Goal: Task Accomplishment & Management: Manage account settings

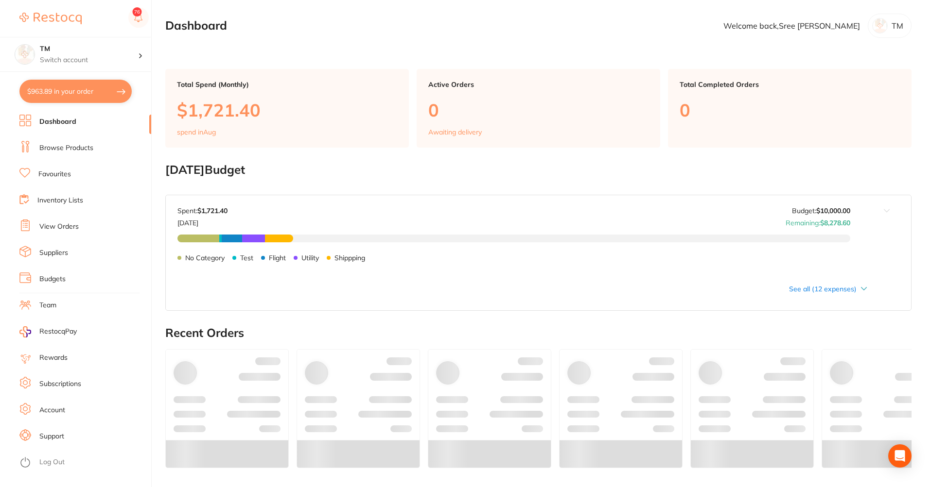
click at [108, 94] on button "$963.89 in your order" at bounding box center [75, 91] width 112 height 23
checkbox input "true"
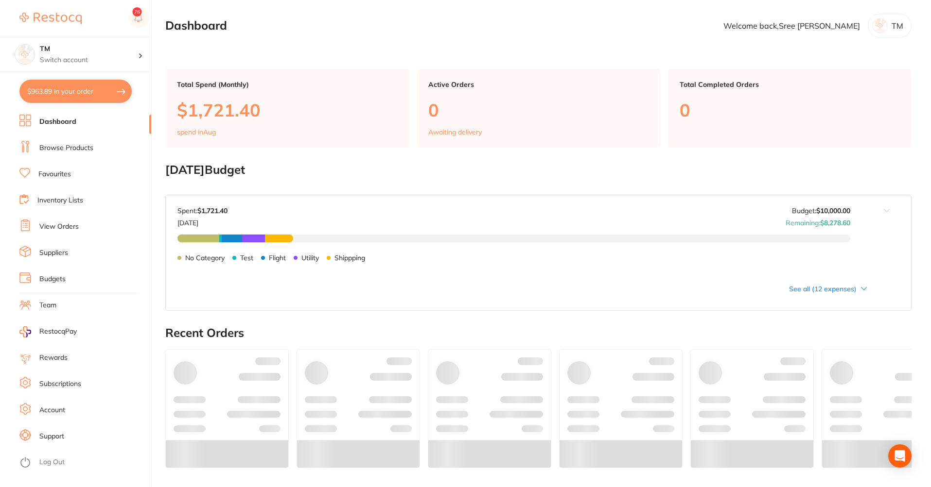
checkbox input "true"
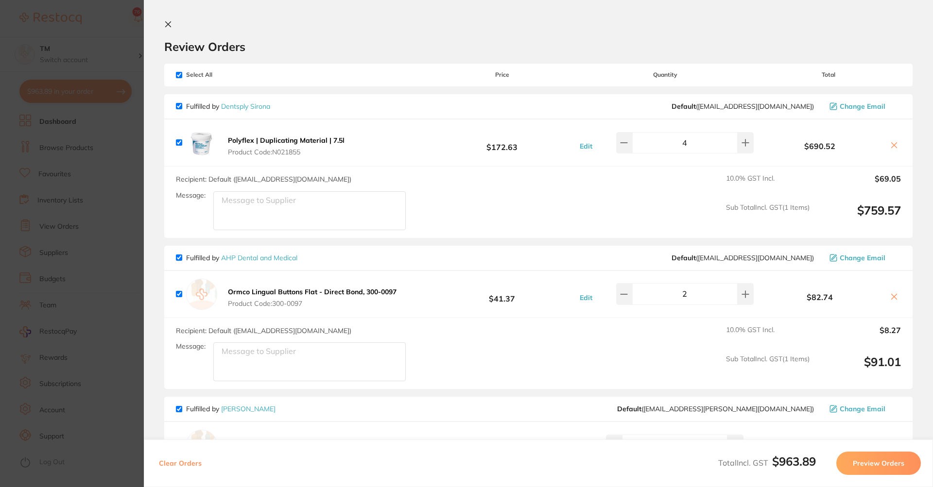
click at [184, 466] on button "Clear Orders" at bounding box center [180, 463] width 49 height 23
checkbox input "true"
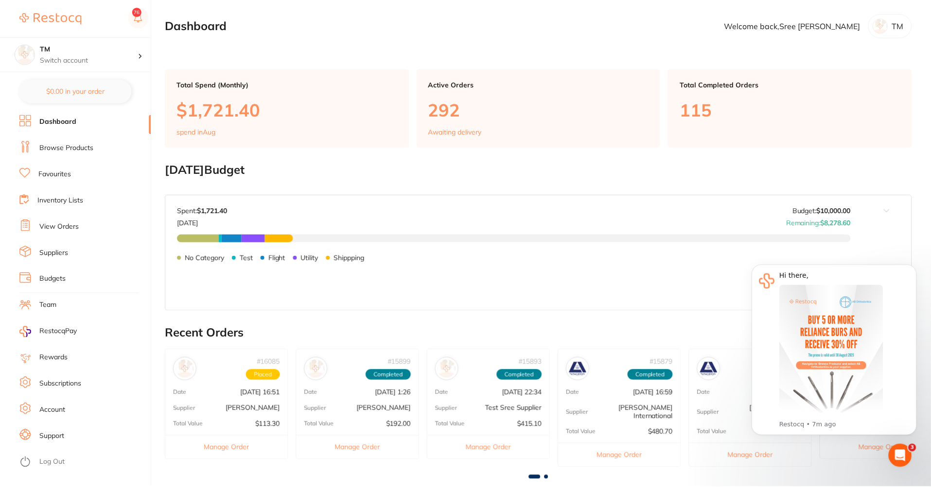
scroll to position [13, 0]
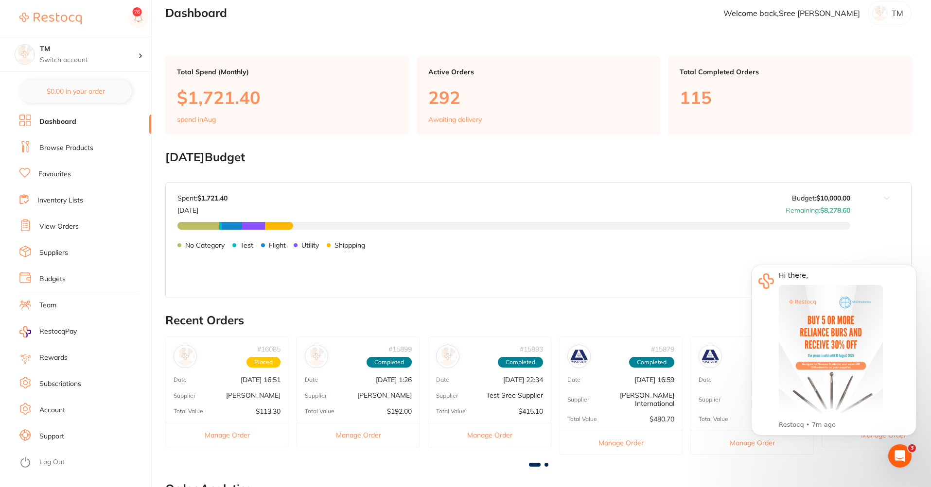
click at [100, 147] on li "Browse Products" at bounding box center [85, 148] width 132 height 15
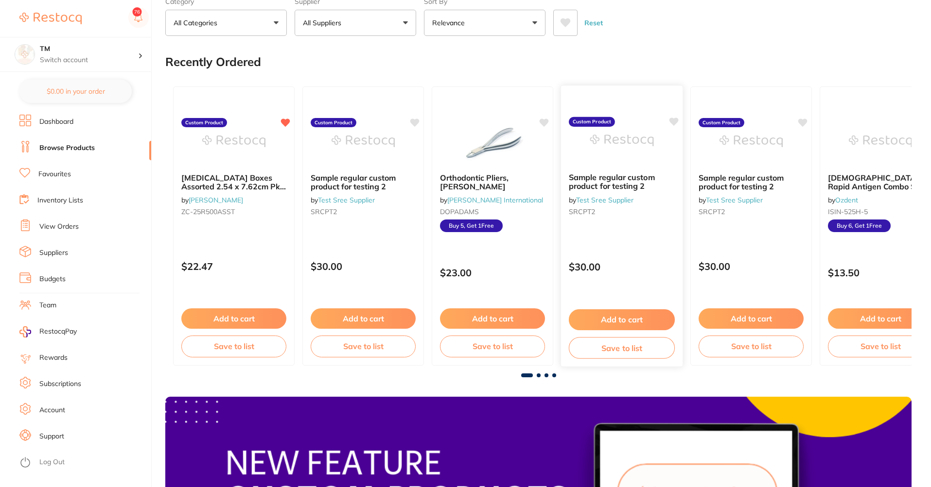
scroll to position [233, 0]
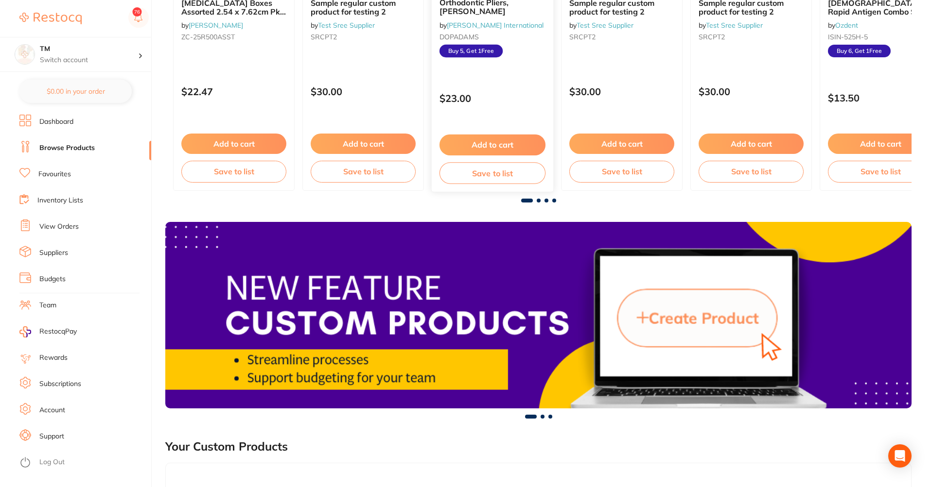
click at [507, 147] on button "Add to cart" at bounding box center [492, 145] width 106 height 21
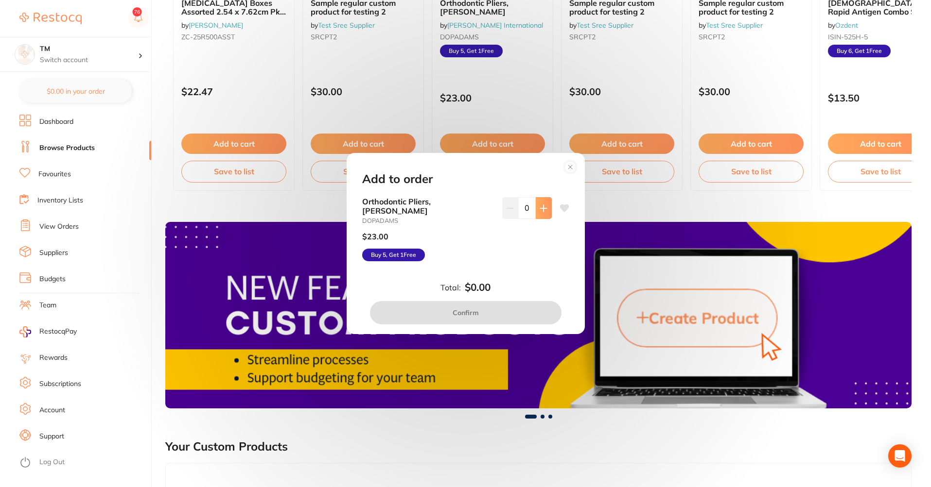
click at [546, 214] on button at bounding box center [543, 207] width 16 height 21
type input "1"
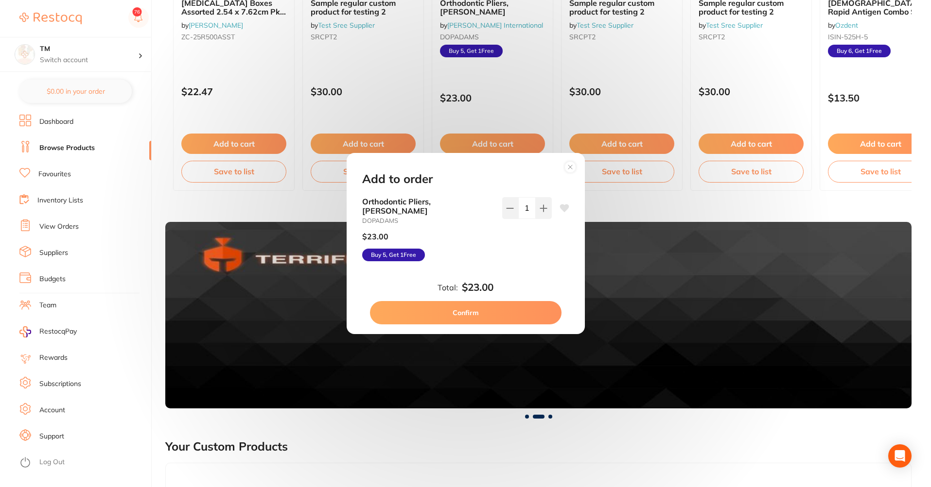
click at [523, 310] on button "Confirm" at bounding box center [465, 312] width 191 height 23
checkbox input "false"
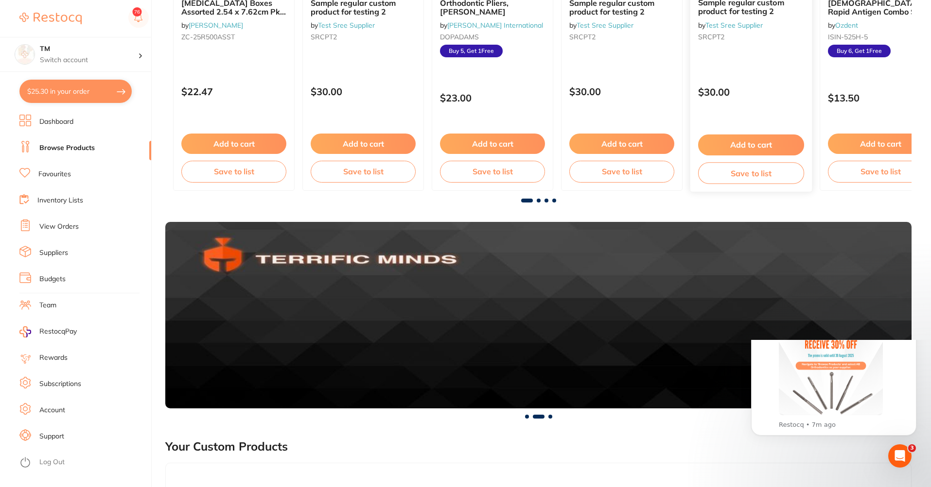
scroll to position [0, 0]
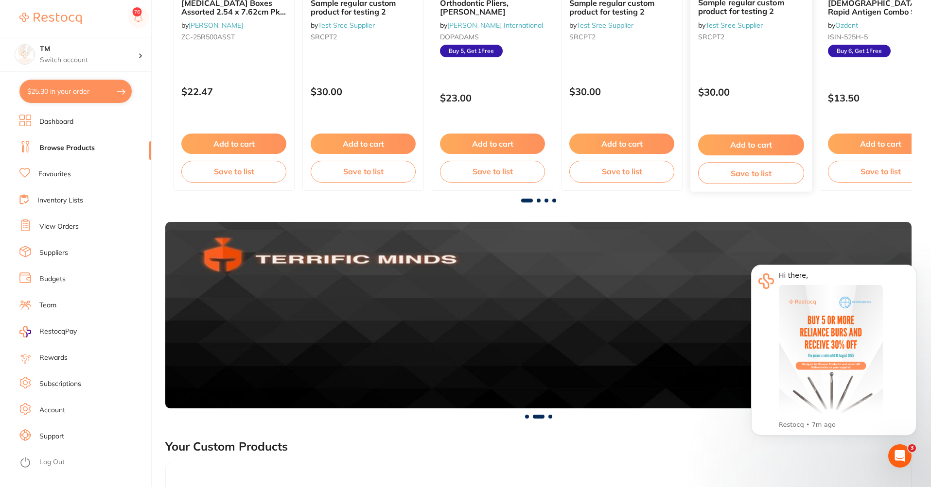
click at [735, 152] on button "Add to cart" at bounding box center [751, 145] width 106 height 21
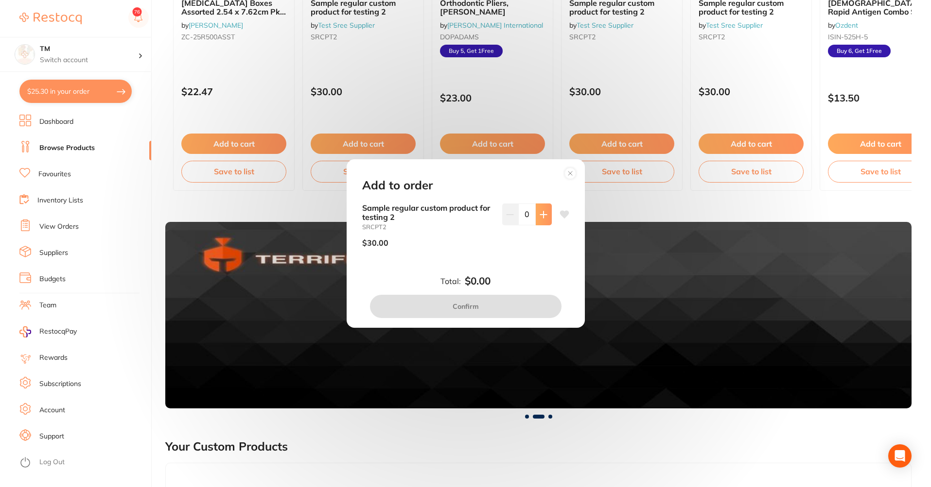
click at [540, 217] on icon at bounding box center [543, 214] width 6 height 6
type input "1"
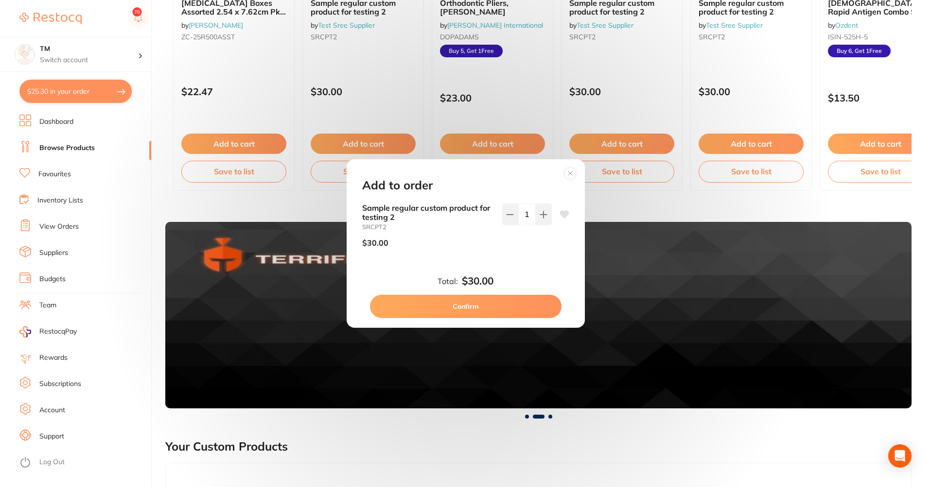
click at [541, 297] on button "Confirm" at bounding box center [465, 306] width 191 height 23
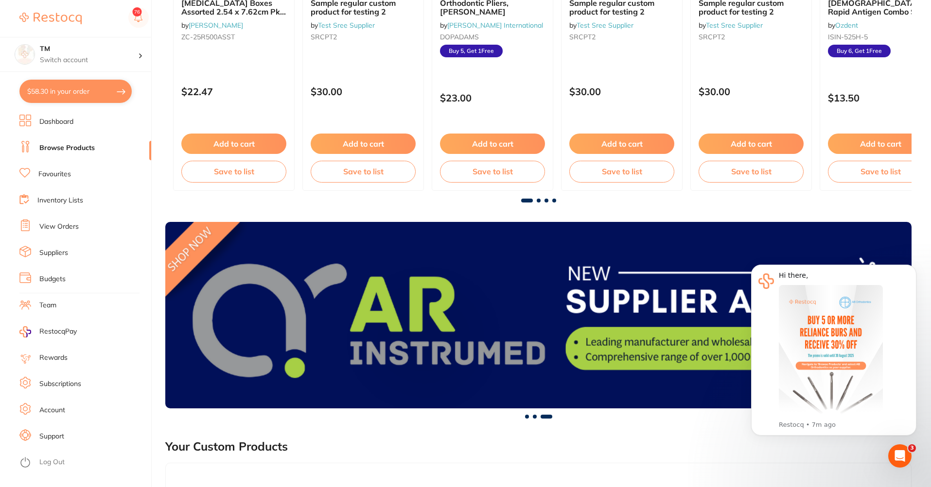
click at [96, 95] on button "$58.30 in your order" at bounding box center [75, 91] width 112 height 23
checkbox input "true"
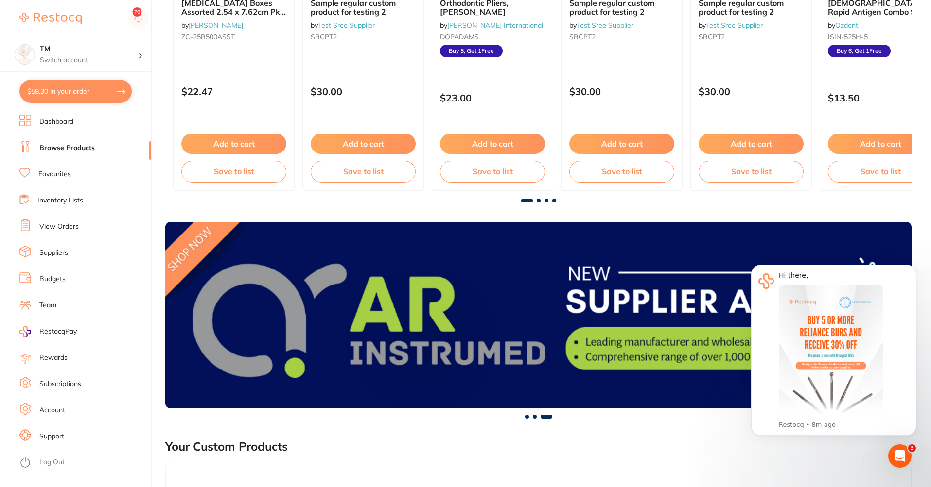
checkbox input "true"
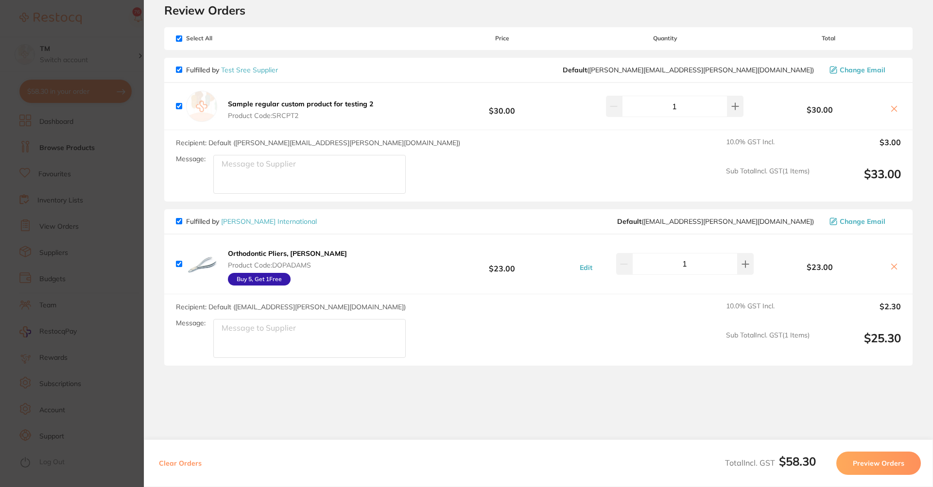
scroll to position [81, 0]
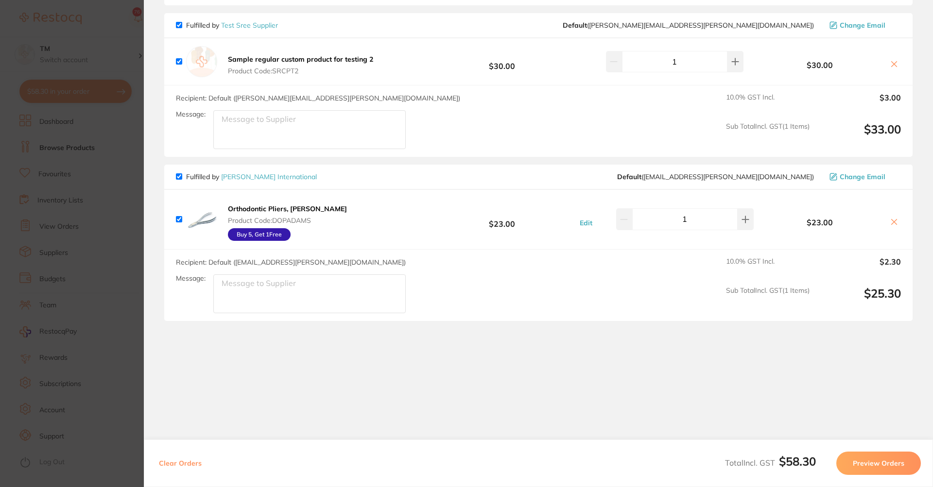
click at [874, 467] on button "Preview Orders" at bounding box center [878, 463] width 85 height 23
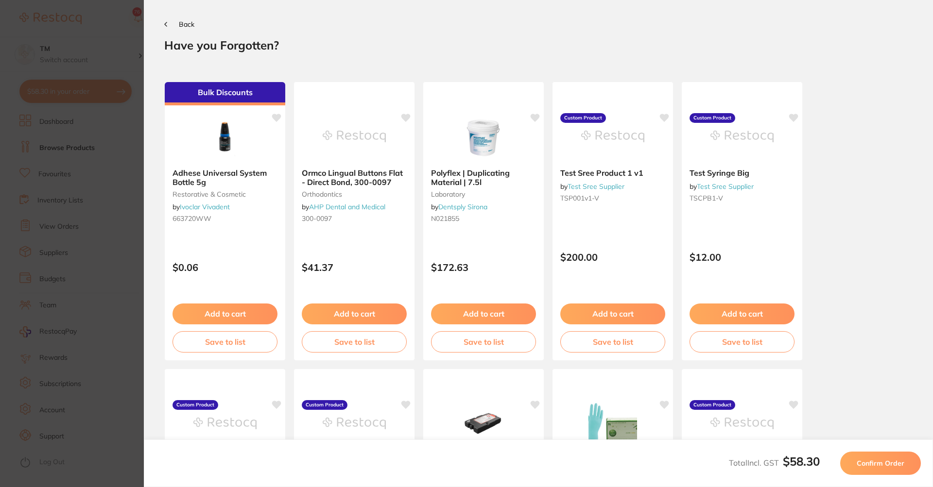
scroll to position [0, 0]
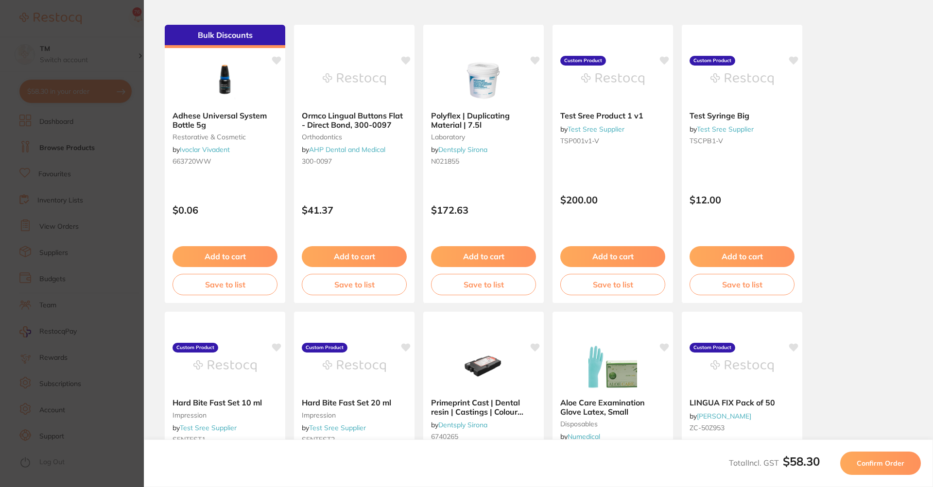
click at [867, 458] on button "Confirm Order" at bounding box center [880, 463] width 81 height 23
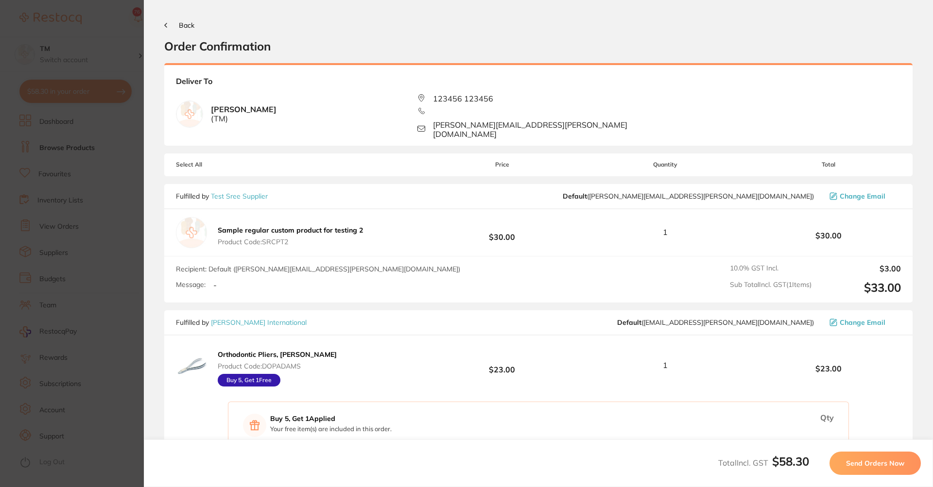
click at [867, 467] on span "Send Orders Now" at bounding box center [875, 463] width 58 height 9
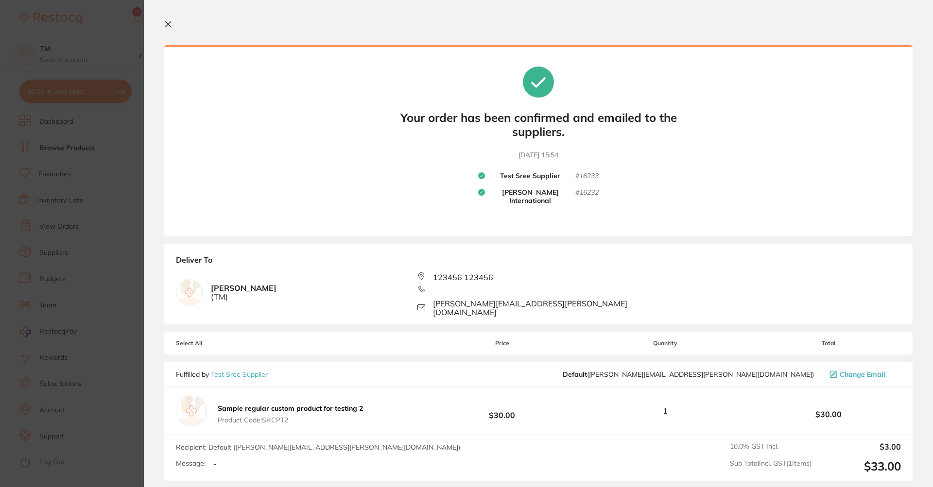
click at [167, 23] on icon at bounding box center [168, 24] width 5 height 5
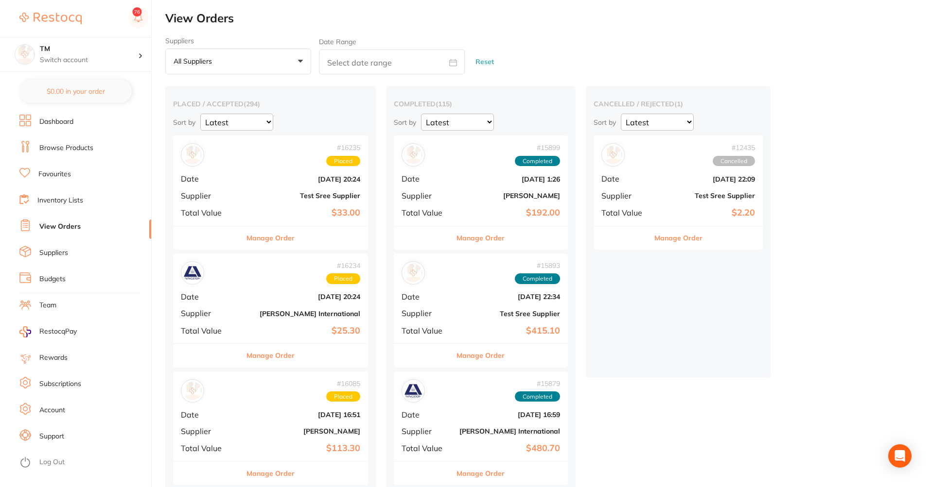
click at [249, 235] on button "Manage Order" at bounding box center [270, 237] width 48 height 23
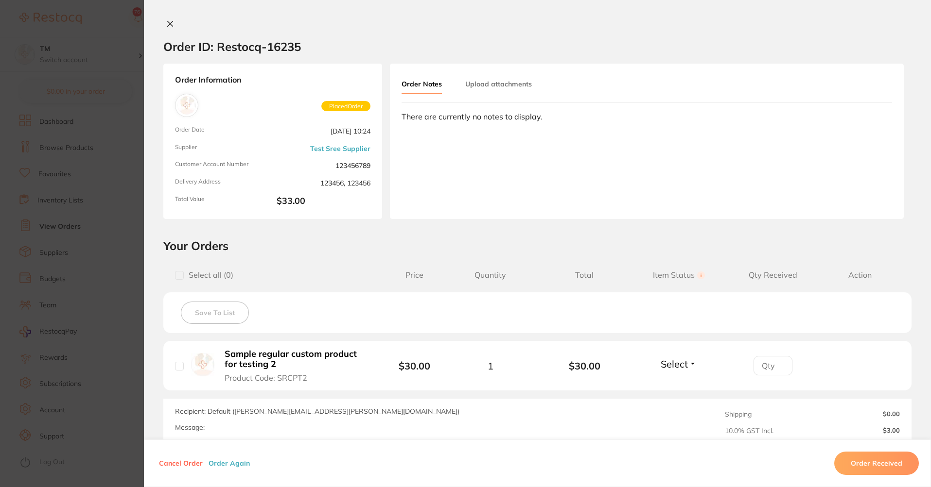
click at [160, 26] on div at bounding box center [537, 24] width 787 height 10
click at [169, 25] on icon at bounding box center [170, 23] width 5 height 5
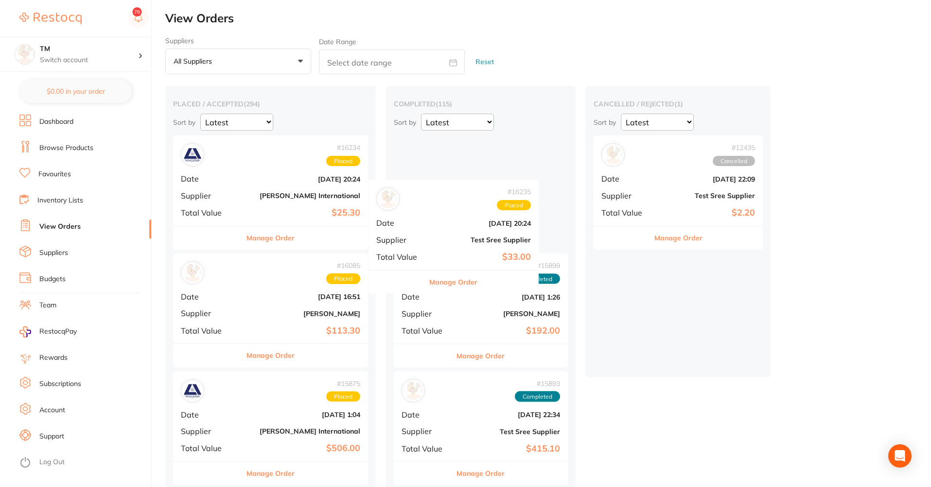
drag, startPoint x: 249, startPoint y: 149, endPoint x: 447, endPoint y: 188, distance: 202.0
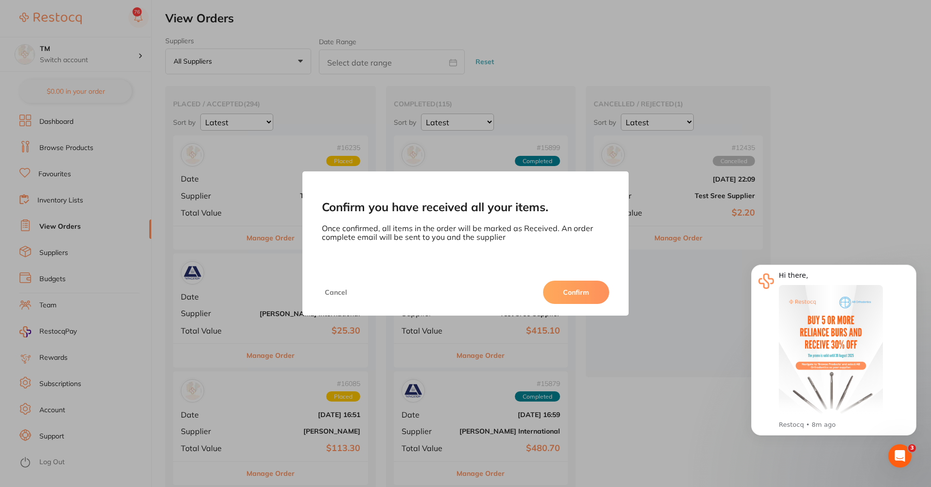
click at [593, 298] on button "Confirm" at bounding box center [576, 292] width 66 height 23
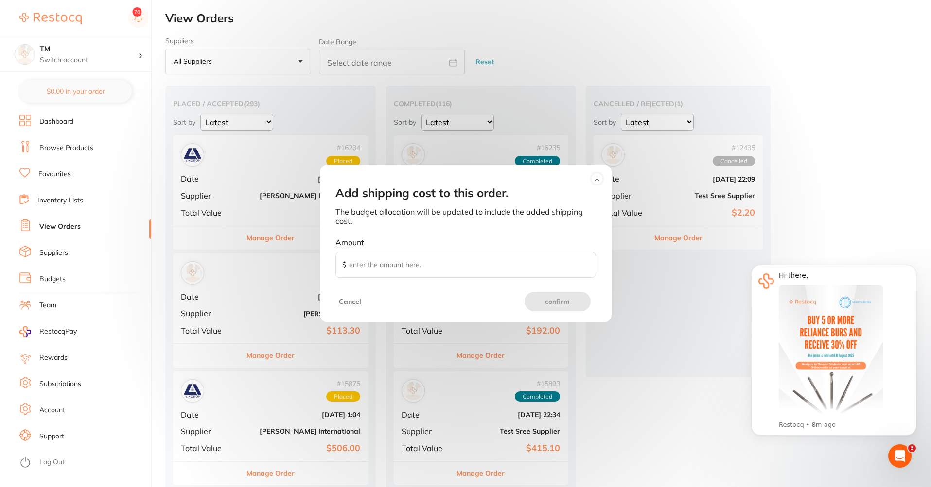
click at [350, 259] on input "Amount $" at bounding box center [465, 265] width 260 height 26
type input "50"
click at [544, 296] on button "confirm" at bounding box center [557, 301] width 66 height 19
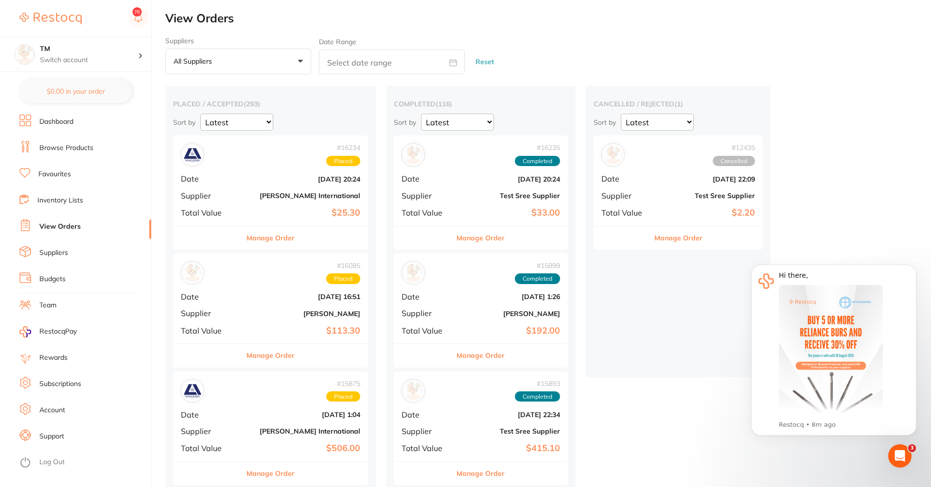
click at [469, 238] on button "Manage Order" at bounding box center [480, 237] width 48 height 23
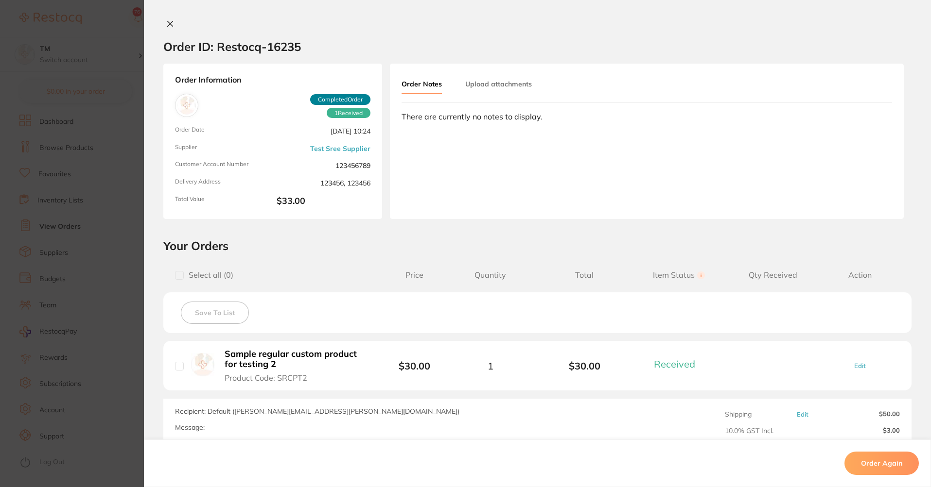
scroll to position [126, 0]
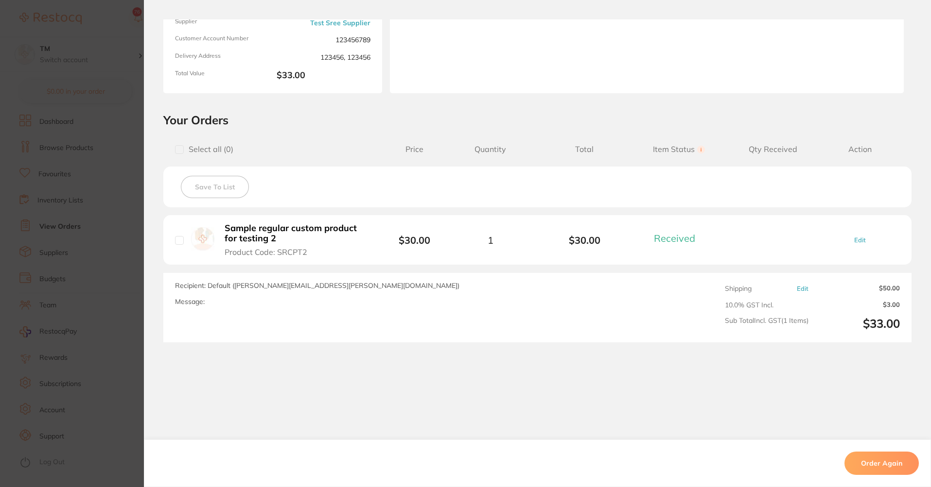
click at [796, 286] on link "Edit" at bounding box center [802, 288] width 12 height 7
type input "10.00"
click at [789, 288] on div "Shipping Edit" at bounding box center [767, 289] width 84 height 8
click at [796, 288] on link "Edit" at bounding box center [802, 288] width 12 height 7
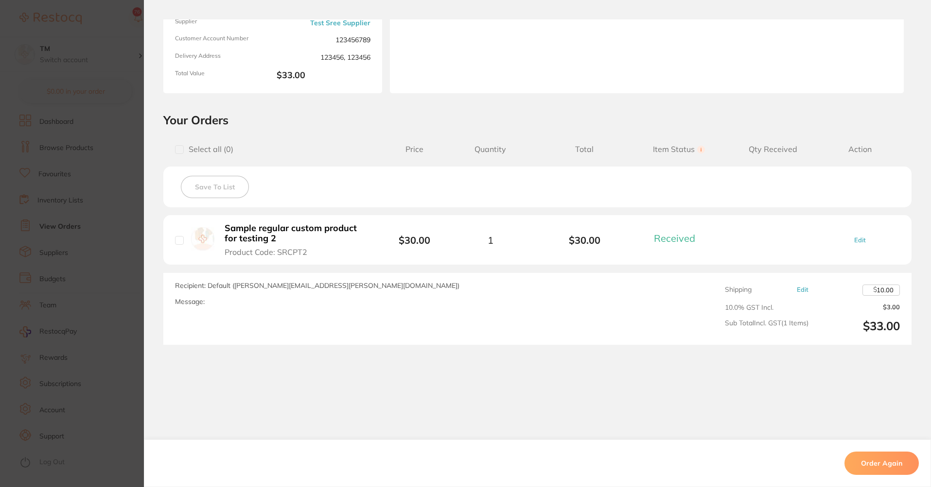
click at [883, 290] on input "10.00" at bounding box center [880, 290] width 37 height 11
type input "50.00"
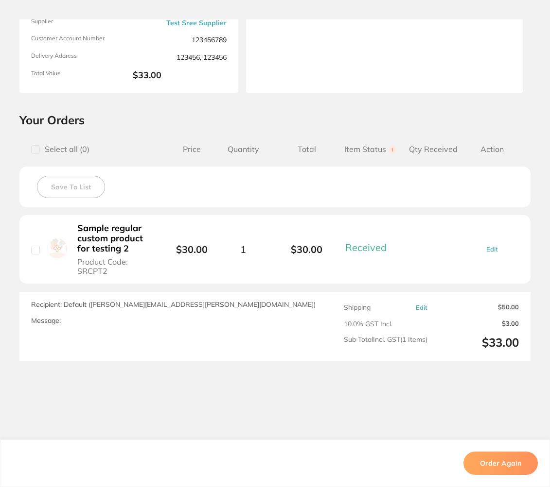
click at [415, 306] on link "Edit" at bounding box center [421, 307] width 12 height 7
click at [501, 309] on input "50.00" at bounding box center [499, 309] width 37 height 11
click at [497, 309] on input "50.00" at bounding box center [499, 309] width 37 height 11
type input "10.00"
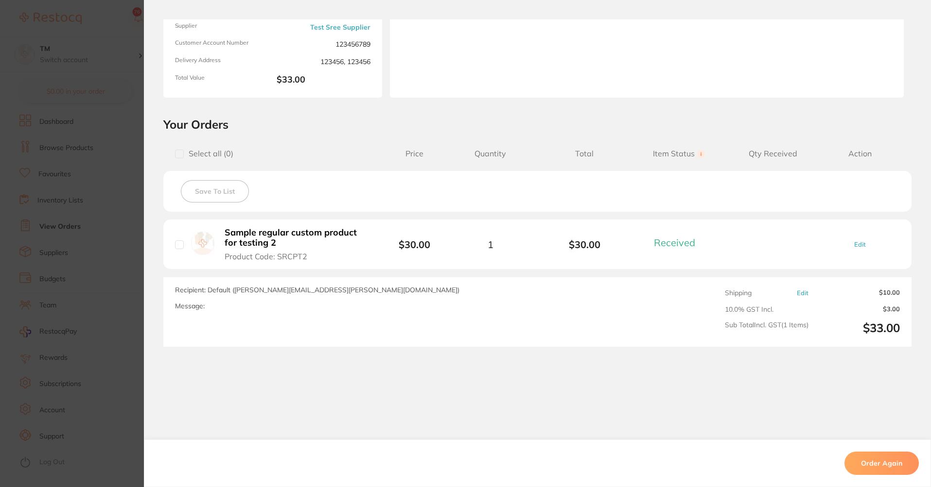
scroll to position [126, 0]
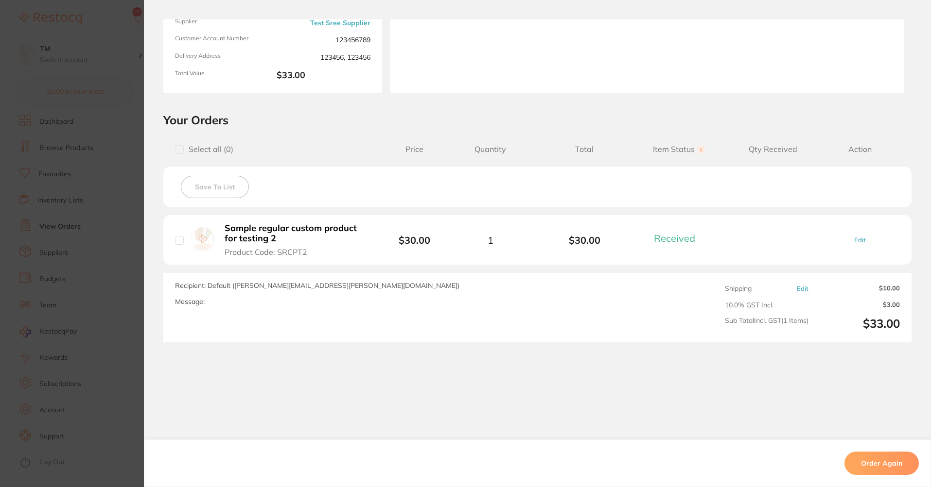
click at [858, 237] on link "Edit" at bounding box center [860, 240] width 12 height 7
click at [512, 239] on icon at bounding box center [513, 240] width 8 height 8
type input "2"
click at [845, 238] on icon at bounding box center [848, 239] width 12 height 11
click at [854, 242] on link "Edit" at bounding box center [860, 240] width 12 height 7
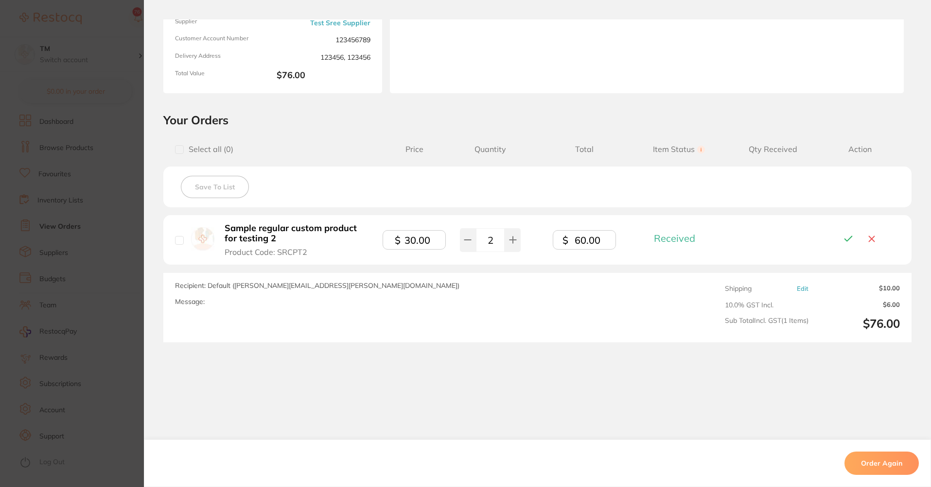
click at [578, 240] on input "60.00" at bounding box center [584, 239] width 63 height 19
click at [472, 241] on button at bounding box center [468, 240] width 16 height 24
type input "1"
click at [408, 242] on input "30.00" at bounding box center [413, 239] width 63 height 19
type input "20.00"
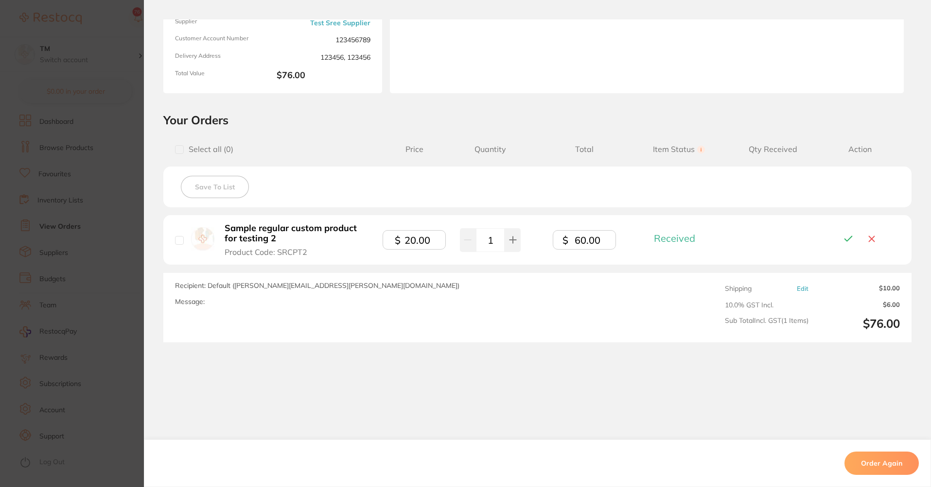
click at [843, 235] on icon at bounding box center [848, 239] width 12 height 11
click at [856, 239] on link "Edit" at bounding box center [860, 240] width 12 height 7
click at [581, 240] on input "20.00" at bounding box center [584, 239] width 63 height 19
type input "30.00"
click at [843, 238] on icon at bounding box center [848, 239] width 12 height 11
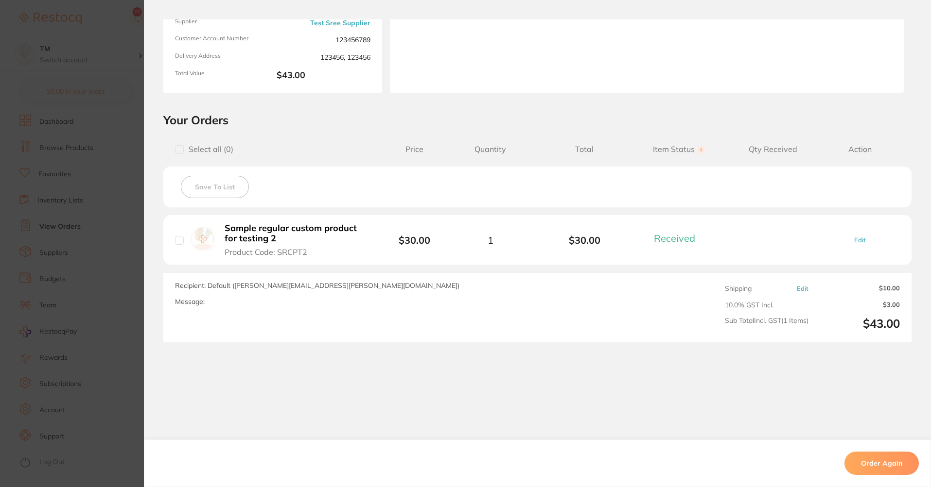
click at [849, 239] on span "Edit" at bounding box center [860, 240] width 80 height 7
click at [854, 239] on link "Edit" at bounding box center [860, 240] width 12 height 7
click at [580, 241] on input "30.00" at bounding box center [584, 239] width 63 height 19
type input "40.00"
click at [515, 232] on button at bounding box center [512, 240] width 16 height 24
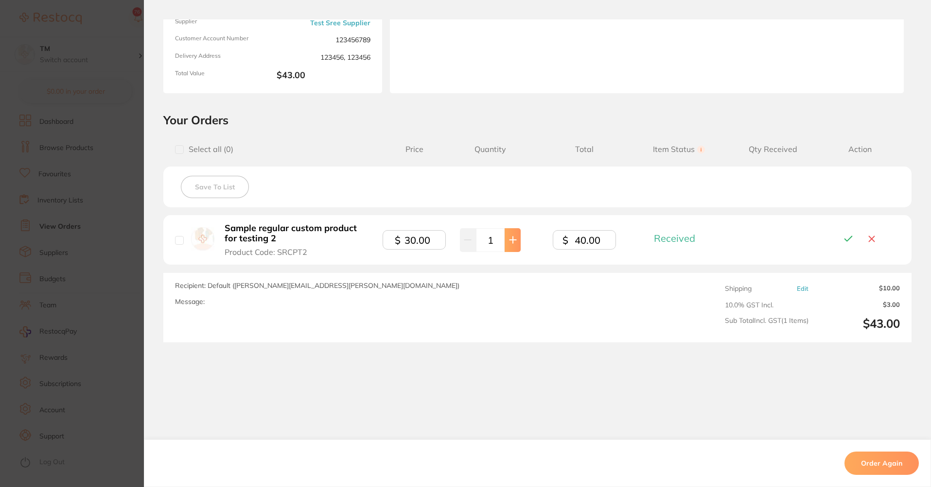
type input "2"
click at [846, 236] on icon at bounding box center [848, 239] width 12 height 11
click at [860, 237] on link "Edit" at bounding box center [860, 240] width 12 height 7
click at [583, 243] on input "40.00" at bounding box center [584, 239] width 63 height 19
type input "40.00"
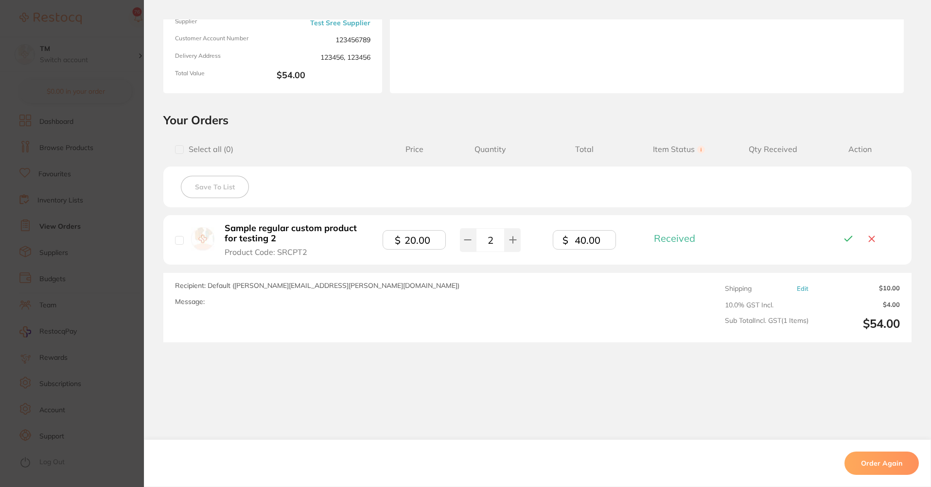
click at [409, 240] on input "20.00" at bounding box center [413, 239] width 63 height 19
type input "30.00"
click at [845, 239] on icon at bounding box center [848, 239] width 12 height 11
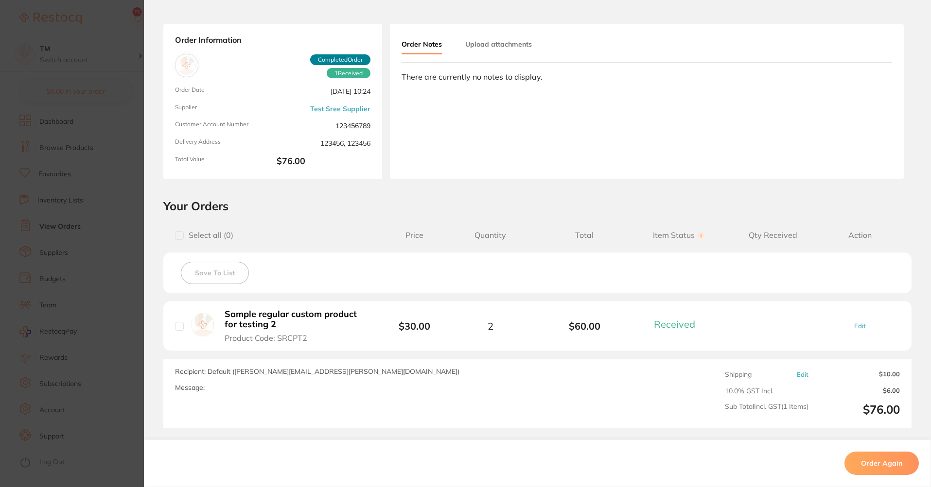
scroll to position [0, 0]
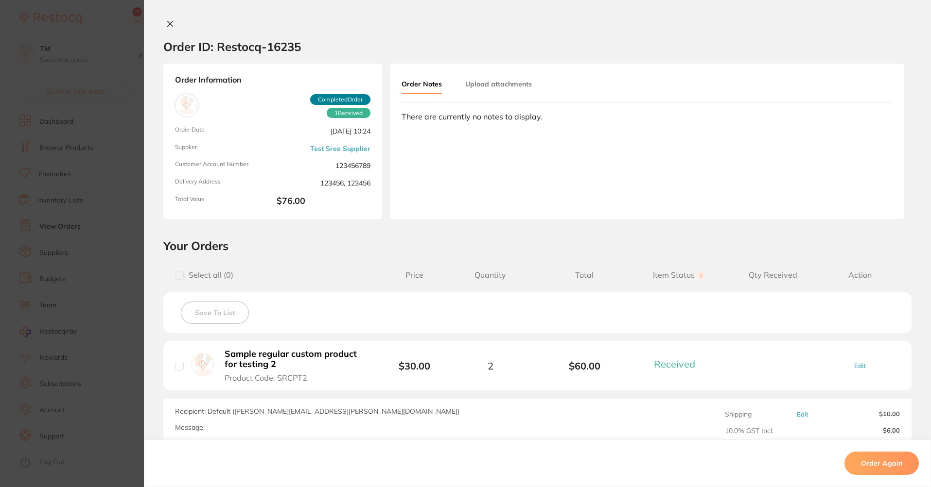
click at [168, 23] on icon at bounding box center [170, 23] width 5 height 5
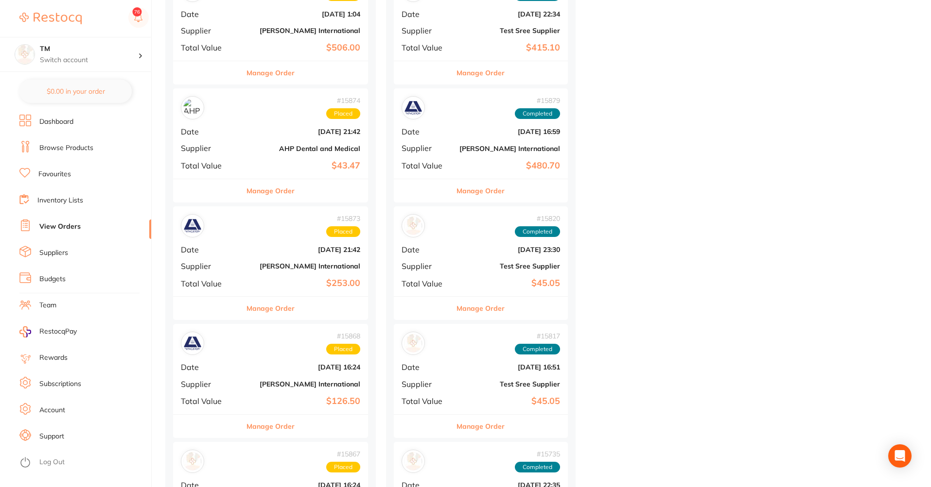
scroll to position [408, 0]
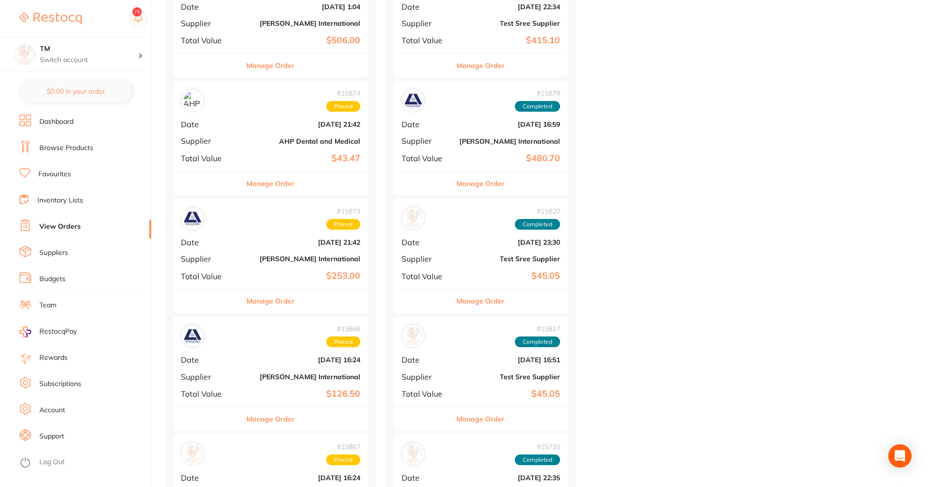
click at [77, 275] on li "Budgets" at bounding box center [85, 279] width 132 height 15
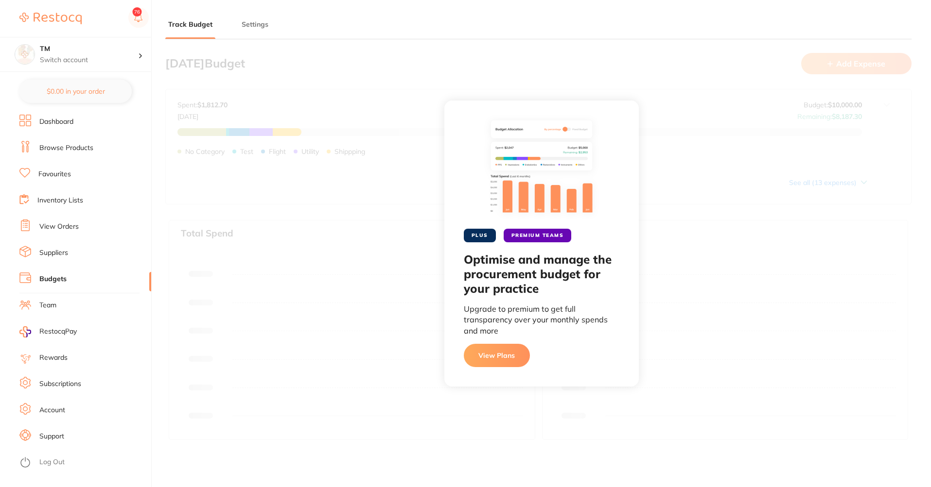
type input "10,000"
type input "0.0"
type input "10,000"
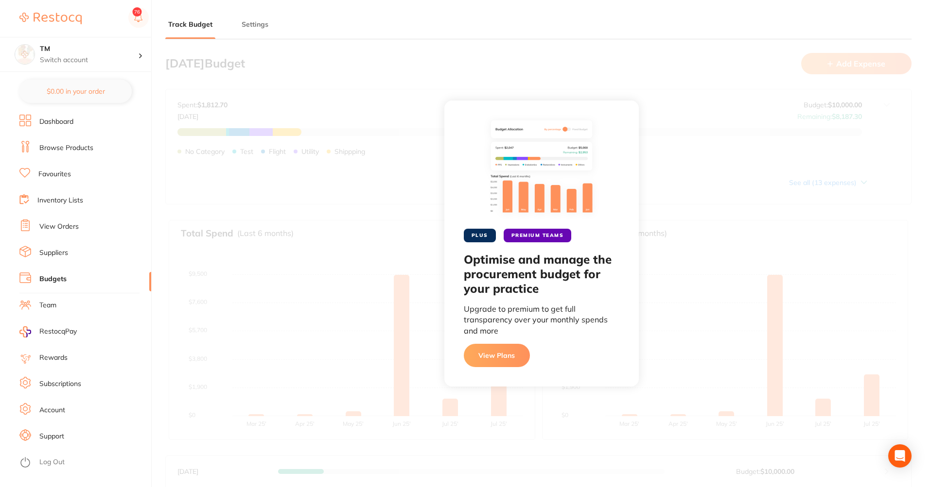
click at [621, 86] on div "PLUS PREMIUM TEAMS Optimise and manage the procurement budget for your practice…" at bounding box center [541, 243] width 779 height 487
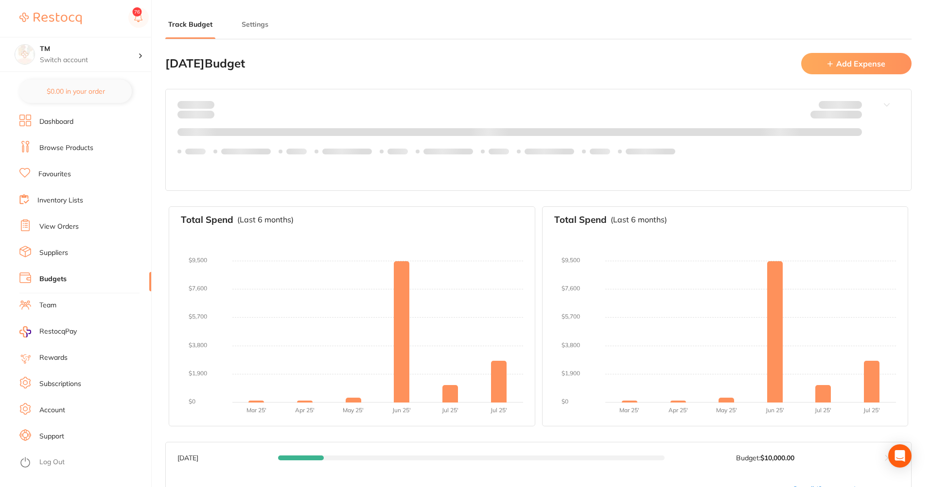
type input "10,000"
type input "0.0"
type input "10,000"
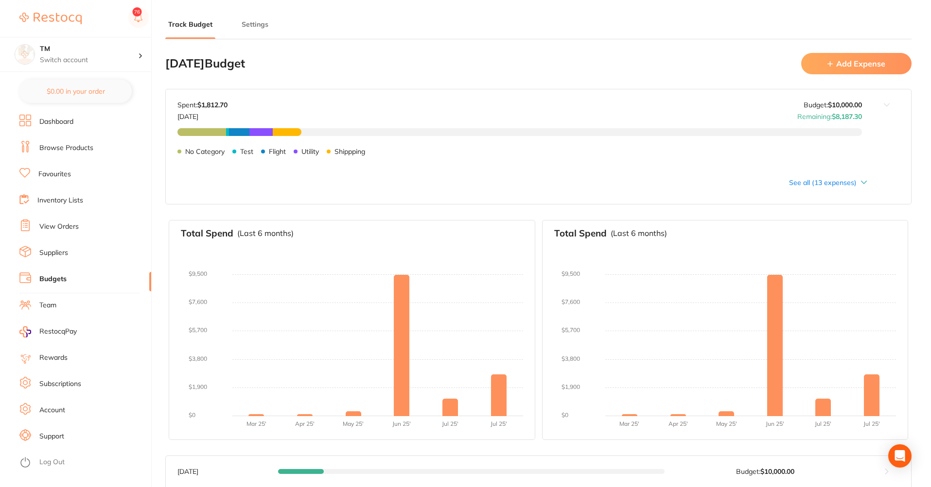
click at [833, 63] on button "Add Expense" at bounding box center [856, 63] width 110 height 21
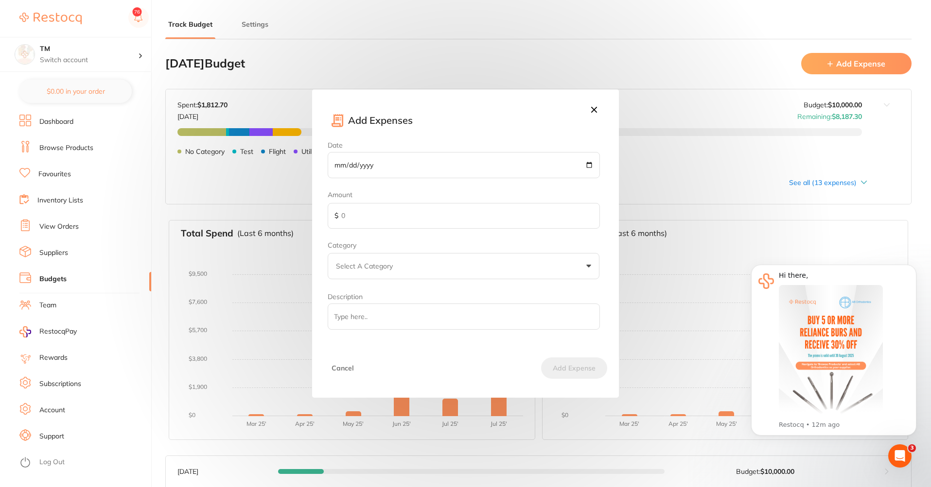
click at [588, 164] on input "Date" at bounding box center [464, 165] width 272 height 26
type input "2025-08-07"
click at [410, 203] on input "text" at bounding box center [464, 216] width 272 height 26
type input "900"
drag, startPoint x: 367, startPoint y: 221, endPoint x: 322, endPoint y: 214, distance: 45.8
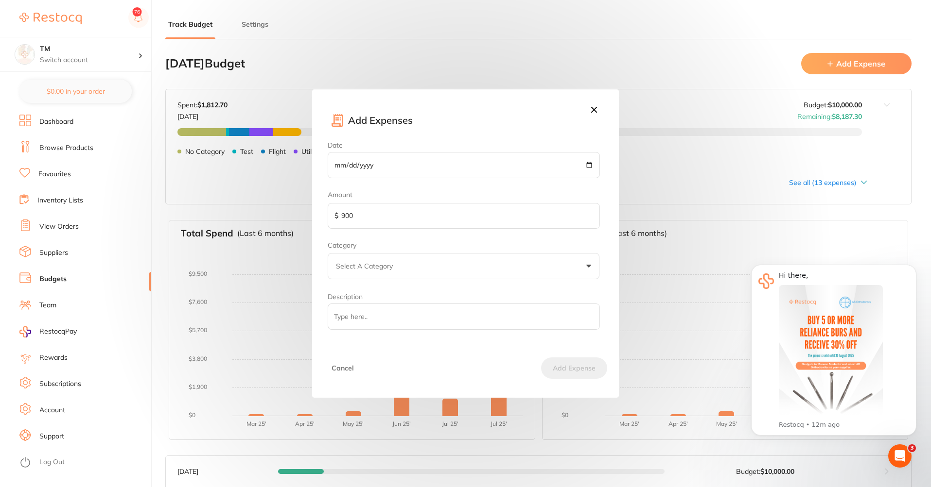
click at [322, 214] on div "Date 2025-08-07 Amount $ 900 Category Select A Category Utility Flight Test Shi…" at bounding box center [465, 239] width 306 height 197
type input "500"
click at [468, 264] on button "Select A Category" at bounding box center [464, 266] width 272 height 26
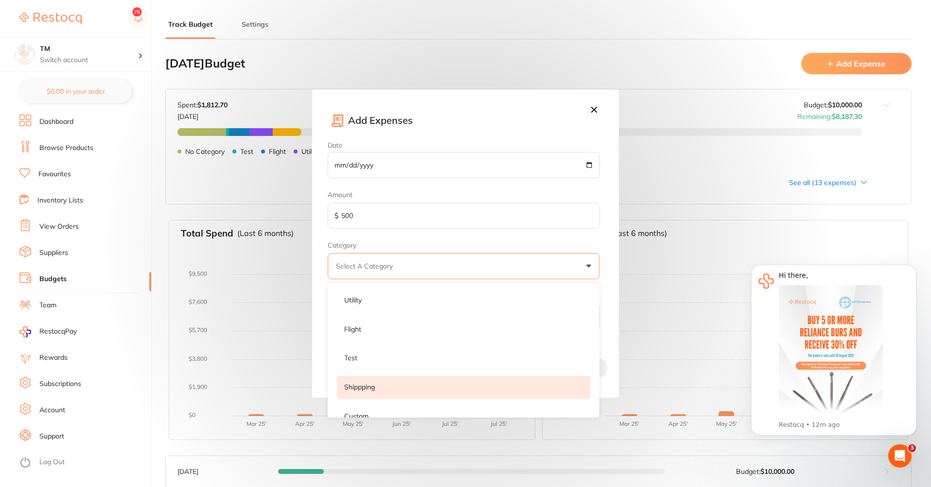
scroll to position [10, 0]
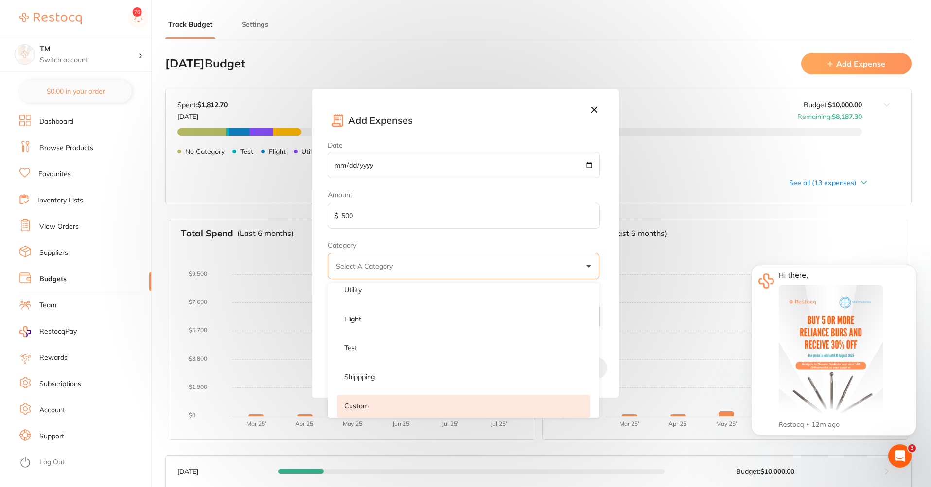
click at [380, 408] on li "Custom" at bounding box center [463, 406] width 253 height 23
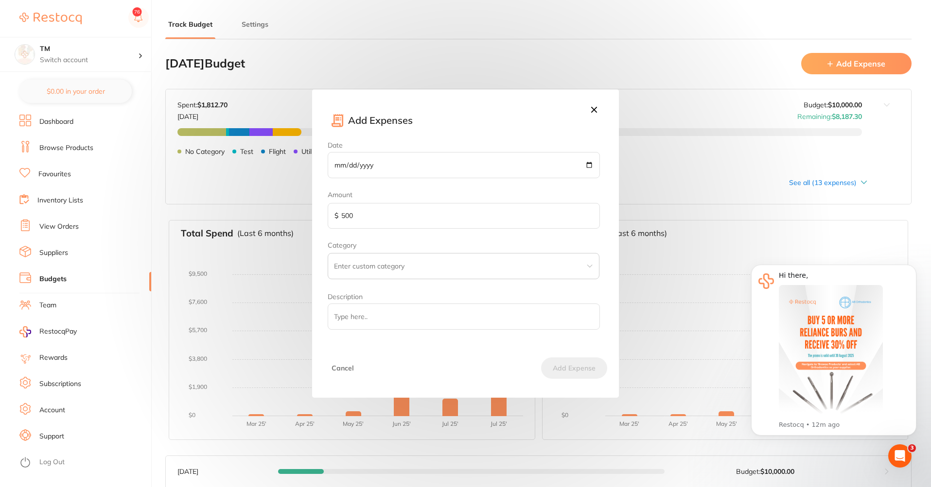
click at [395, 265] on input "text" at bounding box center [464, 266] width 272 height 26
type input "Train"
drag, startPoint x: 394, startPoint y: 333, endPoint x: 397, endPoint y: 327, distance: 6.5
click at [394, 332] on div "Date 2025-08-07 Amount $ 500 Category Train Description" at bounding box center [465, 239] width 306 height 197
click at [397, 327] on input "Description" at bounding box center [464, 317] width 272 height 26
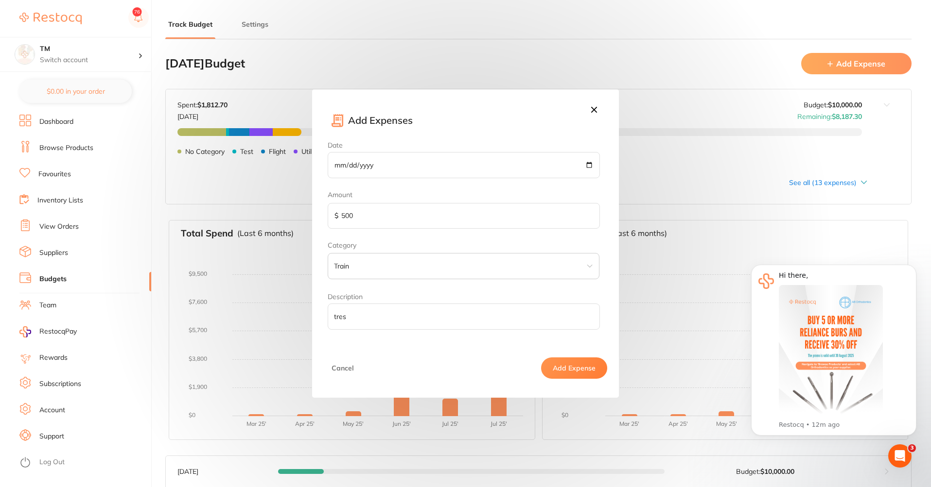
type input "tres"
click at [579, 373] on button "Add Expense" at bounding box center [574, 368] width 66 height 21
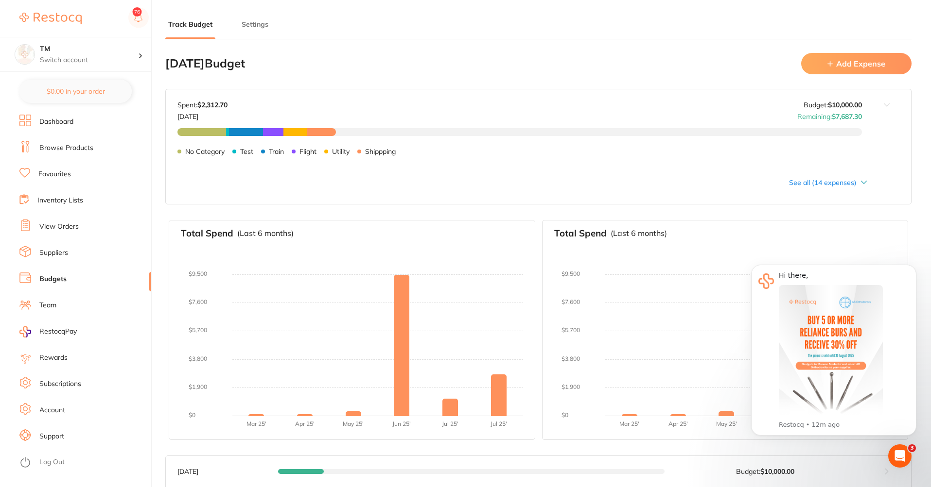
click at [843, 69] on button "Add Expense" at bounding box center [856, 63] width 110 height 21
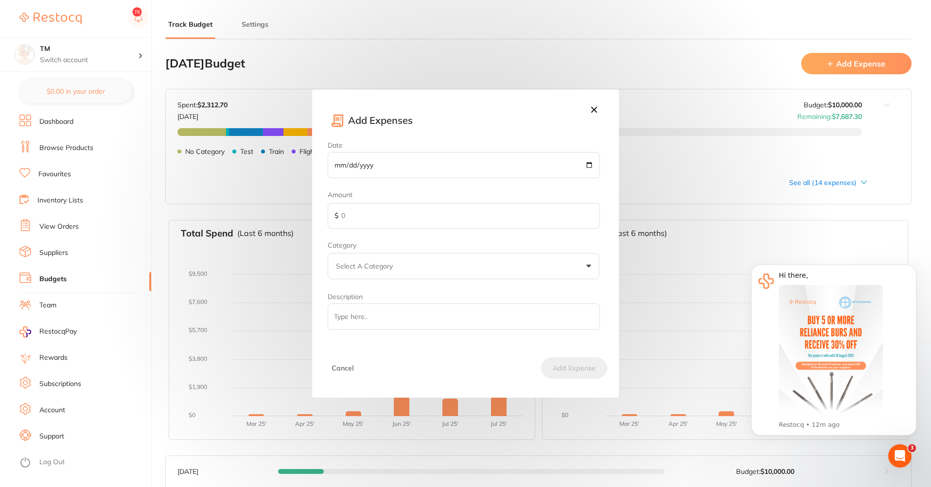
click at [444, 163] on input "Date" at bounding box center [464, 165] width 272 height 26
click at [592, 166] on input "Date" at bounding box center [464, 165] width 272 height 26
type input "2025-08-09"
click at [415, 223] on input "text" at bounding box center [464, 216] width 272 height 26
type input "45"
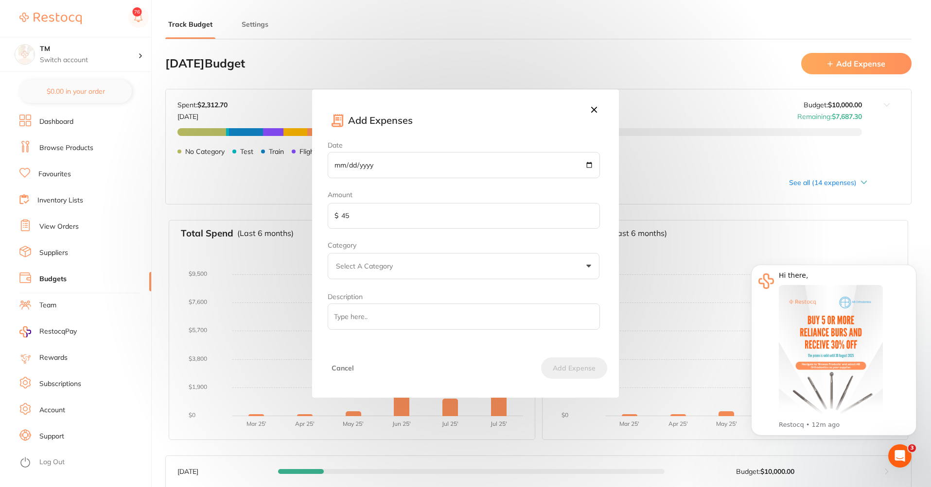
click at [403, 254] on button "Select A Category" at bounding box center [464, 266] width 272 height 26
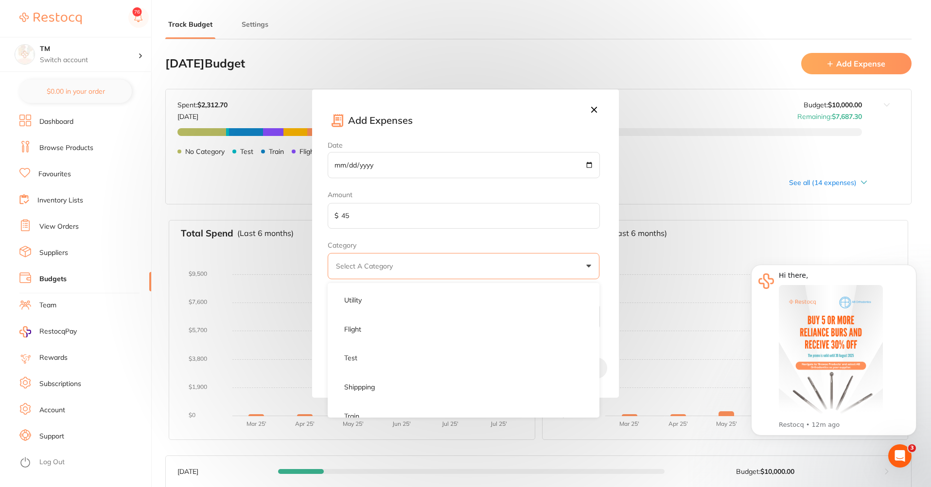
drag, startPoint x: 405, startPoint y: 306, endPoint x: 403, endPoint y: 300, distance: 5.9
click at [405, 306] on li "Utility" at bounding box center [463, 300] width 253 height 23
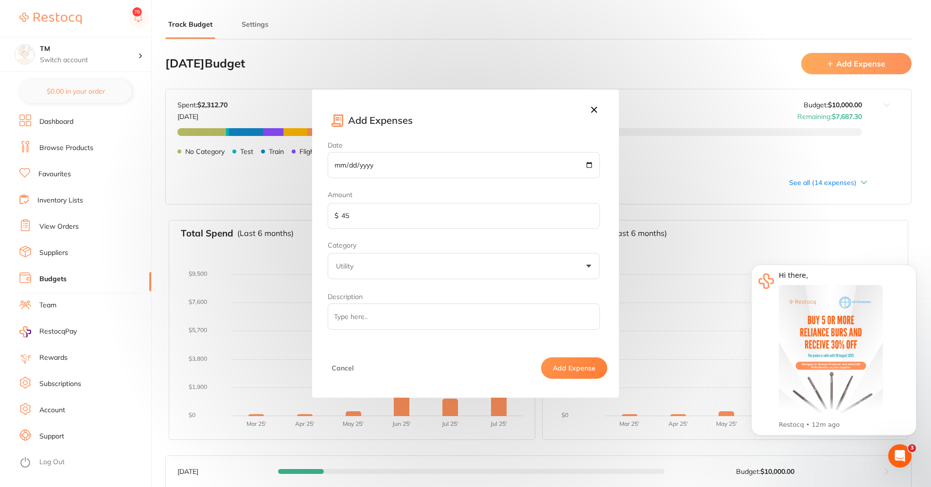
click at [595, 111] on icon at bounding box center [594, 110] width 6 height 6
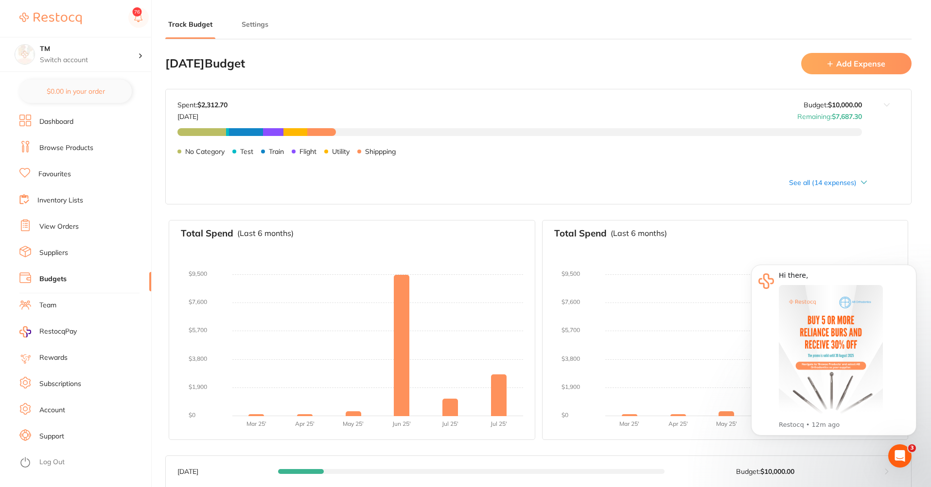
click at [813, 179] on div "No Category $711.70 Test $40.00 Train $500.00 Flight $300.00 Utility $343.00 Sh…" at bounding box center [519, 155] width 684 height 54
click at [813, 180] on div "No Category $711.70 Test $40.00 Train $500.00 Flight $300.00 Utility $343.00 Sh…" at bounding box center [519, 155] width 684 height 54
click at [803, 185] on div "See all (14 expenses)" at bounding box center [522, 183] width 690 height 8
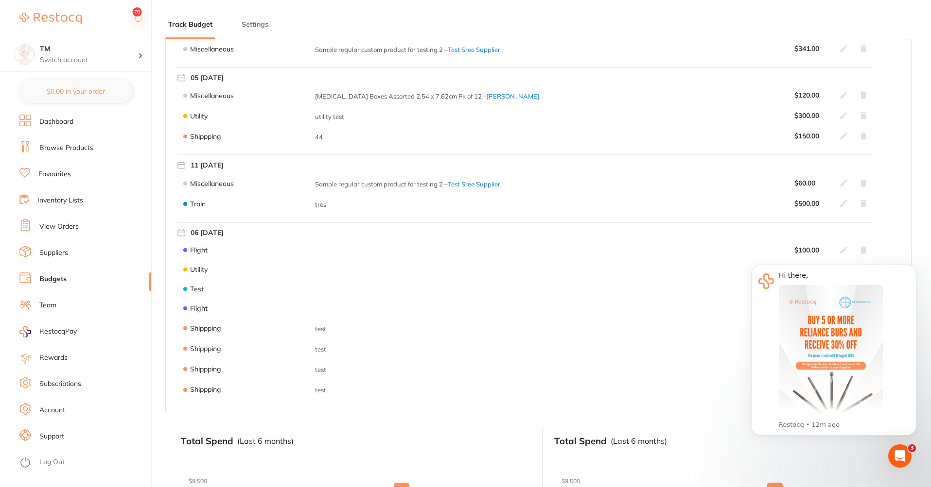
scroll to position [233, 0]
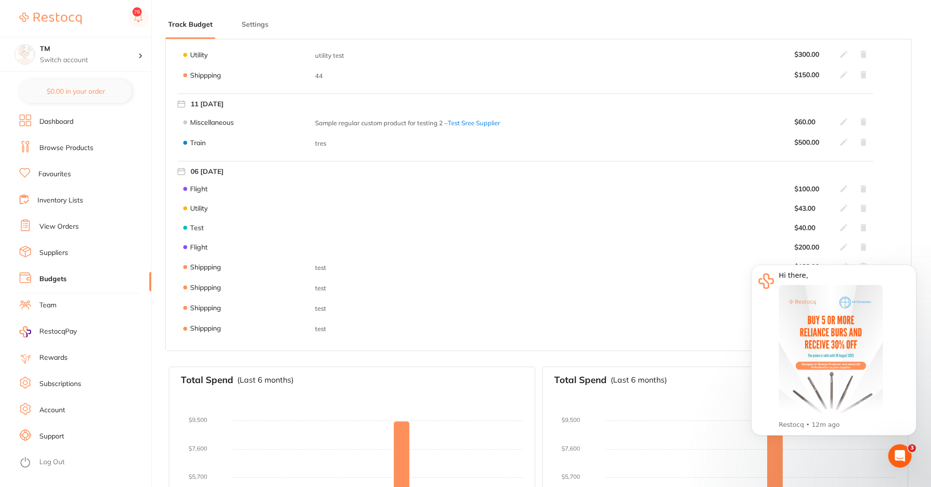
click at [864, 146] on div "Train tres $ 500.00" at bounding box center [524, 143] width 695 height 20
click at [864, 146] on icon at bounding box center [863, 141] width 6 height 7
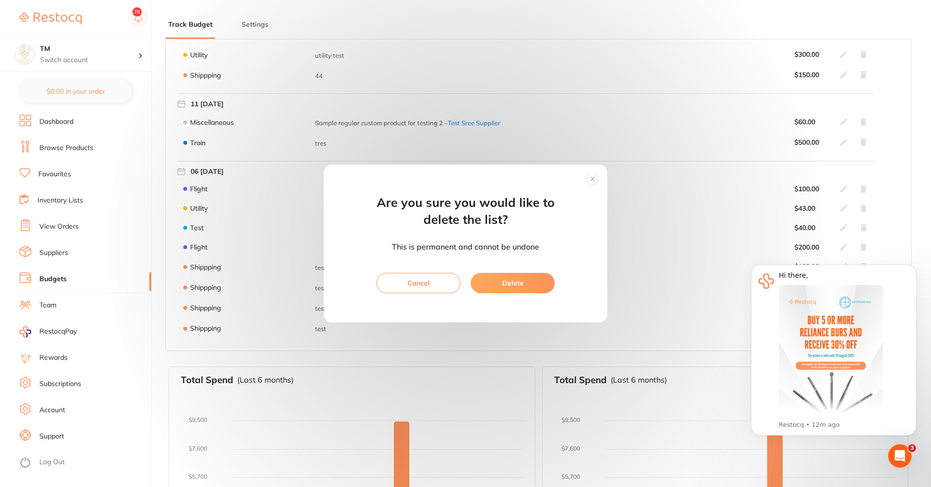
click at [598, 177] on circle at bounding box center [592, 178] width 11 height 11
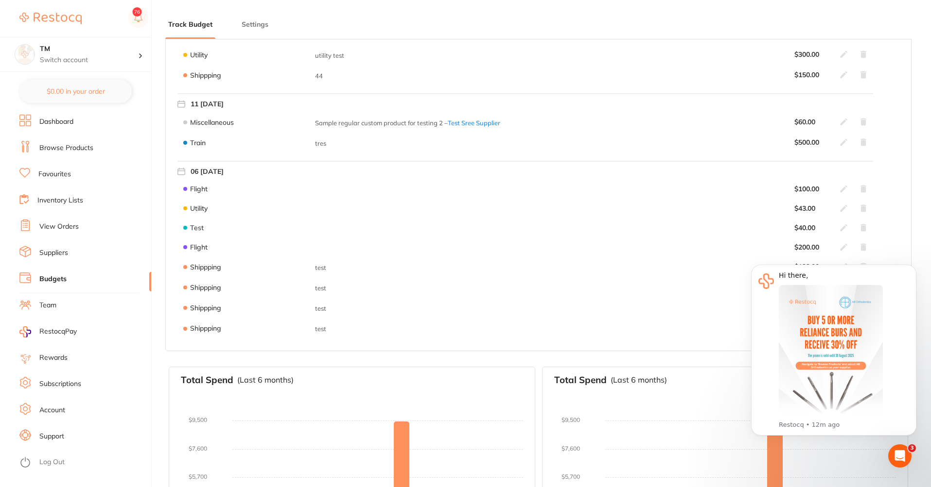
click at [841, 143] on icon at bounding box center [843, 141] width 7 height 7
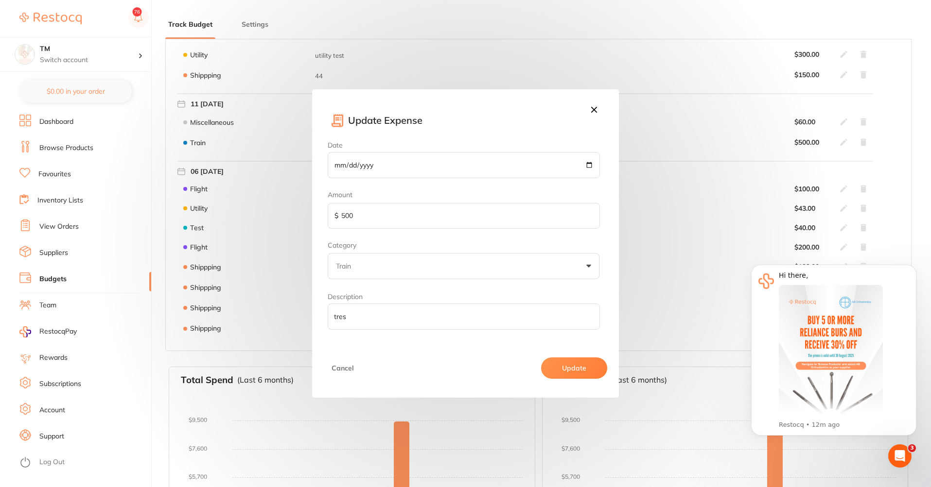
click at [397, 219] on input "500" at bounding box center [464, 216] width 272 height 26
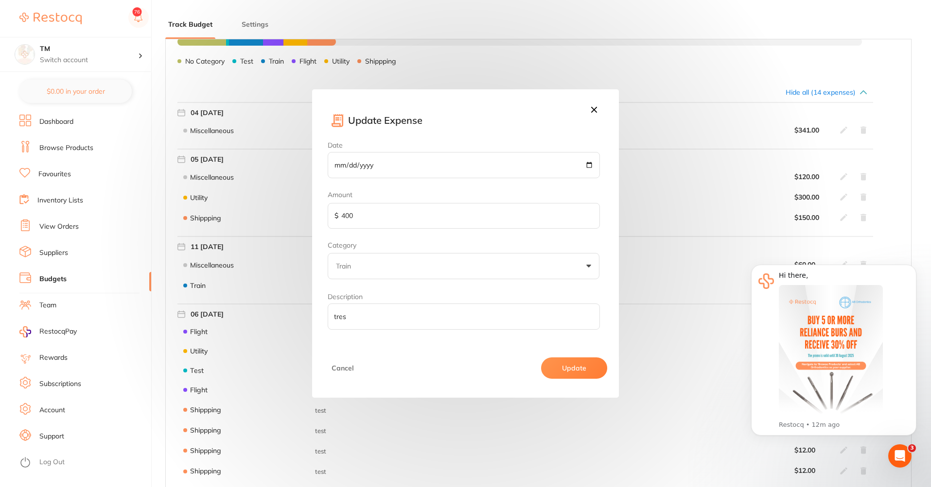
scroll to position [175, 0]
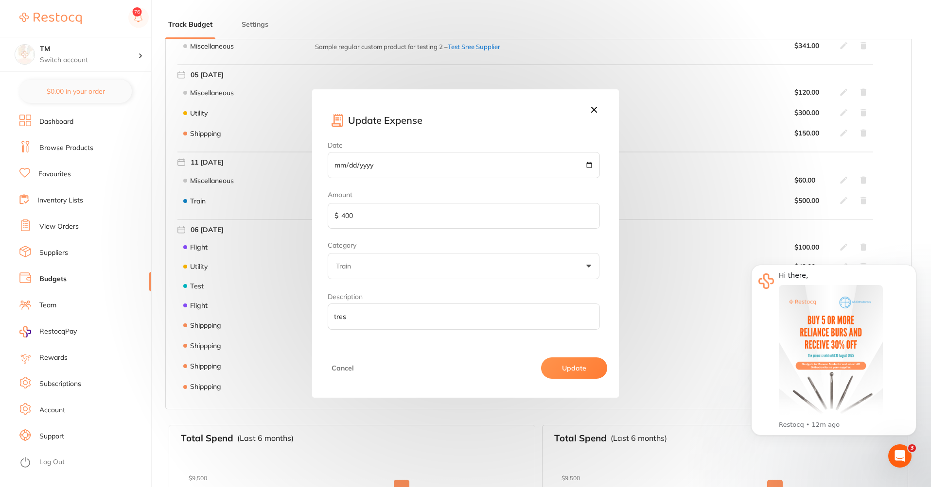
type input "400"
click at [573, 376] on button "Update" at bounding box center [574, 368] width 66 height 21
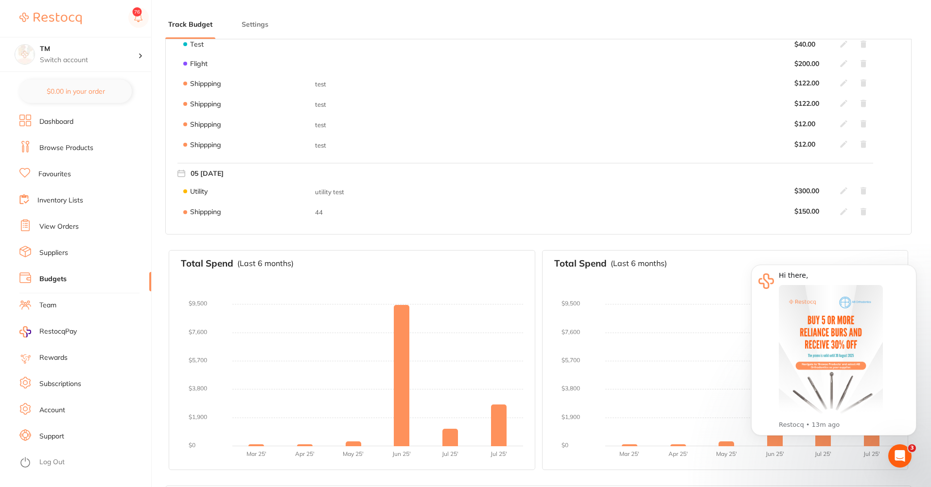
scroll to position [0, 0]
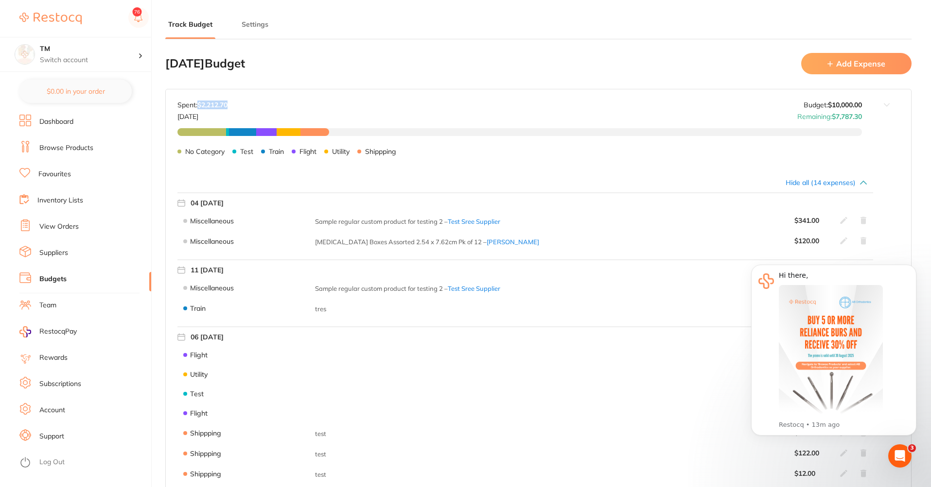
drag, startPoint x: 197, startPoint y: 105, endPoint x: 295, endPoint y: 105, distance: 98.2
click at [295, 105] on div "Spent: $2,212.70 Aug 2025 Budget: $10,000.00 Remaining: $7,787.30" at bounding box center [519, 110] width 684 height 19
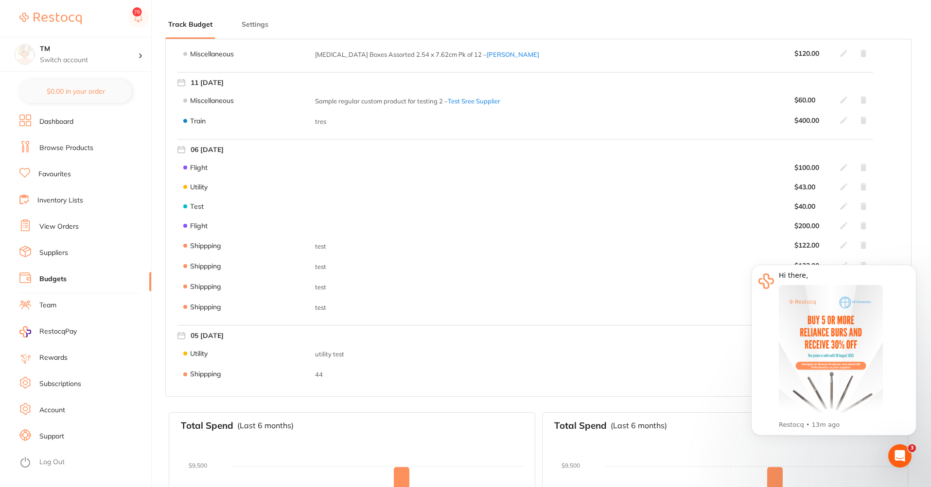
scroll to position [175, 0]
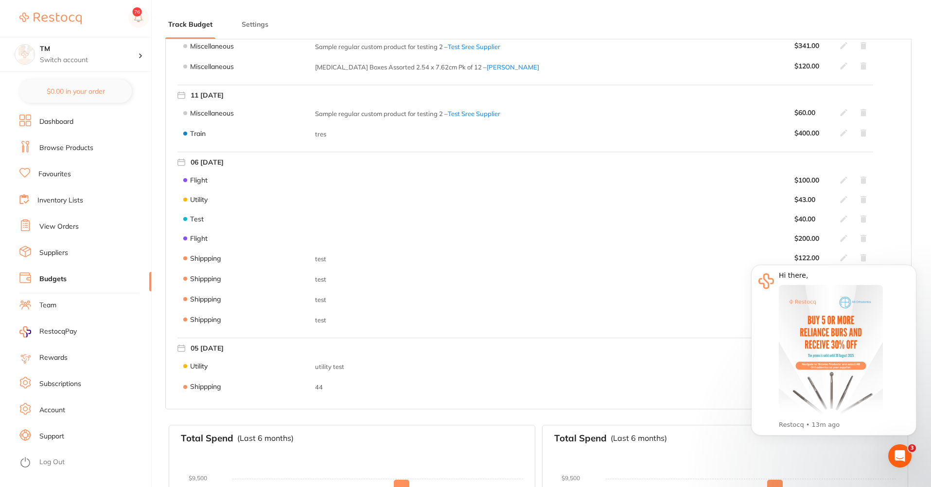
click at [842, 110] on icon at bounding box center [844, 113] width 8 height 8
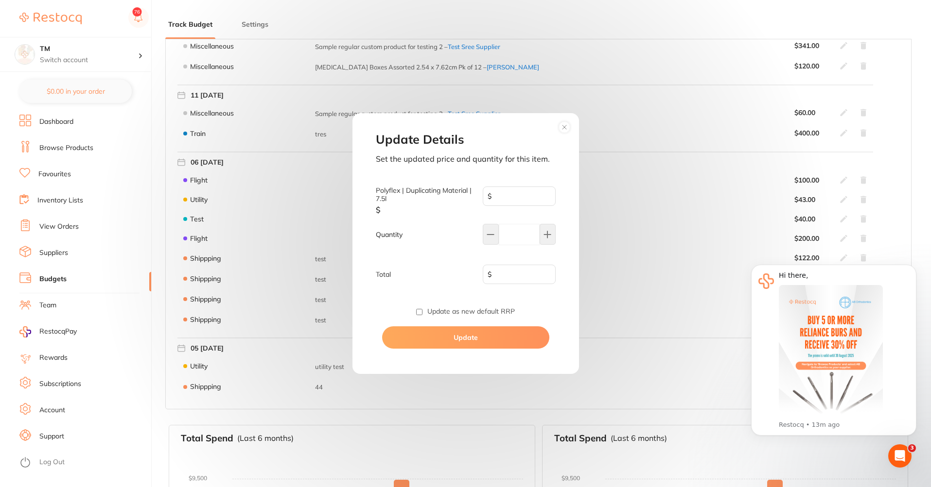
type input "30.0"
type input "2"
type input "60.00"
click at [545, 239] on button at bounding box center [547, 234] width 16 height 21
type input "3"
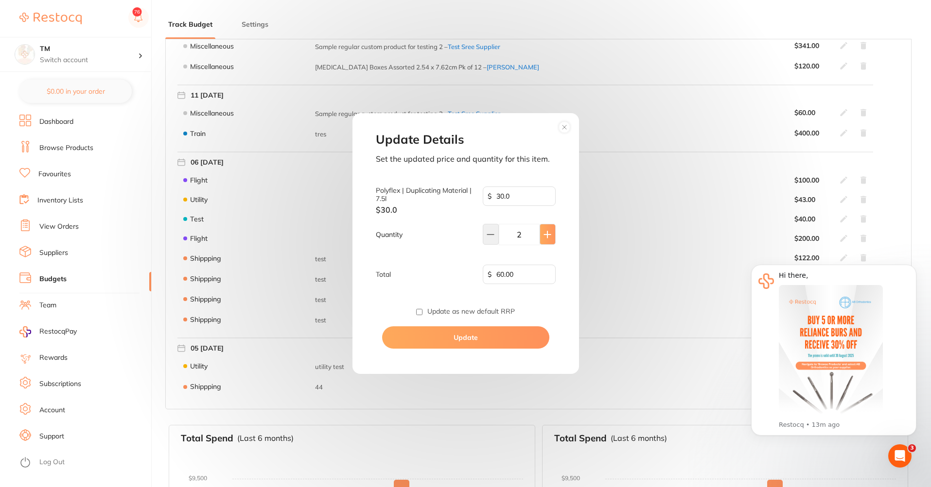
type input "90.00"
click at [527, 333] on button "Update" at bounding box center [465, 338] width 167 height 22
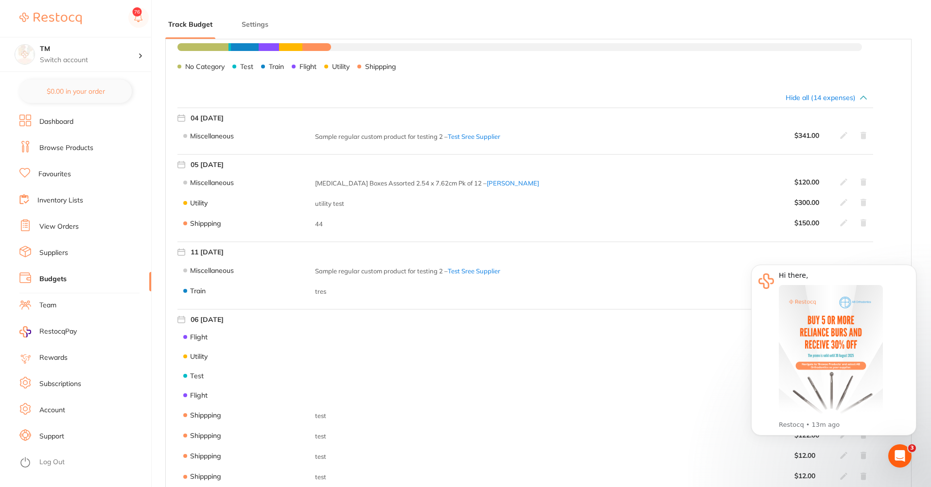
scroll to position [0, 0]
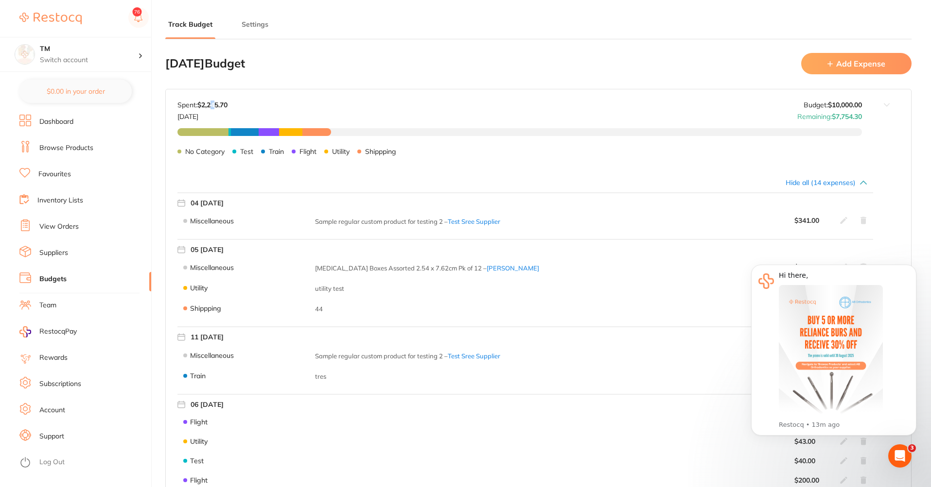
click at [217, 106] on strong "$2,245.70" at bounding box center [212, 105] width 30 height 9
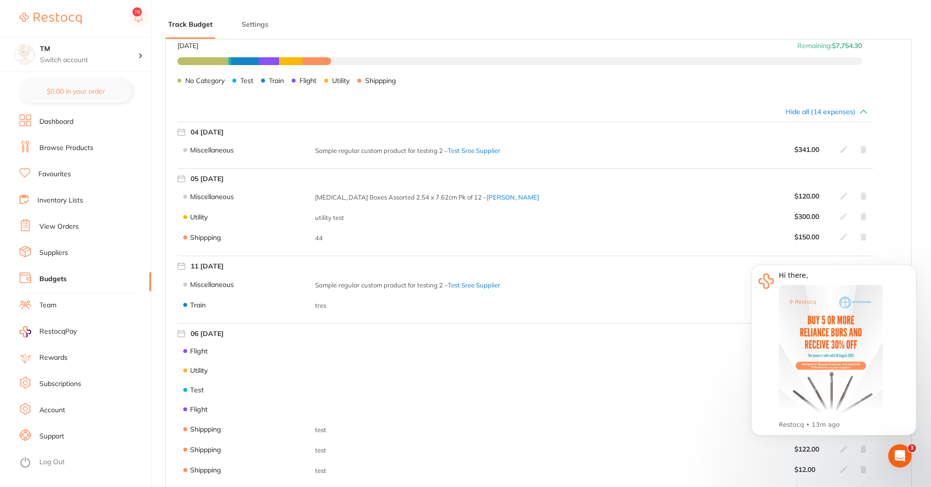
scroll to position [233, 0]
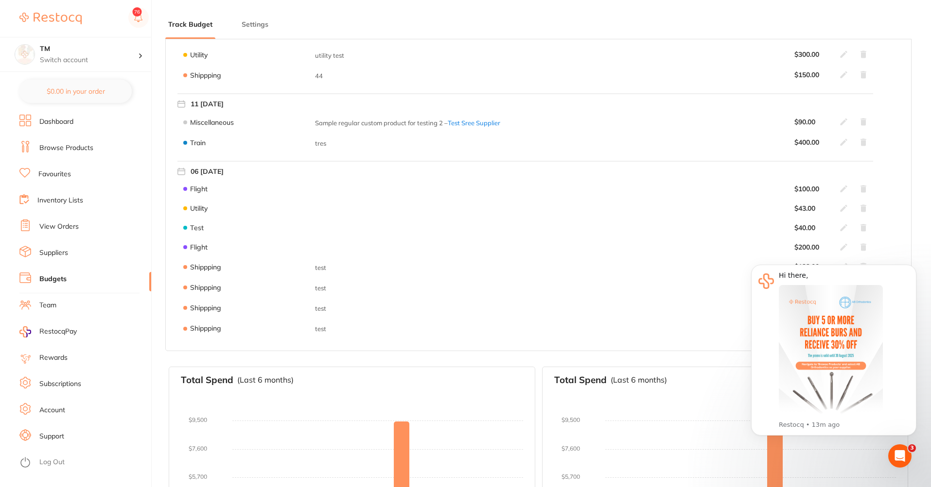
click at [865, 140] on icon at bounding box center [863, 142] width 8 height 8
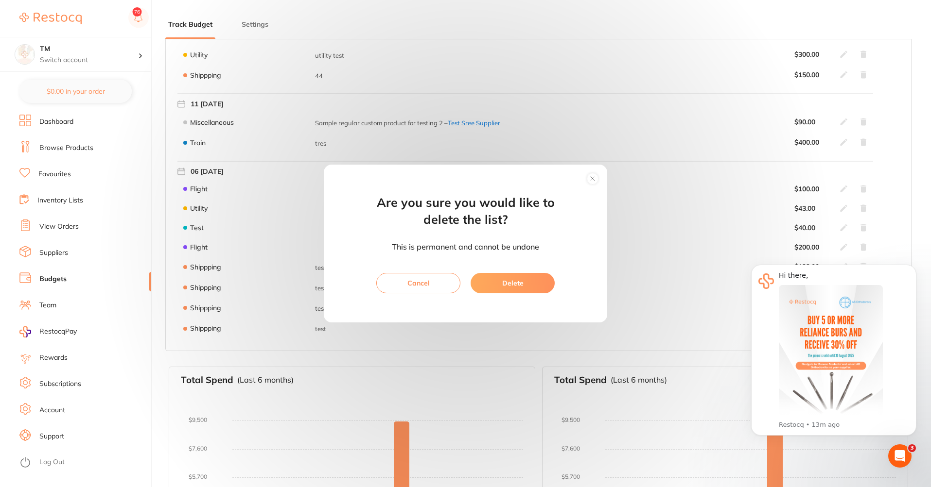
click at [527, 284] on button "Delete" at bounding box center [512, 283] width 84 height 20
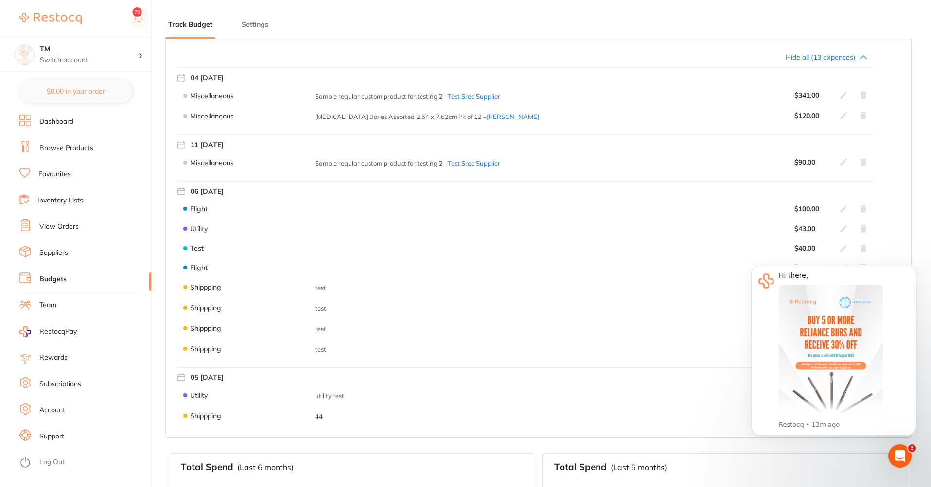
scroll to position [117, 0]
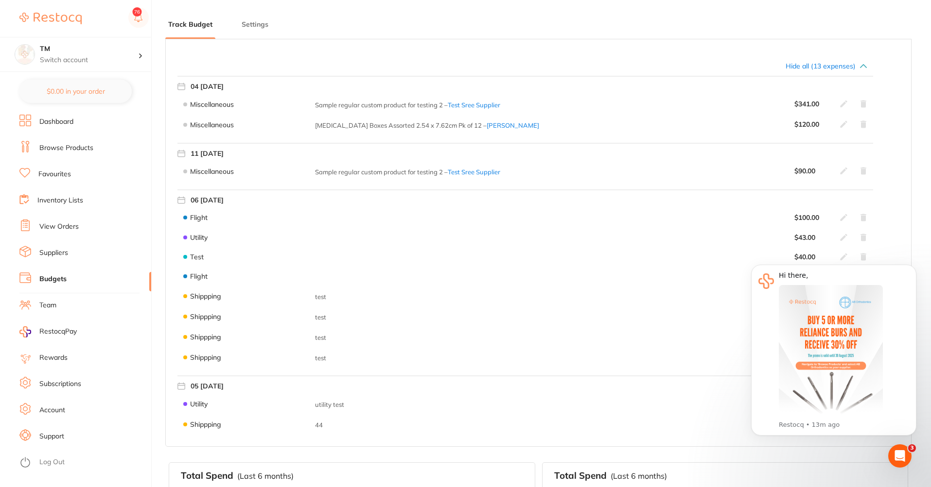
click at [863, 170] on icon at bounding box center [863, 171] width 6 height 7
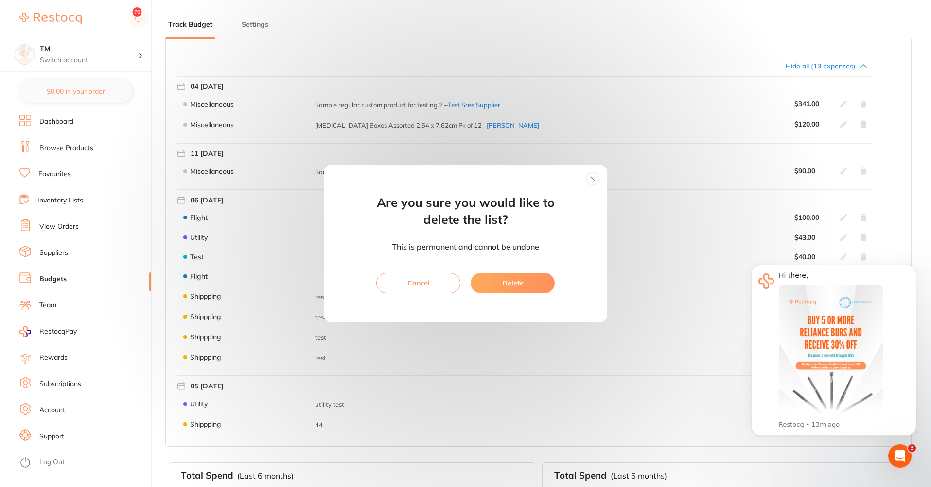
click at [511, 277] on button "Delete" at bounding box center [512, 283] width 84 height 20
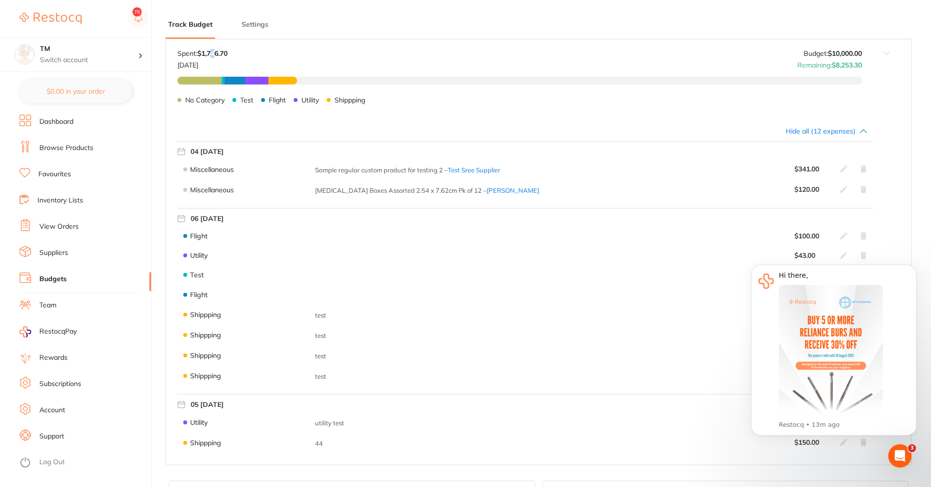
scroll to position [0, 0]
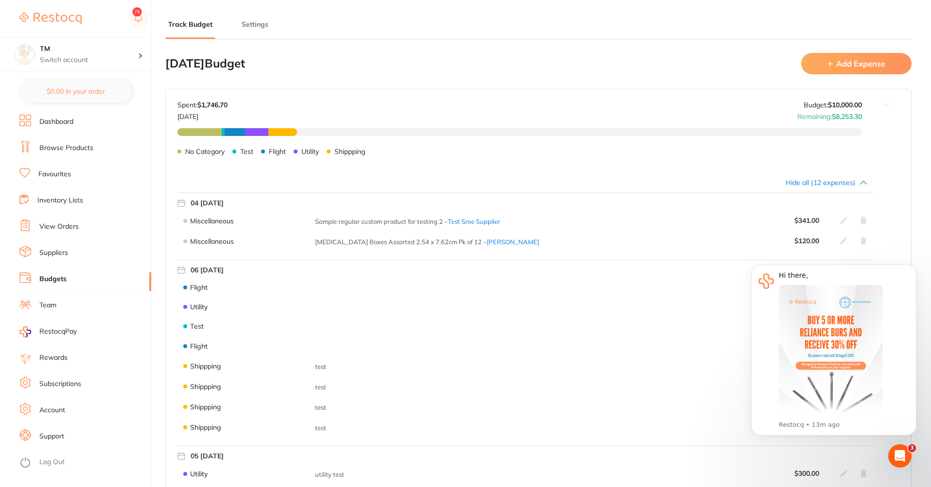
click at [865, 183] on icon at bounding box center [863, 183] width 8 height 8
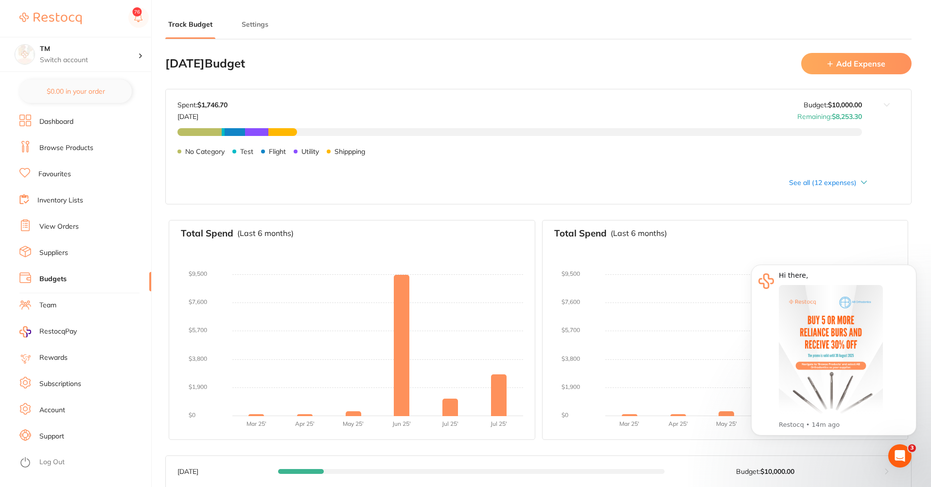
click at [845, 70] on button "Add Expense" at bounding box center [856, 63] width 110 height 21
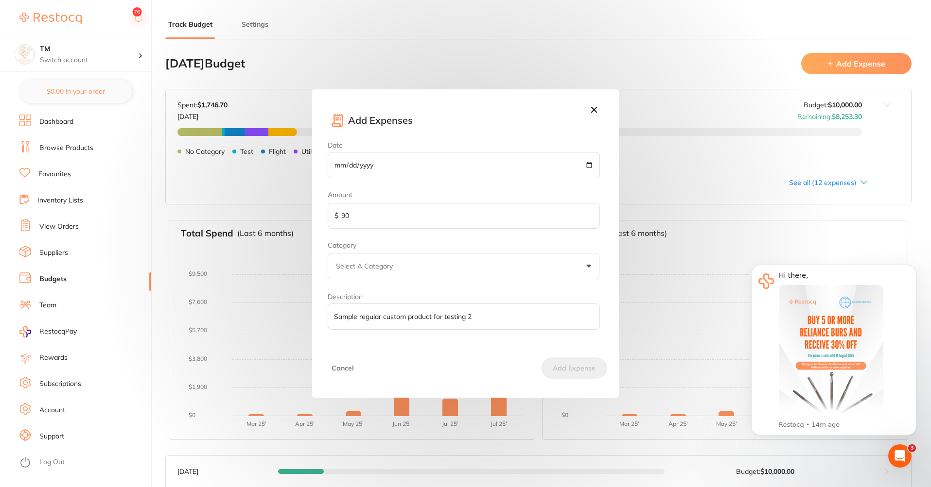
click at [520, 157] on input "[DATE]" at bounding box center [464, 165] width 272 height 26
click at [588, 163] on input "[DATE]" at bounding box center [464, 165] width 272 height 26
type input "2025-07-18"
click at [392, 224] on input "90" at bounding box center [464, 216] width 272 height 26
type input "9"
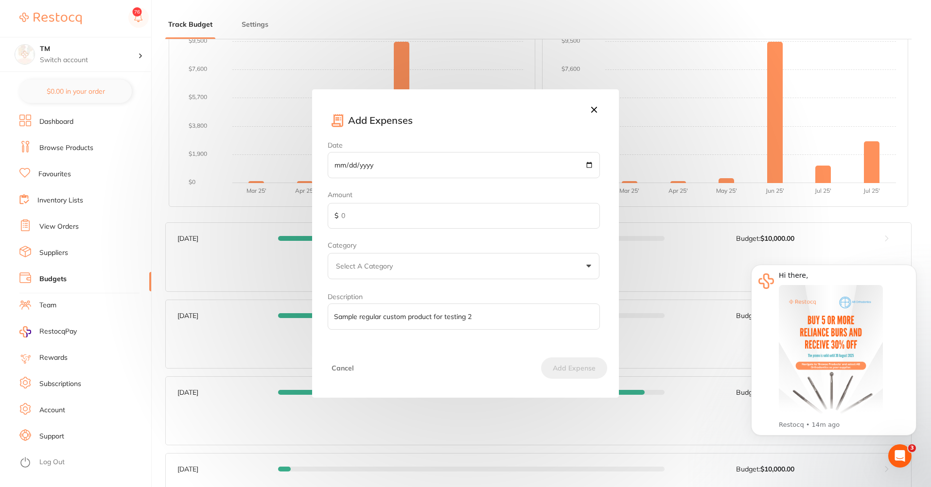
scroll to position [292, 0]
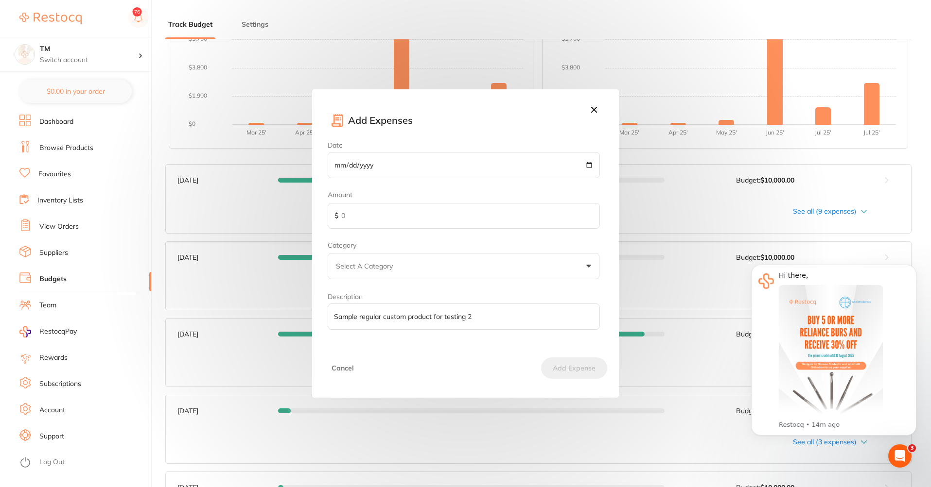
click at [600, 114] on button at bounding box center [594, 110] width 17 height 13
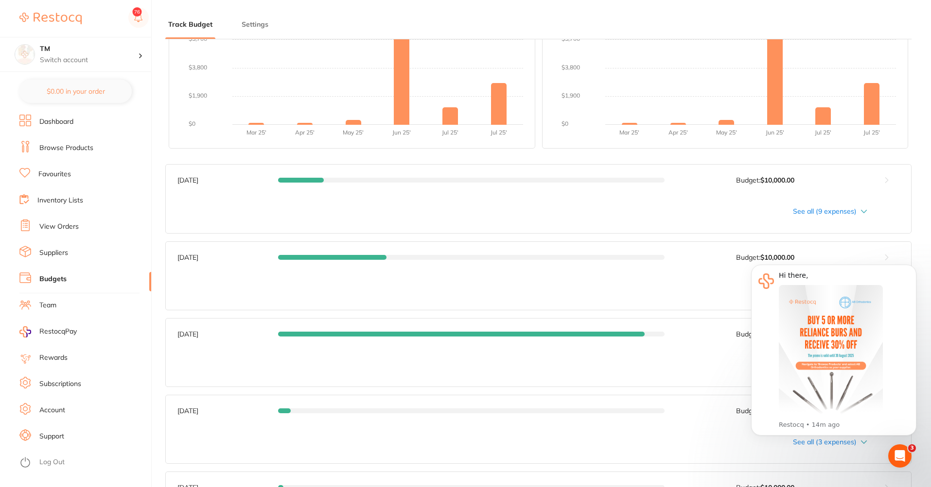
click at [822, 207] on div "See all (9 expenses)" at bounding box center [522, 211] width 690 height 8
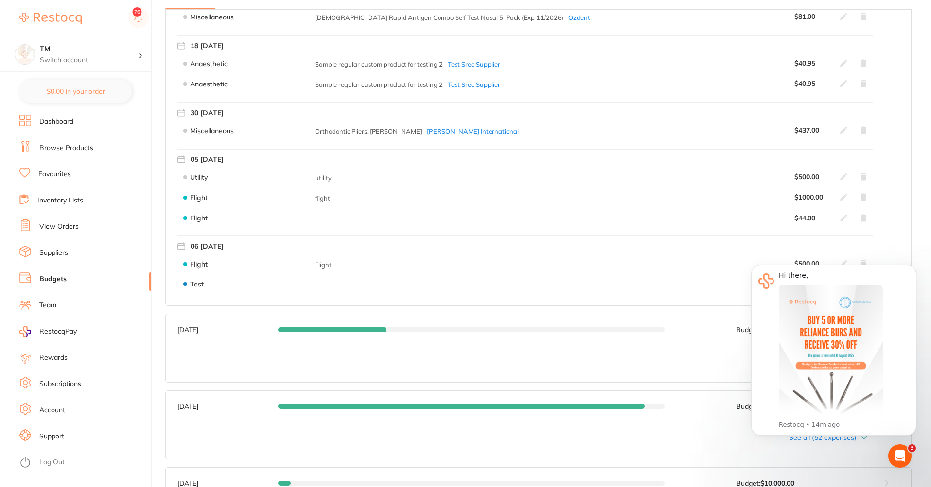
scroll to position [583, 0]
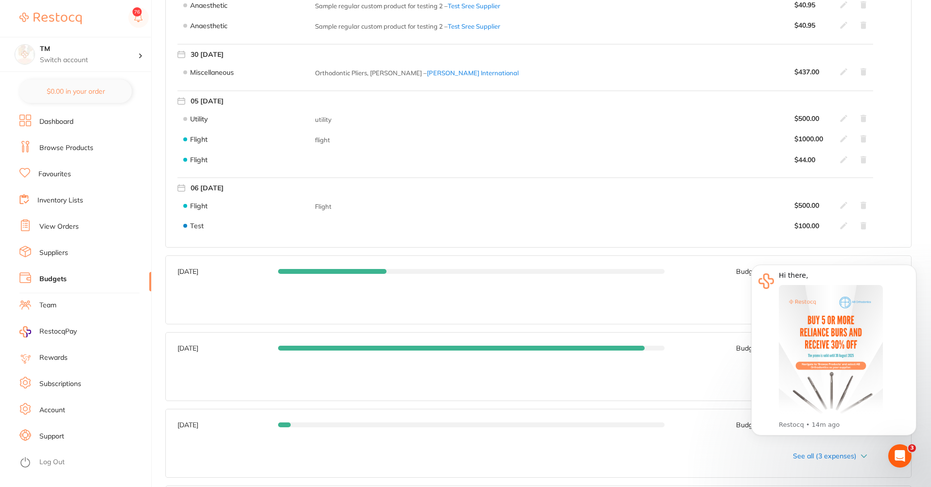
click at [919, 269] on body "Hi there, This month, AB Orthodontics is offering 30% off when you buy 5+ Relia…" at bounding box center [833, 355] width 187 height 203
click at [915, 267] on icon "Dismiss notification" at bounding box center [913, 267] width 5 height 5
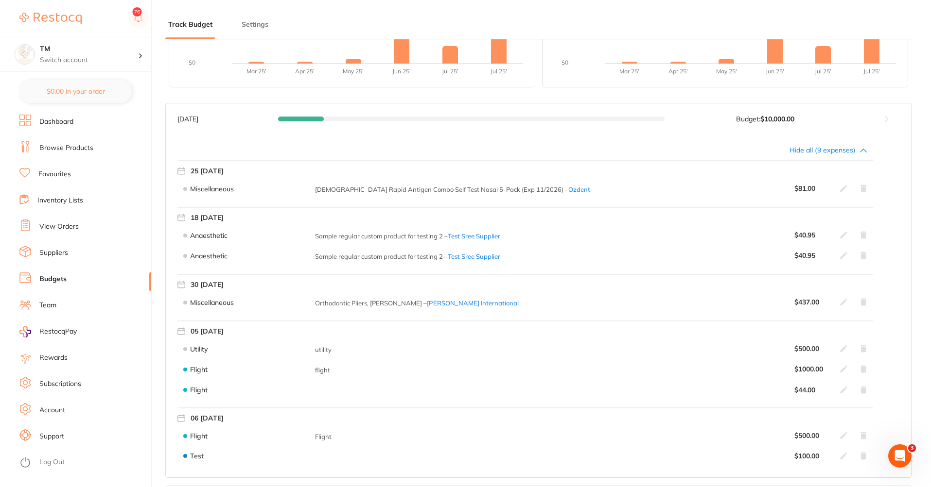
scroll to position [350, 0]
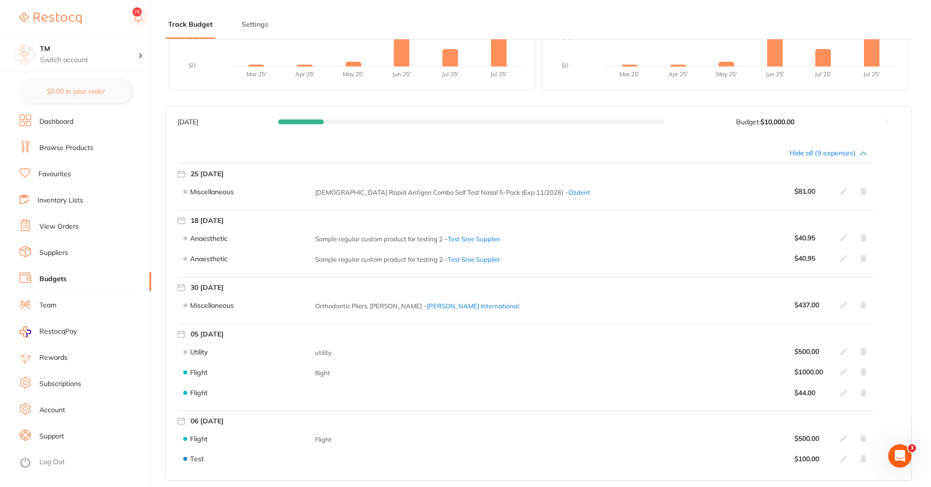
drag, startPoint x: 285, startPoint y: 125, endPoint x: 209, endPoint y: 119, distance: 76.0
click at [284, 125] on div "Jul 2025 Budget: $10,000.00" at bounding box center [519, 122] width 684 height 8
click at [175, 115] on div "Jul 2025 Budget: $10,000.00 Spent: $1,185.38 Jul 2025 Budget: $10,000.00 Remain…" at bounding box center [514, 121] width 696 height 31
click at [264, 115] on div "Jul 2025 Budget: $10,000.00 Spent: $1,185.38 Jul 2025 Budget: $10,000.00 Remain…" at bounding box center [514, 121] width 696 height 31
click at [889, 125] on button at bounding box center [886, 121] width 49 height 31
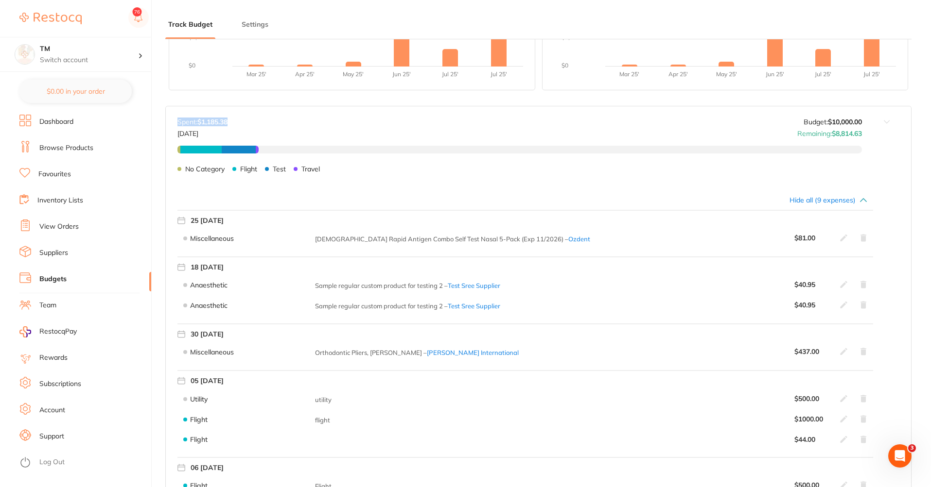
drag, startPoint x: 243, startPoint y: 123, endPoint x: 191, endPoint y: 116, distance: 52.5
click at [191, 116] on div "Jul 2025 Budget: $10,000.00 Spent: $1,185.38 Jul 2025 Budget: $10,000.00 Remain…" at bounding box center [514, 145] width 696 height 78
click at [238, 116] on div "Jul 2025 Budget: $10,000.00 Spent: $1,185.38 Jul 2025 Budget: $10,000.00 Remain…" at bounding box center [514, 145] width 696 height 78
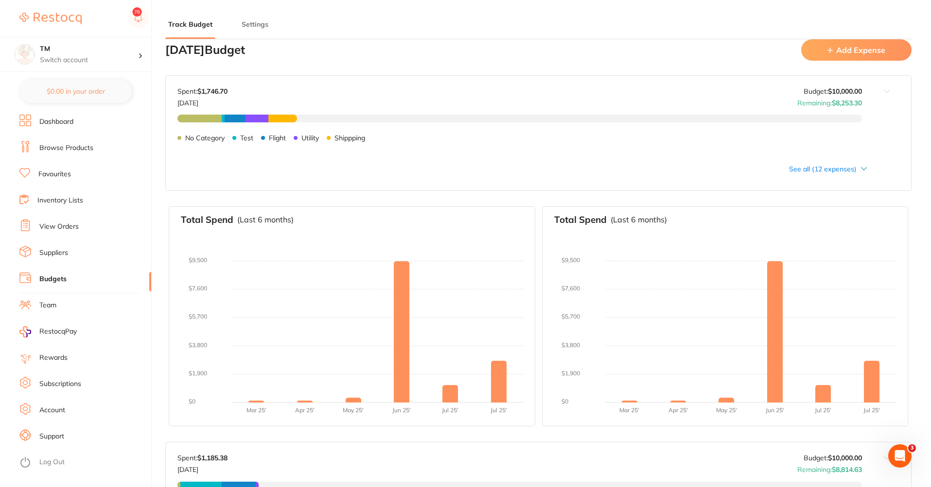
scroll to position [0, 0]
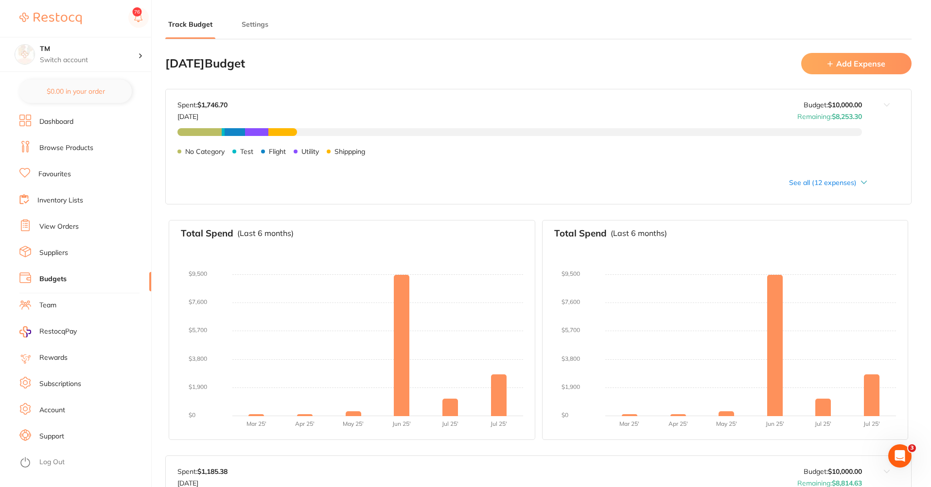
click at [828, 57] on button "Add Expense" at bounding box center [856, 63] width 110 height 21
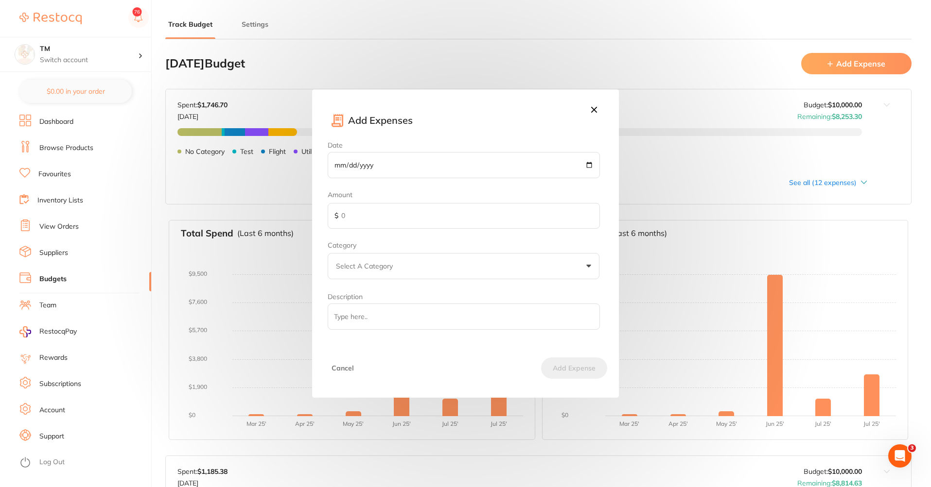
click at [382, 168] on input "Date" at bounding box center [464, 165] width 272 height 26
click at [589, 168] on input "Date" at bounding box center [464, 165] width 272 height 26
type input "2025-07-17"
click at [383, 215] on input "text" at bounding box center [464, 216] width 272 height 26
type input "1000"
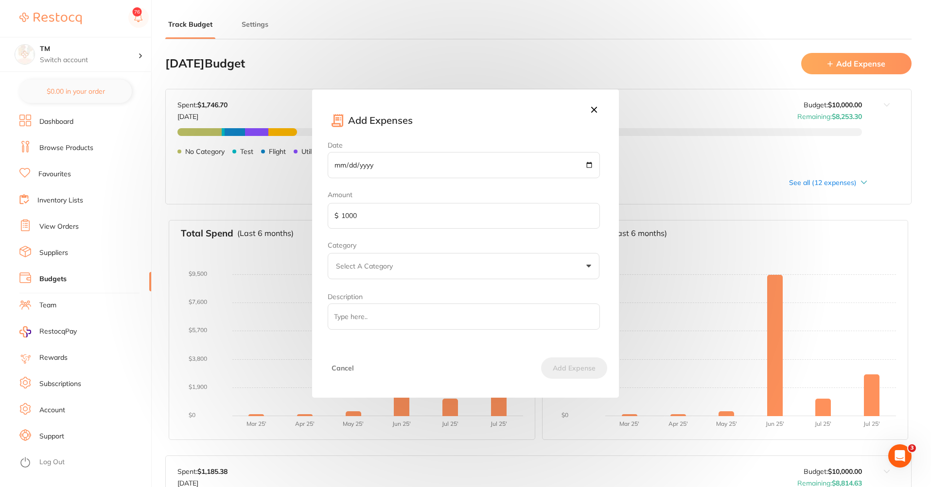
click at [425, 264] on button "Select A Category" at bounding box center [464, 266] width 272 height 26
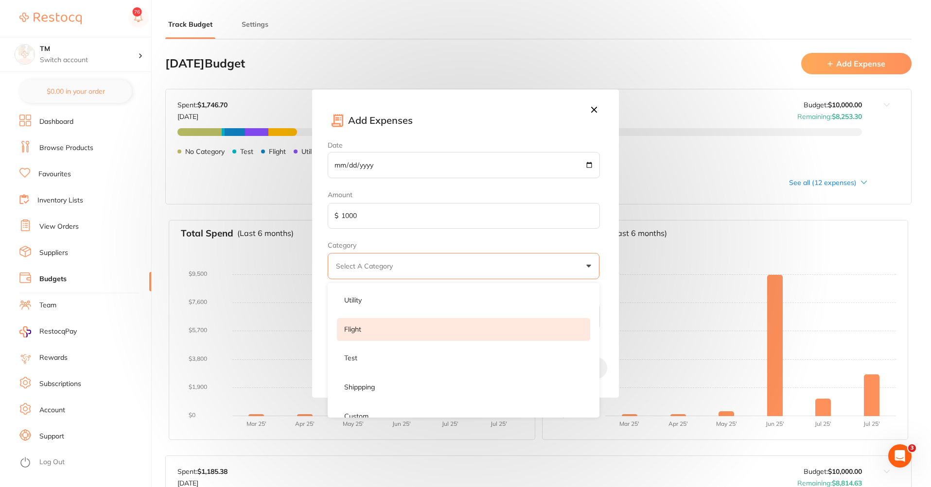
click at [397, 337] on li "Flight" at bounding box center [463, 329] width 253 height 23
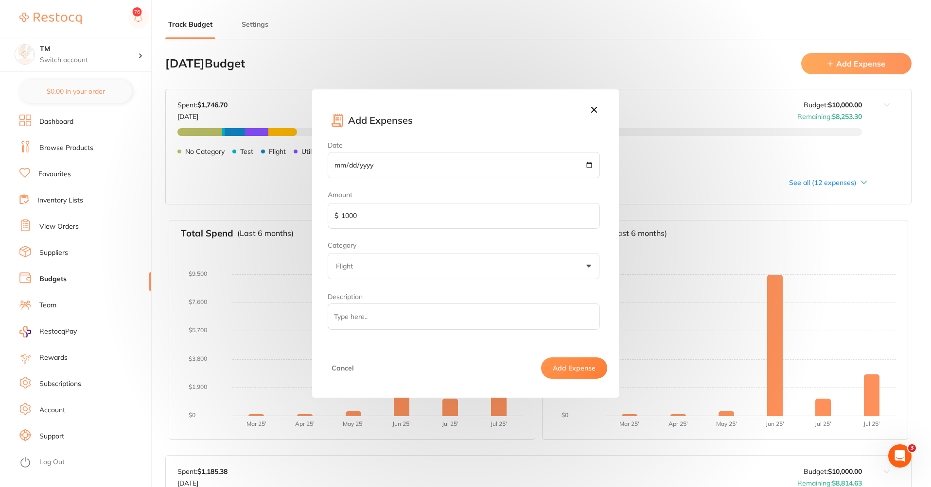
click at [444, 311] on input "Description" at bounding box center [464, 317] width 272 height 26
type input "tyr"
click at [580, 376] on button "Add Expense" at bounding box center [574, 368] width 66 height 21
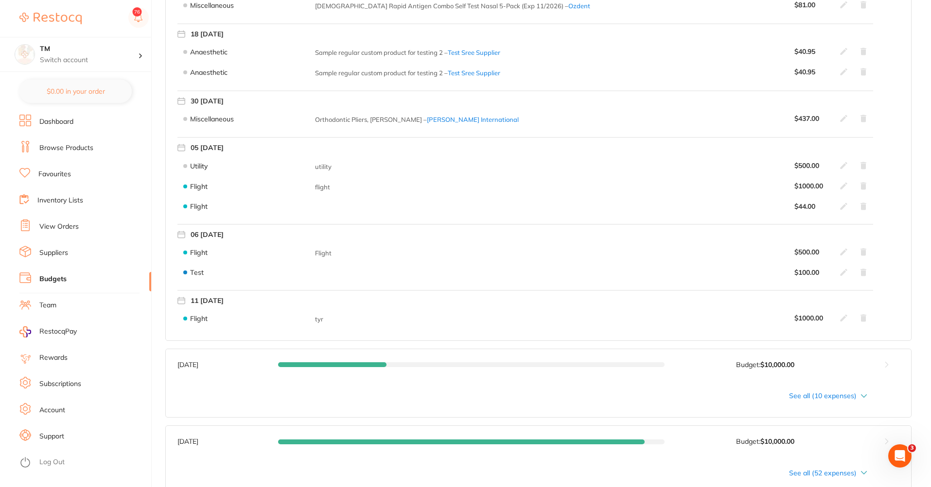
scroll to position [525, 0]
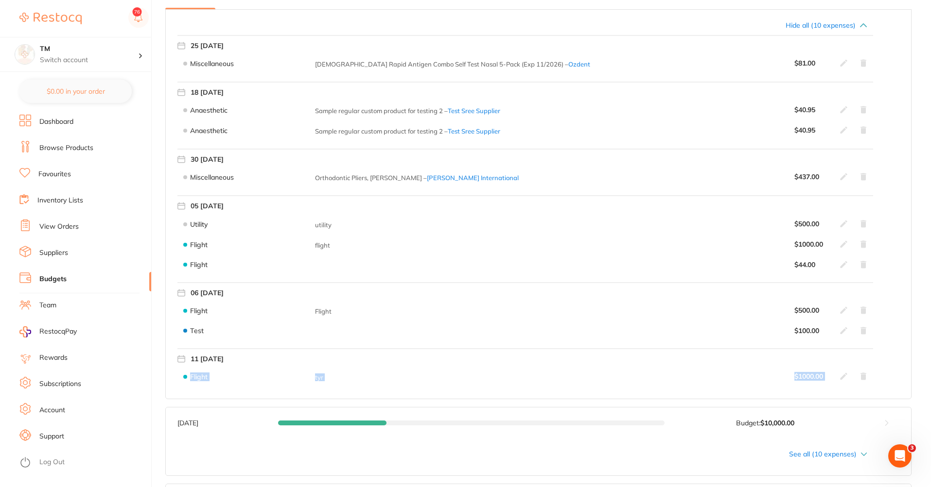
drag, startPoint x: 203, startPoint y: 373, endPoint x: 866, endPoint y: 378, distance: 663.3
click at [866, 378] on div "Flight tyr $ 1000.00" at bounding box center [524, 377] width 695 height 20
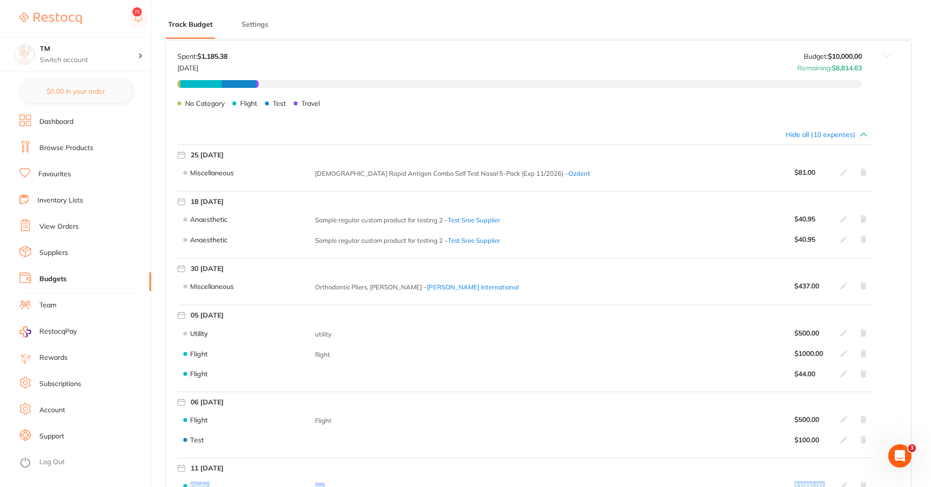
scroll to position [408, 0]
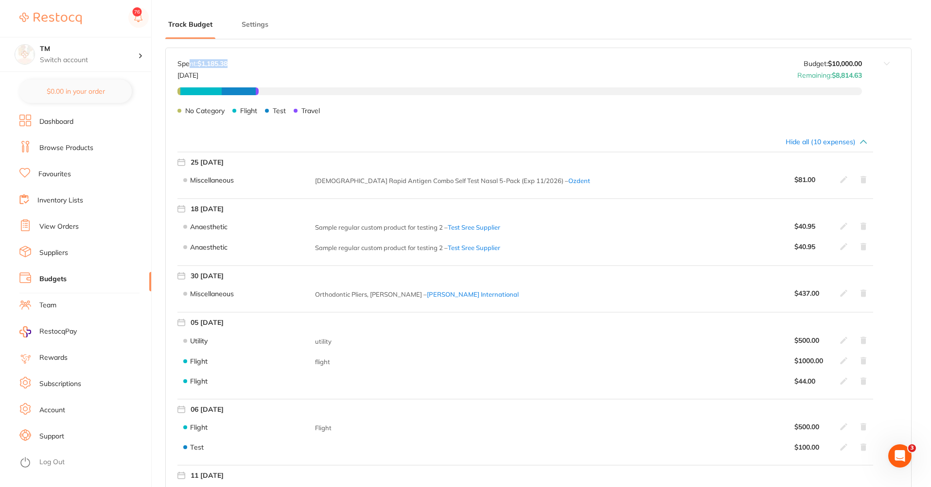
drag, startPoint x: 258, startPoint y: 62, endPoint x: 188, endPoint y: 60, distance: 70.0
click at [188, 60] on div "Spent: $1,185.38 Jul 2025 Budget: $10,000.00 Remaining: $8,814.63" at bounding box center [519, 69] width 684 height 19
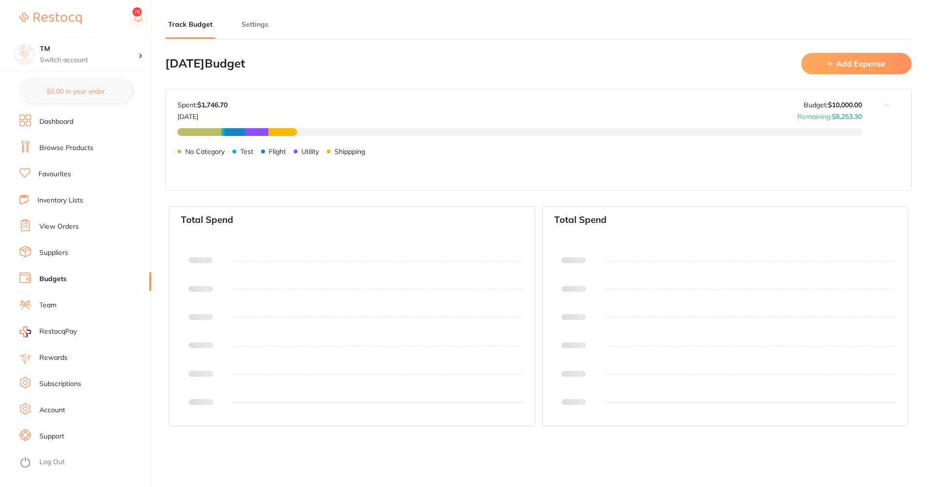
type input "10,000"
type input "0.0"
type input "10,000"
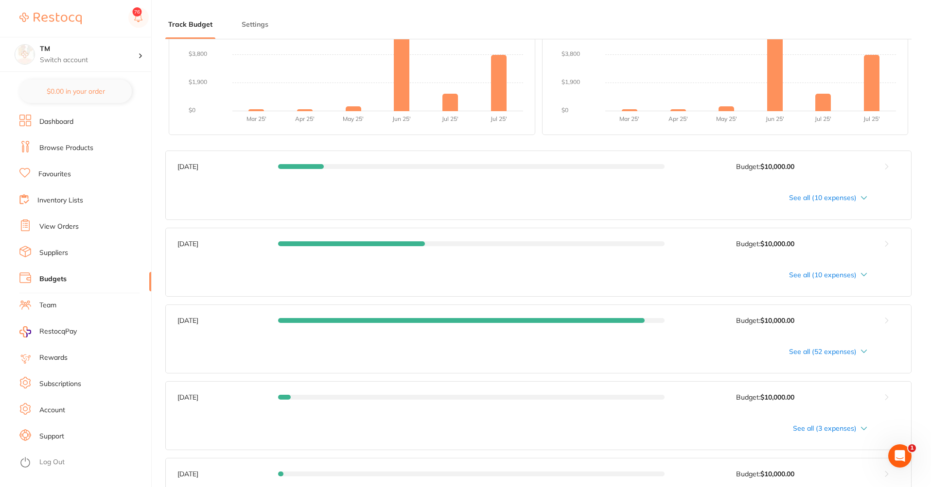
click at [888, 167] on button at bounding box center [886, 166] width 49 height 31
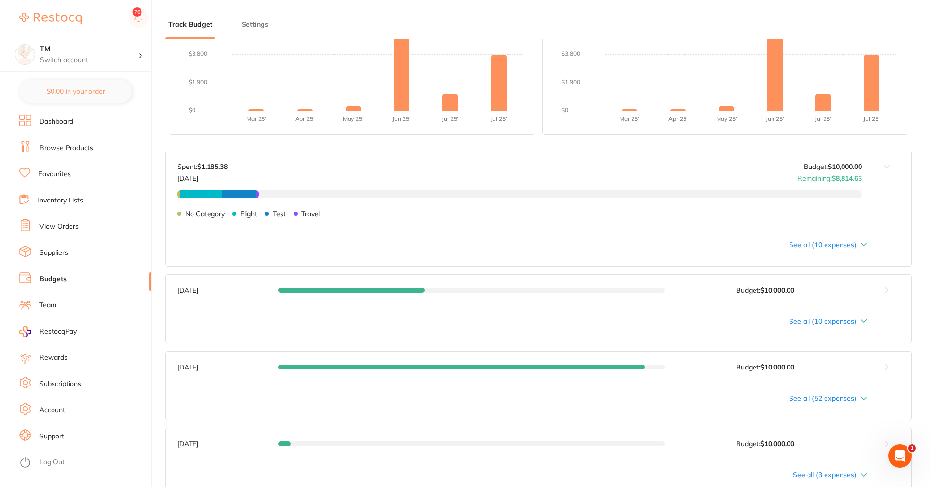
click at [825, 247] on div "See all (10 expenses)" at bounding box center [522, 245] width 690 height 8
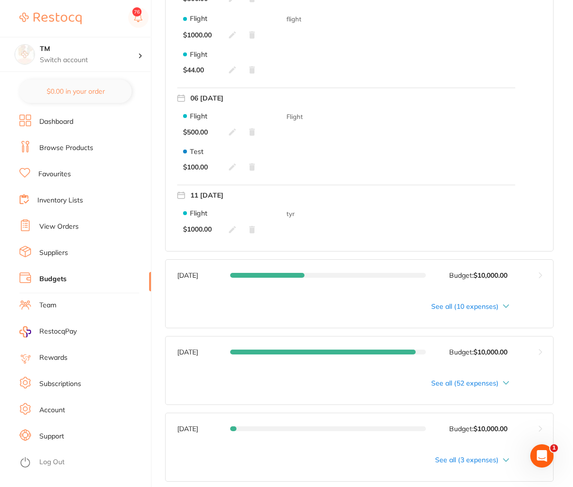
scroll to position [888, 0]
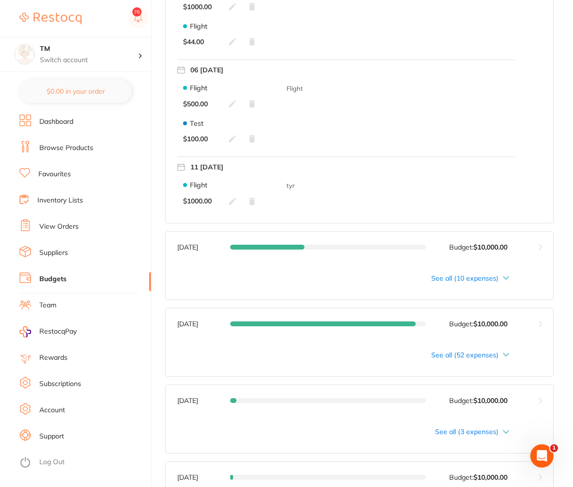
click at [496, 278] on div "See all (10 expenses)" at bounding box center [343, 279] width 332 height 8
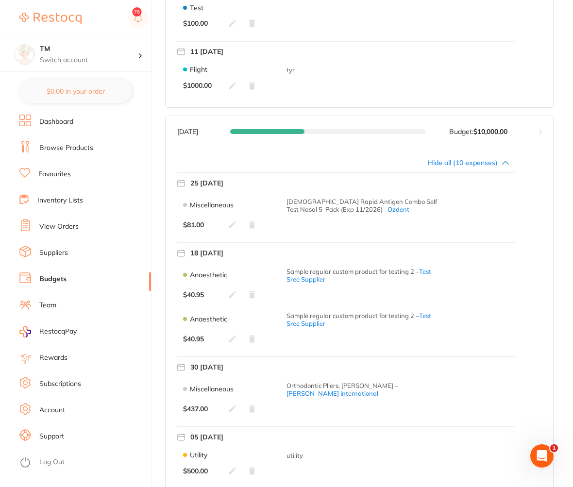
scroll to position [947, 0]
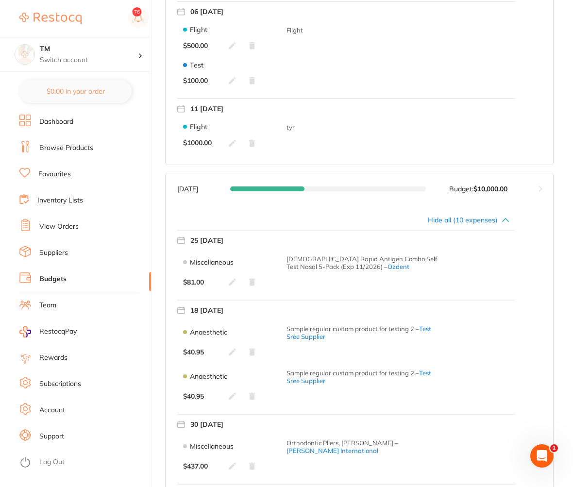
click at [541, 189] on button at bounding box center [541, 188] width 26 height 31
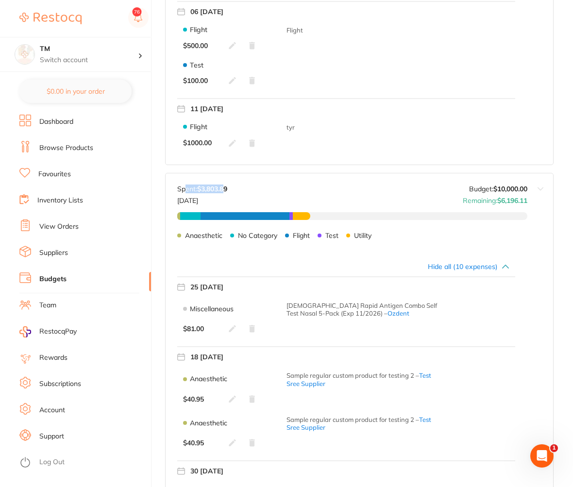
drag, startPoint x: 225, startPoint y: 190, endPoint x: 184, endPoint y: 187, distance: 41.5
click at [184, 187] on p "Spent: $3,803.89" at bounding box center [202, 189] width 50 height 8
drag, startPoint x: 253, startPoint y: 191, endPoint x: 171, endPoint y: 190, distance: 81.7
click at [171, 190] on div "[DATE] Budget: $10,000.00 Spent: $3,803.89 [DATE] Budget: $10,000.00 Remaining:…" at bounding box center [347, 212] width 362 height 78
click at [543, 188] on button at bounding box center [541, 212] width 26 height 78
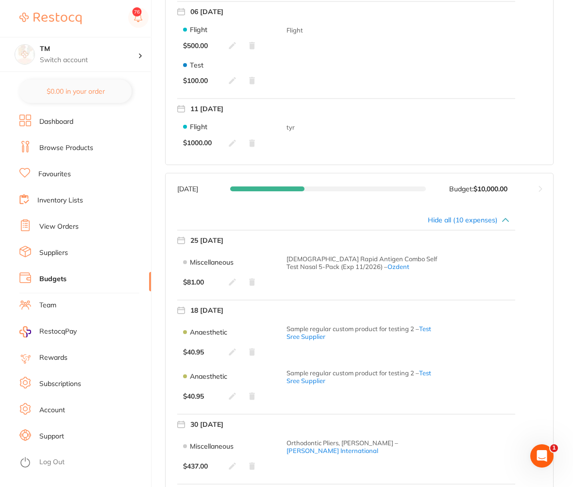
click at [151, 172] on section "TM Switch account TM $0.00 in your order Dashboard Browse Products Favourites I…" at bounding box center [76, 243] width 152 height 487
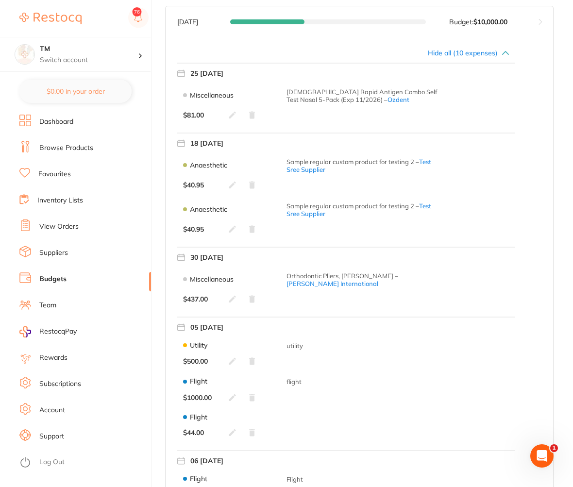
scroll to position [888, 0]
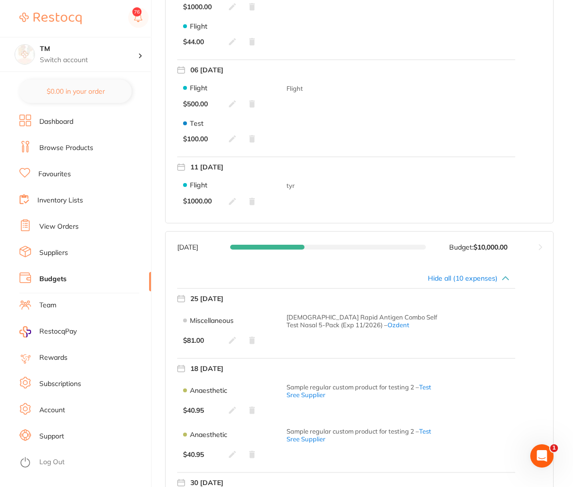
click at [504, 277] on icon at bounding box center [506, 279] width 8 height 8
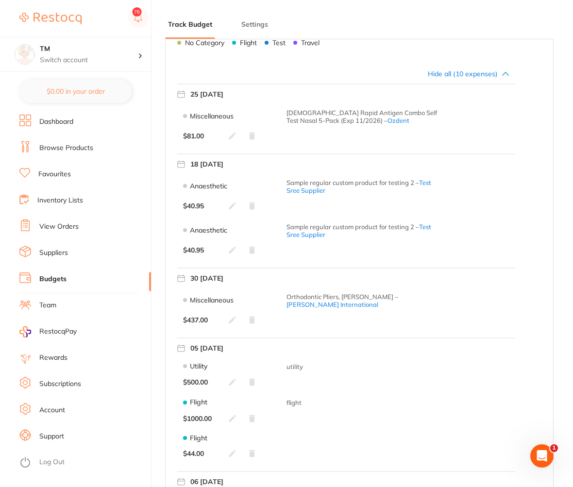
scroll to position [189, 0]
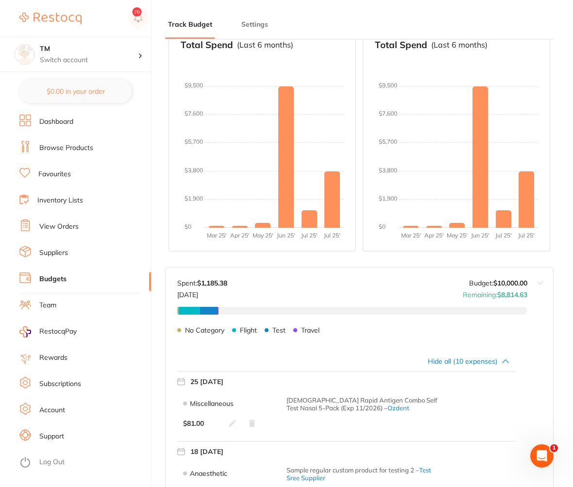
click at [507, 359] on div "No Category $45.38 Flight $600.00 Test $500.00 Travel $40.00 No Category Flight…" at bounding box center [352, 334] width 350 height 54
click at [508, 363] on icon at bounding box center [506, 362] width 8 height 8
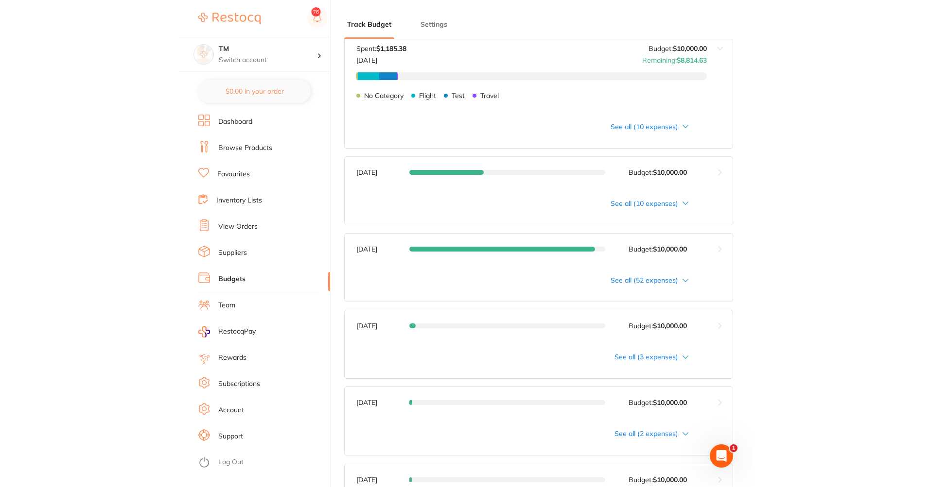
scroll to position [480, 0]
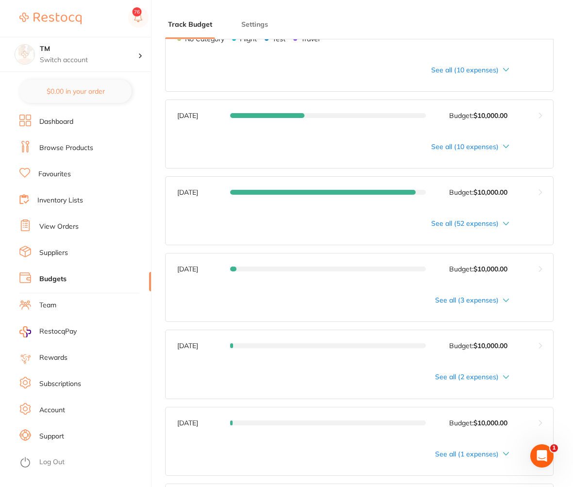
click at [508, 221] on div "See all (52 expenses)" at bounding box center [343, 224] width 332 height 8
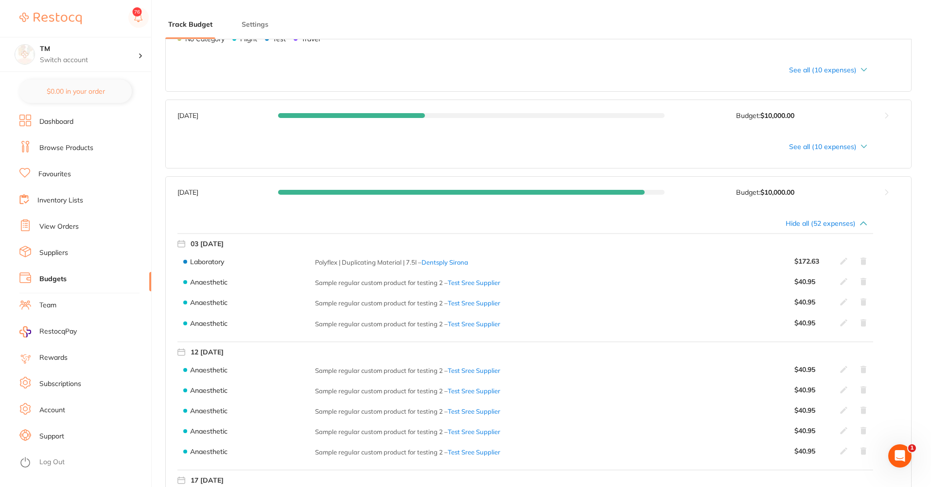
click at [888, 191] on button at bounding box center [886, 192] width 49 height 31
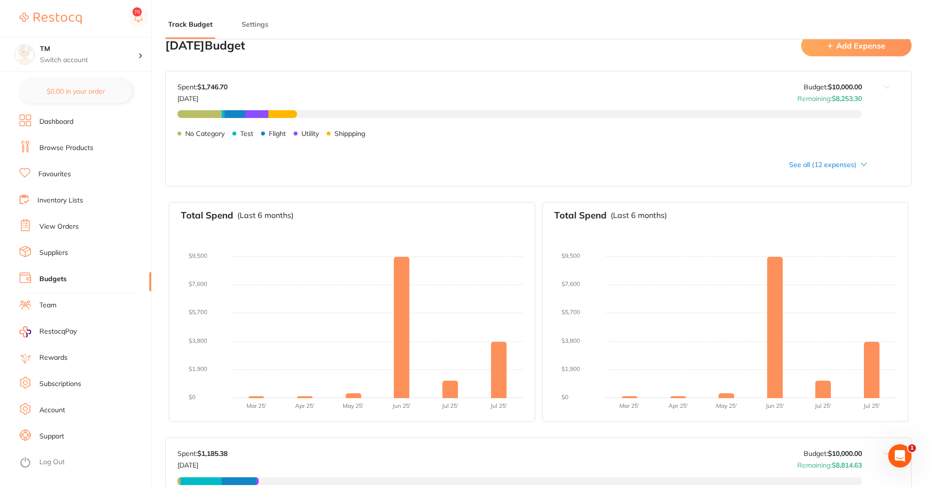
scroll to position [0, 0]
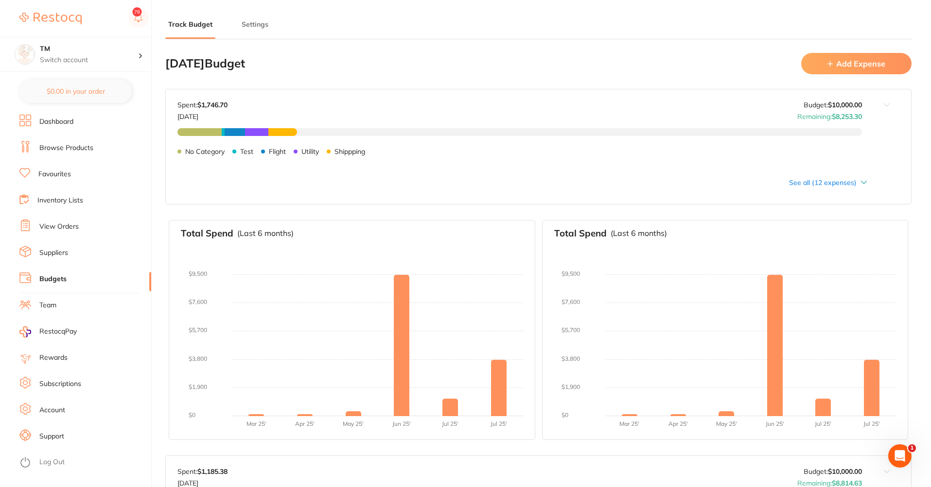
click at [840, 47] on section "Track Budget Settings [DATE] Budget Add Expense Budget value not set for [DATE]…" at bounding box center [538, 267] width 746 height 535
click at [834, 57] on button "Add Expense" at bounding box center [856, 63] width 110 height 21
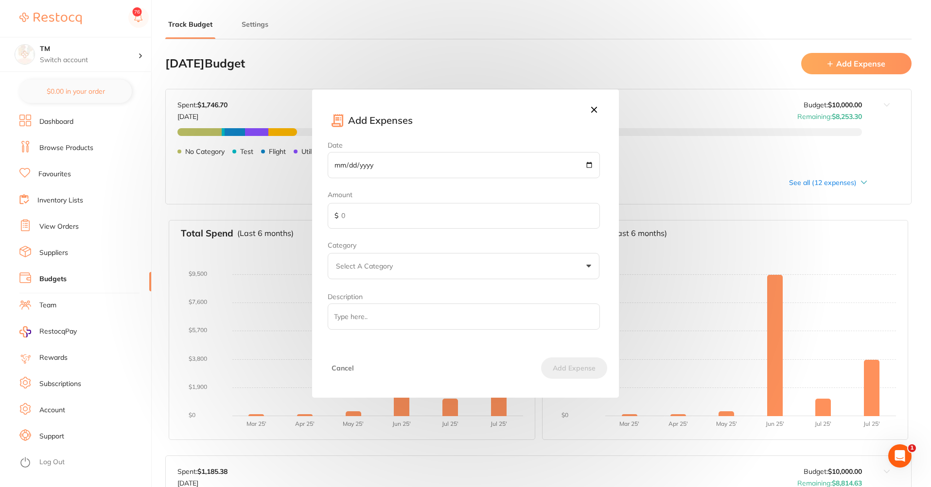
click at [591, 163] on input "Date" at bounding box center [464, 165] width 272 height 26
type input "[DATE]"
click at [357, 228] on input "text" at bounding box center [464, 216] width 272 height 26
type input "1000"
click at [367, 253] on button "Select A Category" at bounding box center [464, 266] width 272 height 26
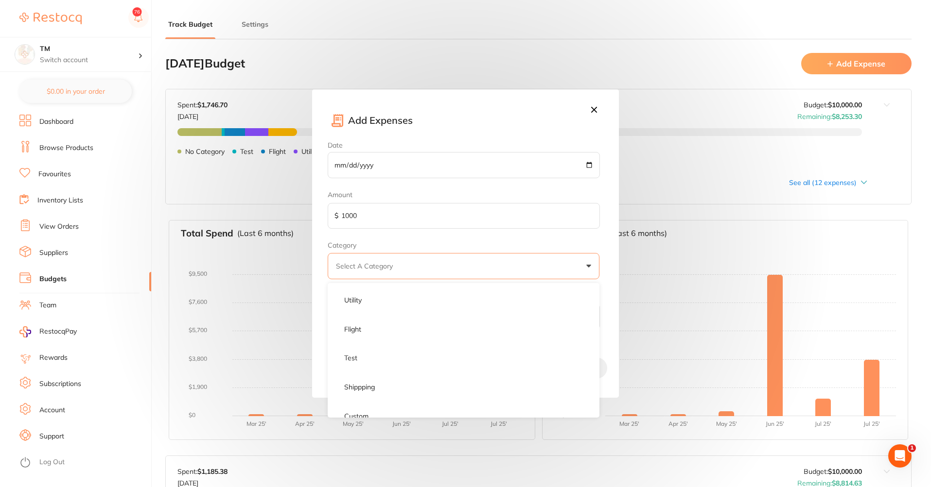
click at [385, 342] on ul "Utility Flight Test Shippping Custom" at bounding box center [464, 353] width 272 height 129
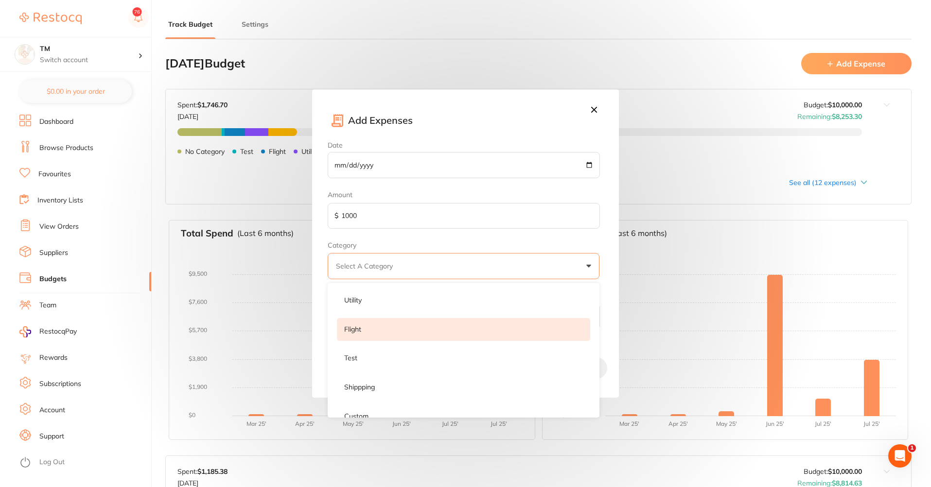
click at [395, 330] on li "Flight" at bounding box center [463, 329] width 253 height 23
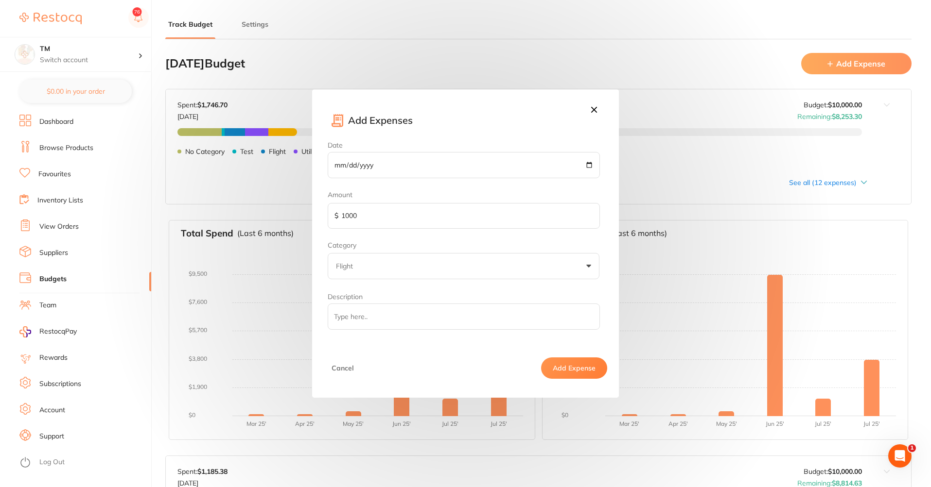
click at [500, 322] on input "Description" at bounding box center [464, 317] width 272 height 26
type input "etryui"
click at [570, 366] on button "Add Expense" at bounding box center [574, 368] width 66 height 21
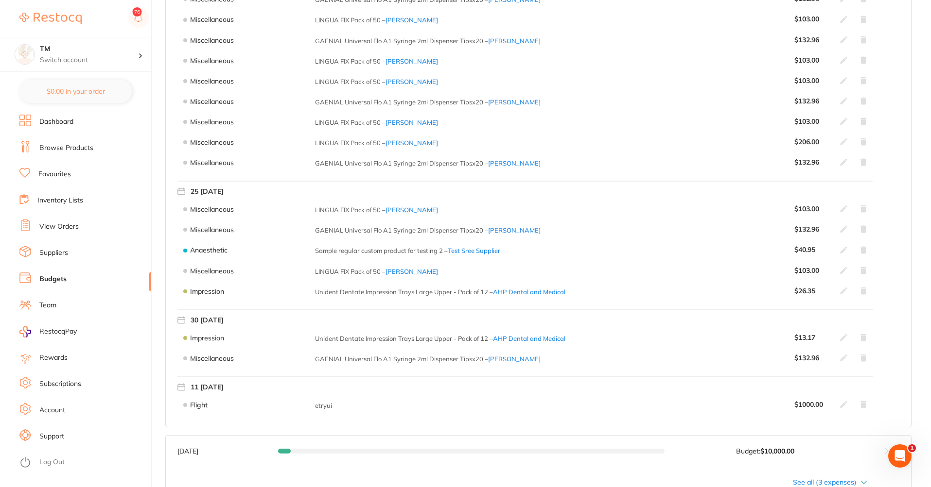
scroll to position [1691, 0]
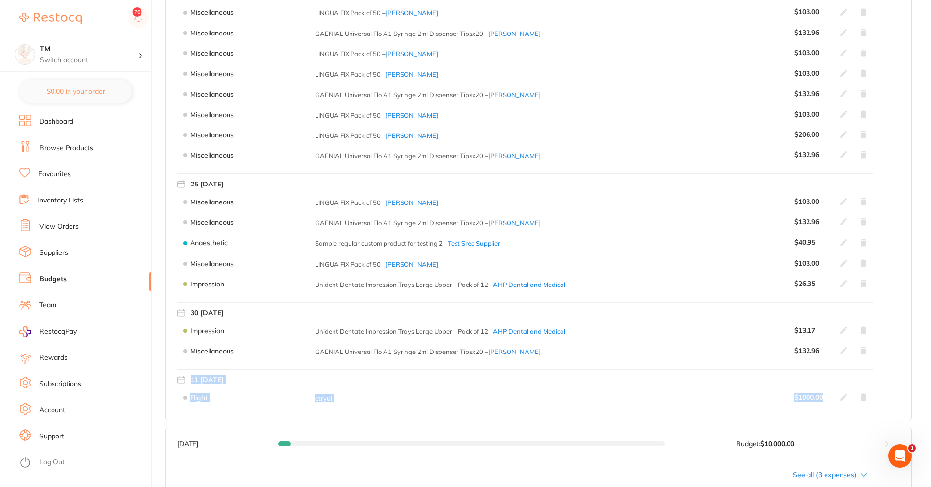
drag, startPoint x: 717, startPoint y: 384, endPoint x: 218, endPoint y: 373, distance: 499.7
click at [218, 373] on div "11 [DATE] Flight etryui $ 1000.00" at bounding box center [524, 388] width 695 height 39
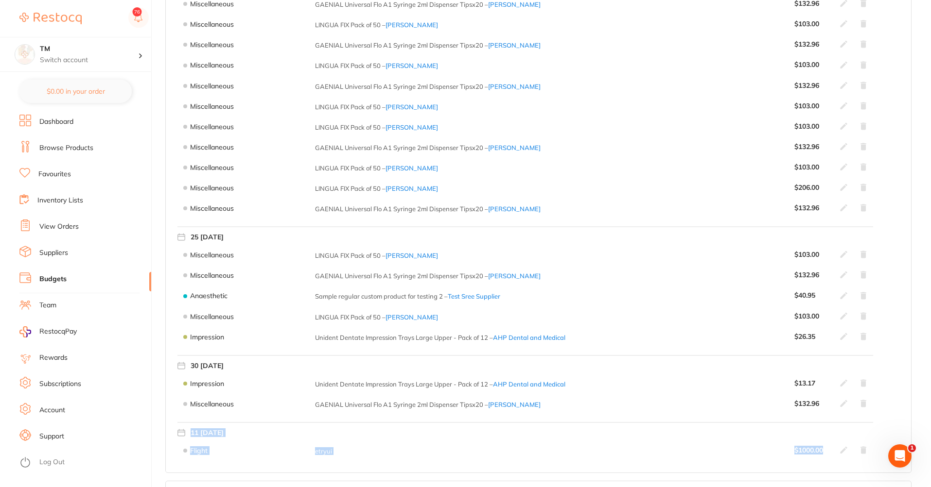
scroll to position [1749, 0]
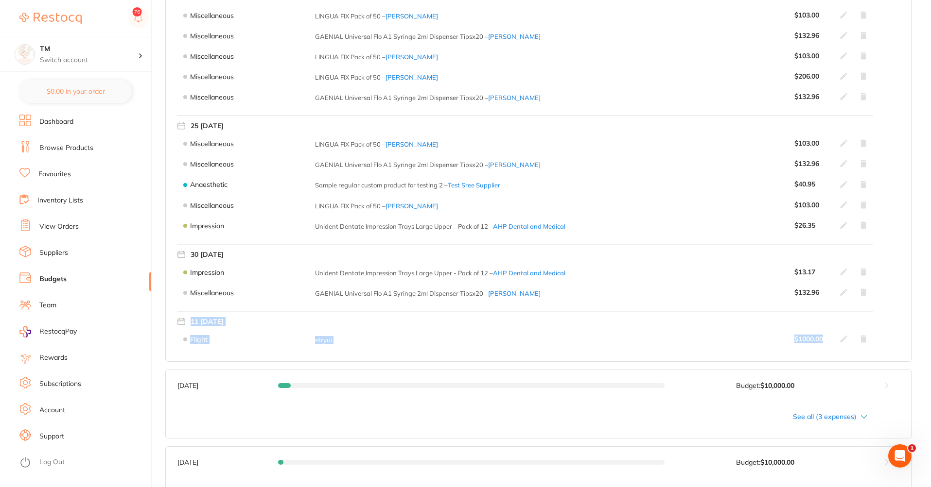
click at [840, 338] on icon at bounding box center [844, 339] width 8 height 8
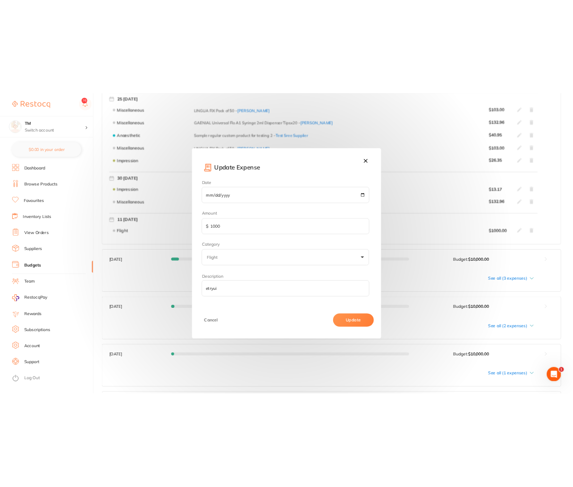
scroll to position [2873, 0]
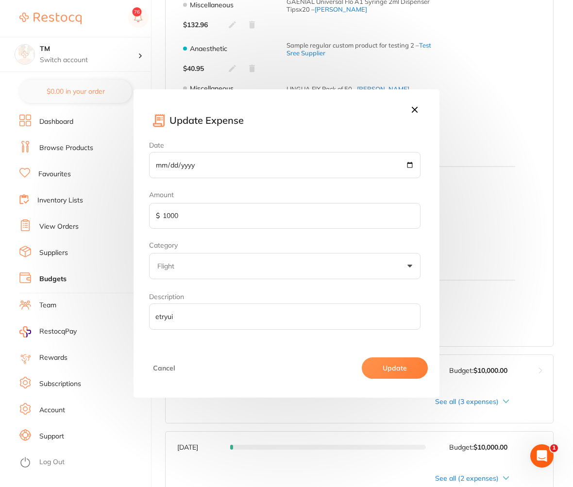
click at [417, 110] on icon at bounding box center [415, 109] width 11 height 11
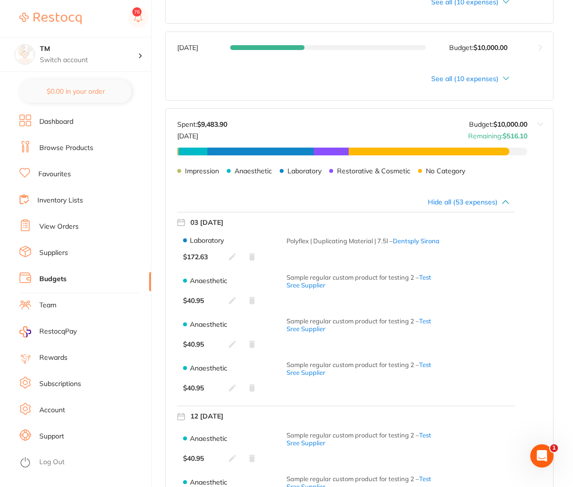
scroll to position [540, 0]
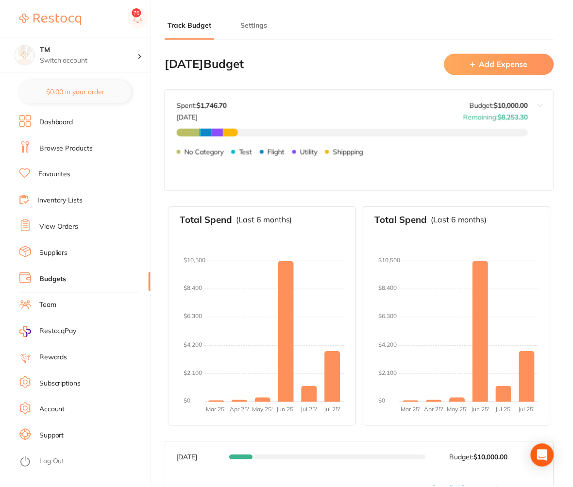
scroll to position [350, 0]
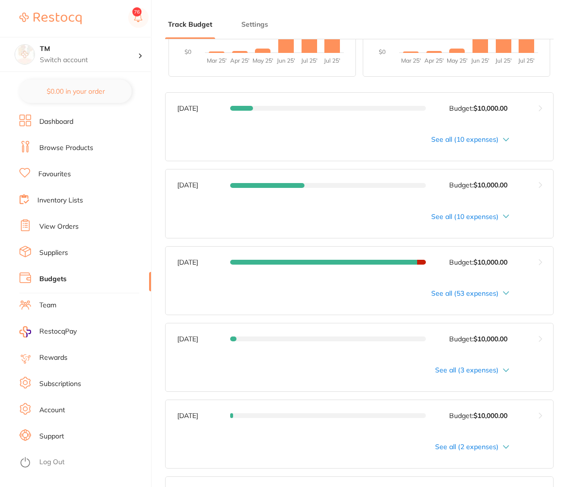
click at [543, 265] on button at bounding box center [541, 262] width 26 height 31
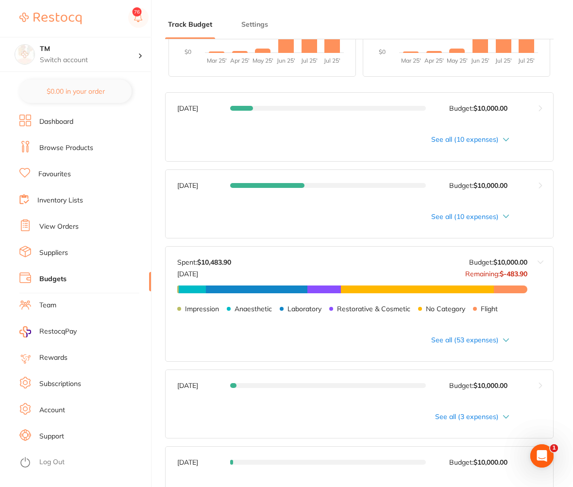
scroll to position [0, 0]
click at [509, 342] on div "See all (53 expenses)" at bounding box center [343, 340] width 332 height 8
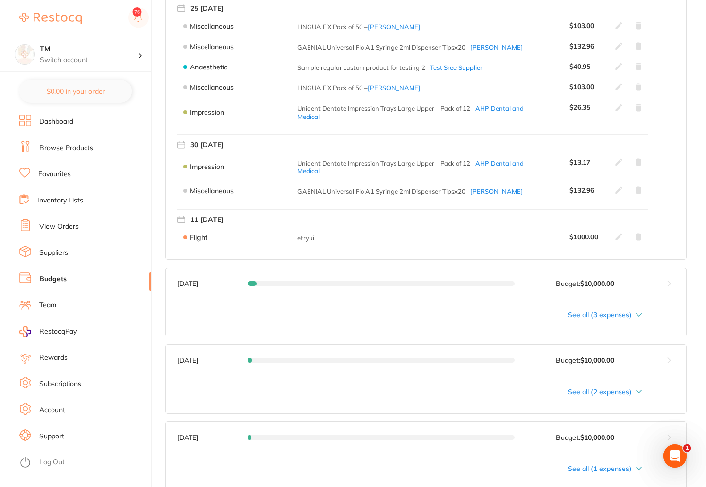
scroll to position [1763, 0]
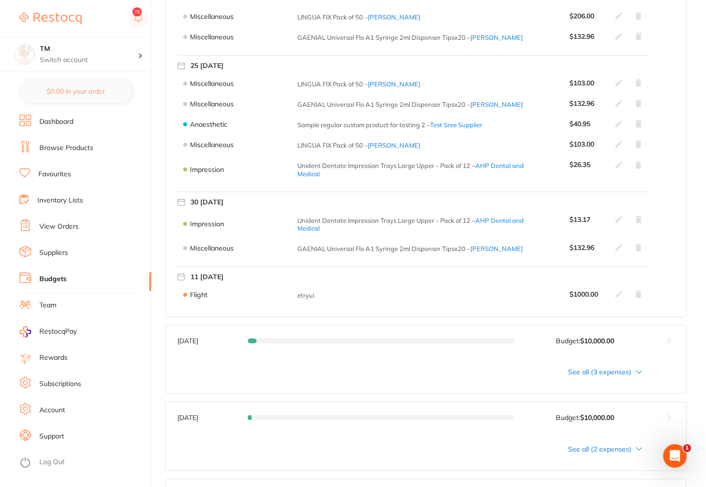
click at [575, 296] on icon at bounding box center [619, 295] width 8 height 8
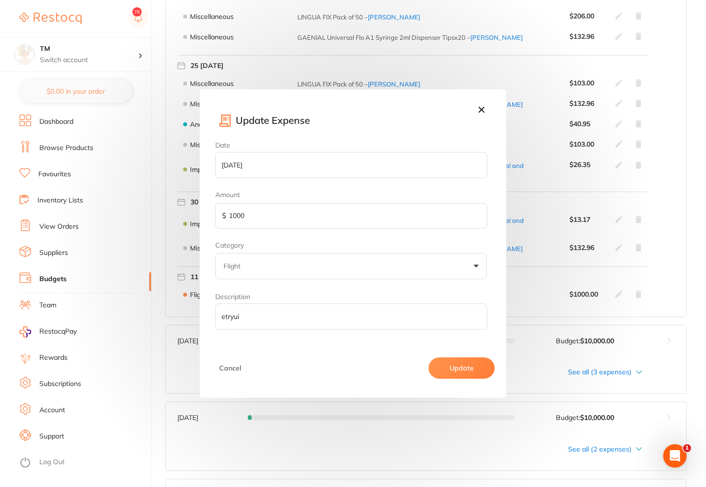
click at [280, 216] on input "1000" at bounding box center [351, 216] width 272 height 26
type input "1"
type input "600"
click at [462, 368] on button "Update" at bounding box center [462, 368] width 66 height 21
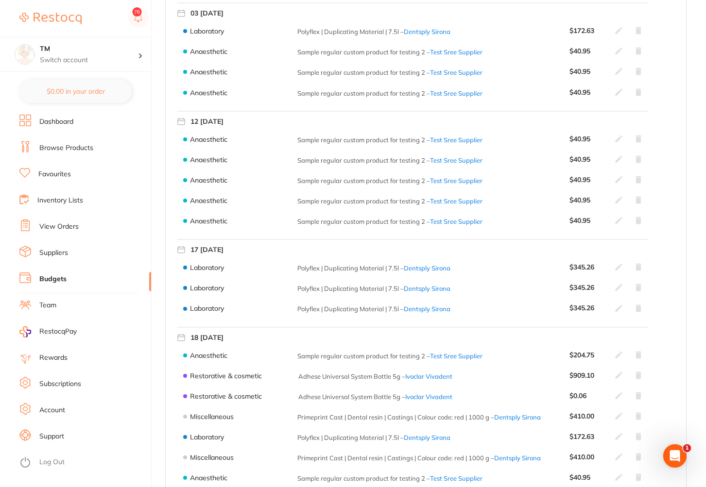
scroll to position [713, 0]
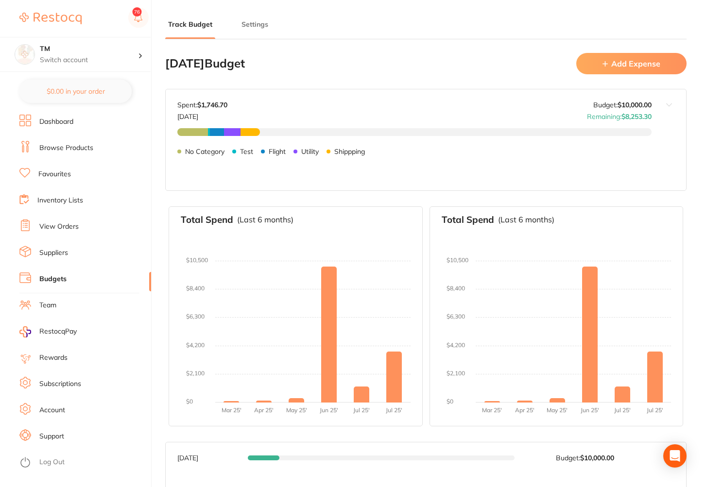
type input "10,000"
type input "0.0"
type input "10,000"
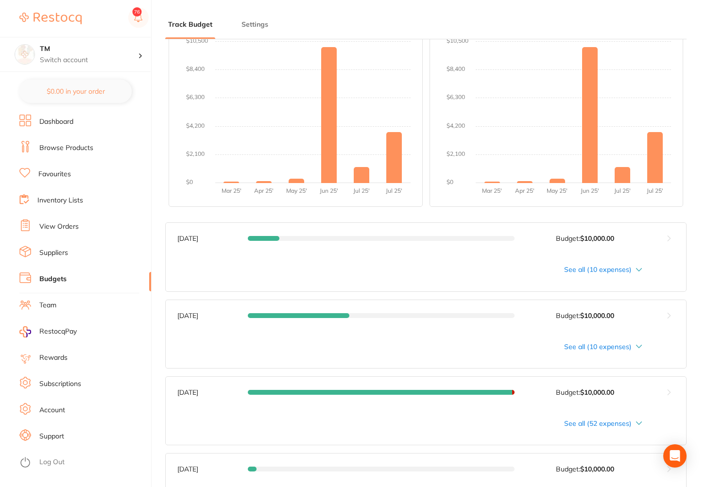
click at [667, 377] on button at bounding box center [669, 392] width 35 height 31
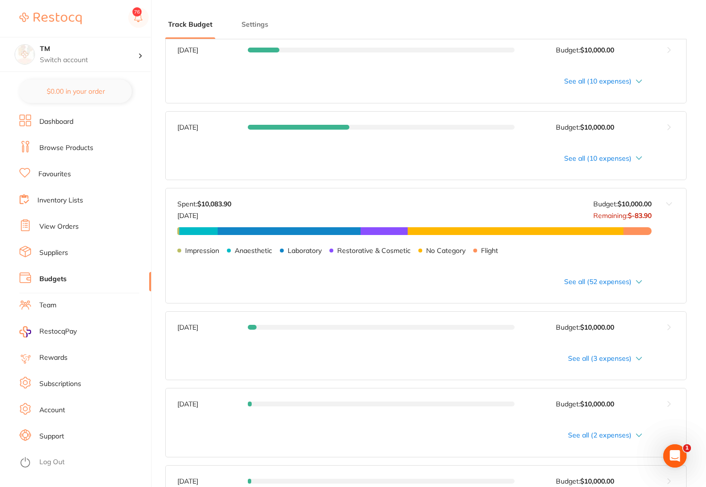
scroll to position [0, 0]
drag, startPoint x: 237, startPoint y: 205, endPoint x: 170, endPoint y: 197, distance: 67.6
click at [170, 197] on div "[DATE] Budget: $10,000.00 Spent: $10,083.90 [DATE] Budget: $10,000.00 Remaining…" at bounding box center [409, 228] width 486 height 78
click at [628, 283] on div "See all (52 expenses)" at bounding box center [409, 282] width 465 height 8
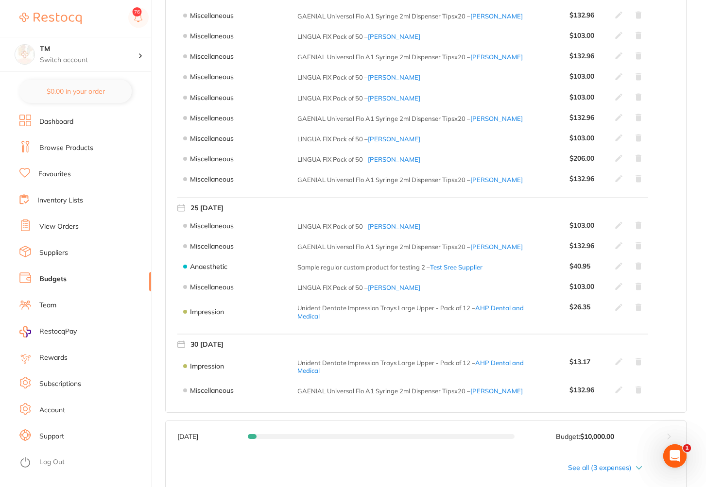
scroll to position [1763, 0]
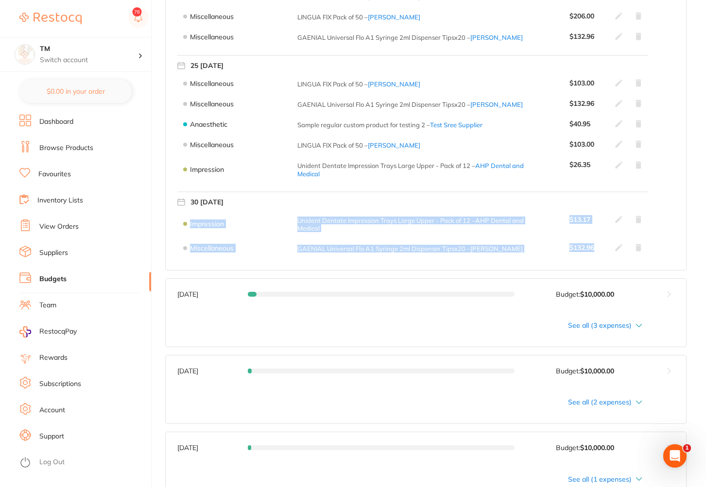
drag, startPoint x: 570, startPoint y: 261, endPoint x: 353, endPoint y: 200, distance: 225.1
click at [594, 250] on span "$ 132.96" at bounding box center [587, 248] width 34 height 8
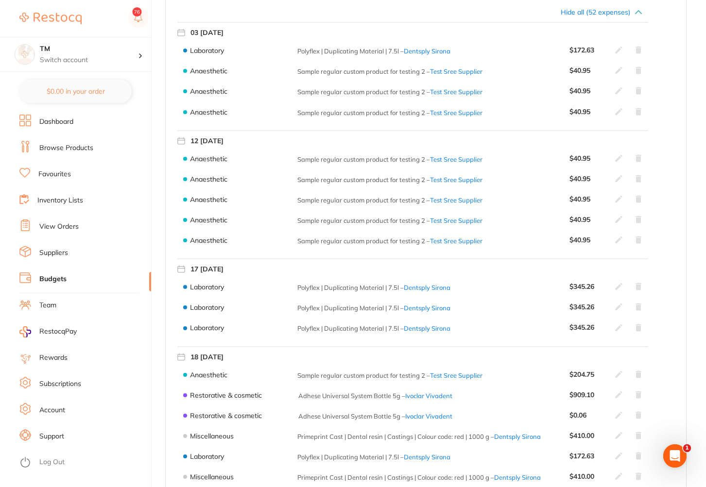
scroll to position [655, 0]
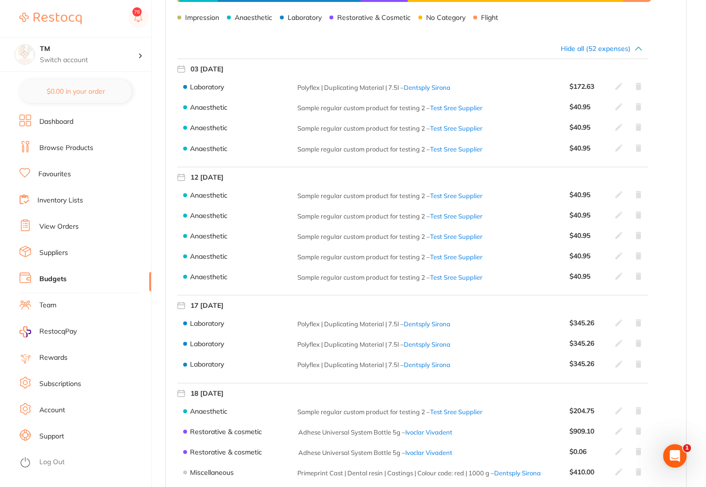
drag, startPoint x: 604, startPoint y: 253, endPoint x: 349, endPoint y: 69, distance: 314.0
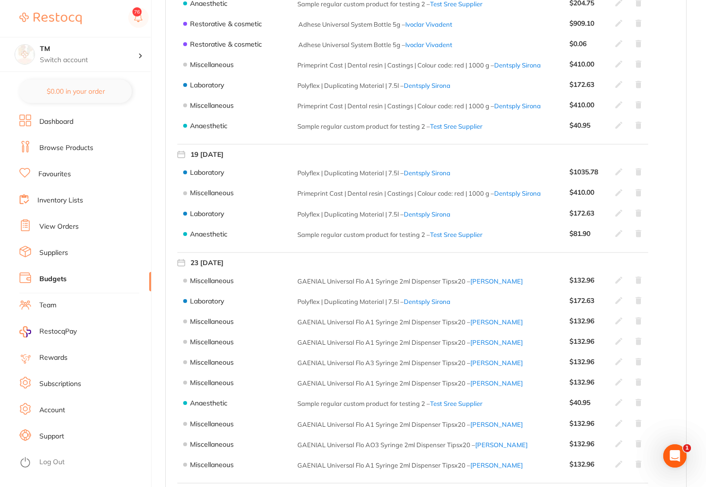
scroll to position [1413, 0]
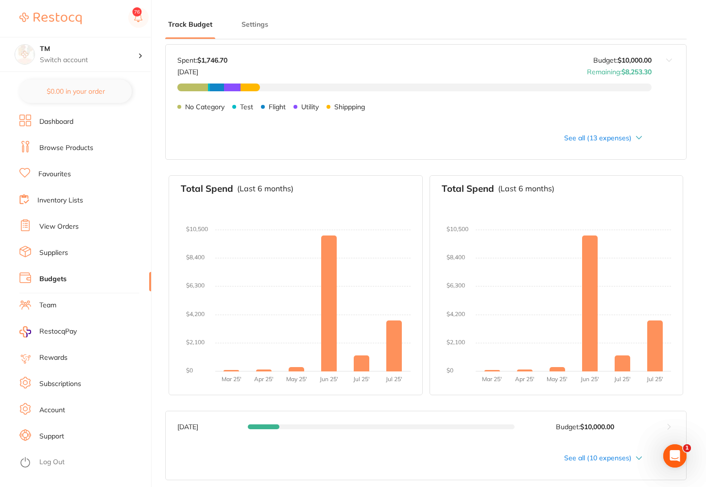
scroll to position [0, 0]
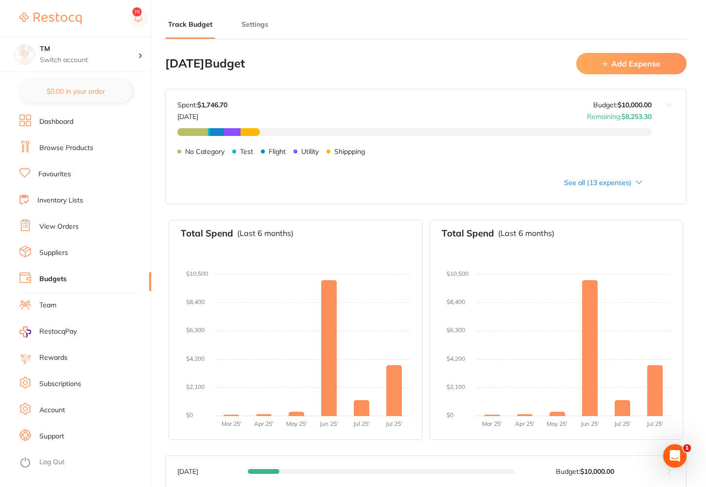
click at [627, 56] on button "Add Expense" at bounding box center [631, 63] width 110 height 21
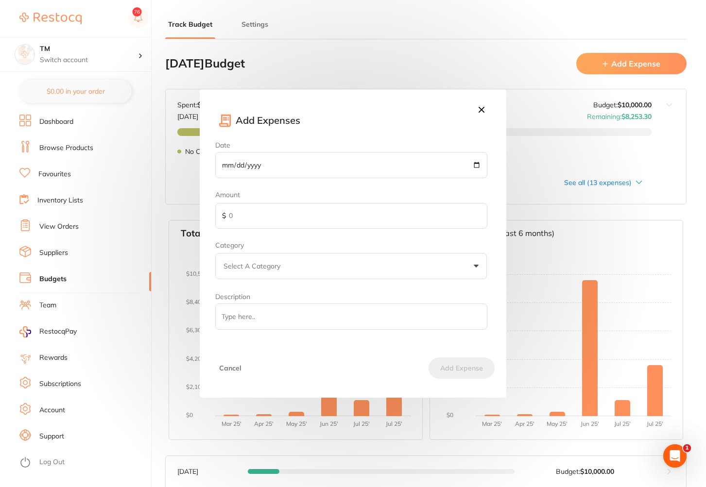
click at [484, 113] on icon at bounding box center [481, 109] width 11 height 11
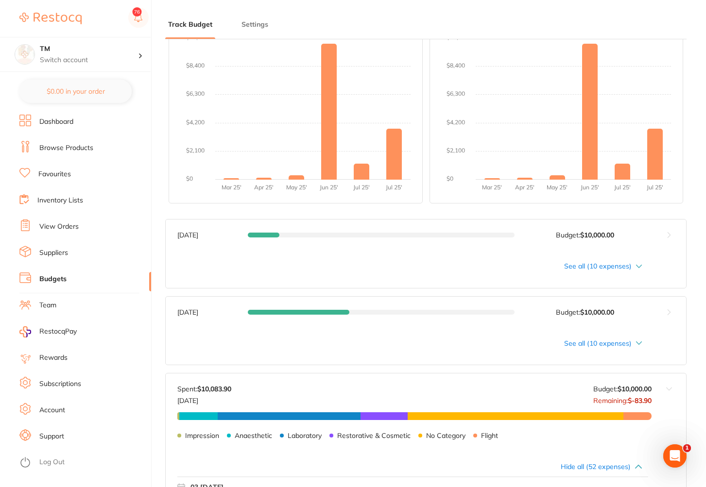
scroll to position [466, 0]
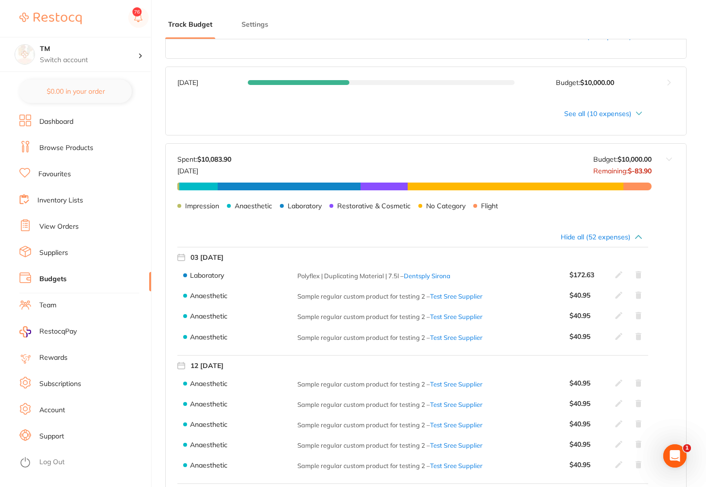
click at [643, 233] on div "Impression $43.47 Anaesthetic $810.81 Laboratory $3,038.29 Restorative & Cosmet…" at bounding box center [414, 210] width 474 height 54
click at [637, 239] on icon at bounding box center [639, 237] width 8 height 8
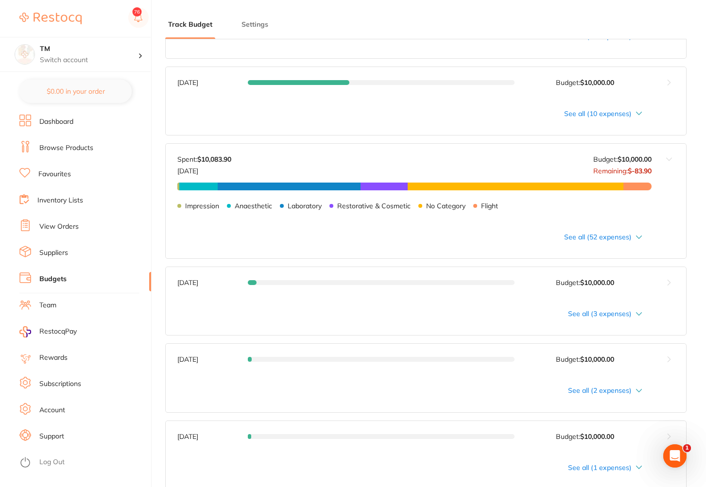
click at [639, 234] on div "Impression $43.47 Anaesthetic $810.81 Laboratory $3,038.29 Restorative & Cosmet…" at bounding box center [414, 210] width 474 height 54
click at [640, 238] on icon at bounding box center [639, 237] width 7 height 3
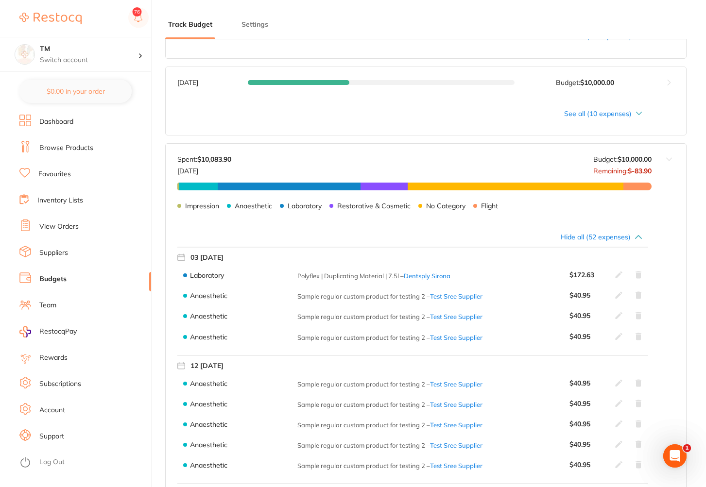
click at [637, 272] on icon at bounding box center [639, 275] width 6 height 7
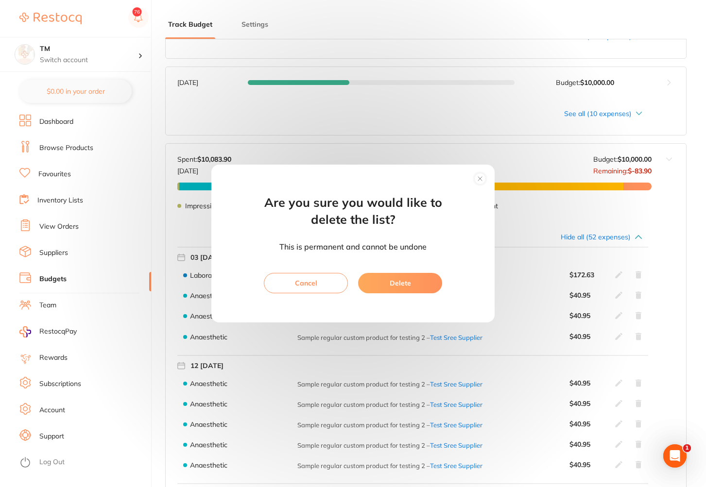
click at [409, 287] on button "Delete" at bounding box center [400, 283] width 84 height 20
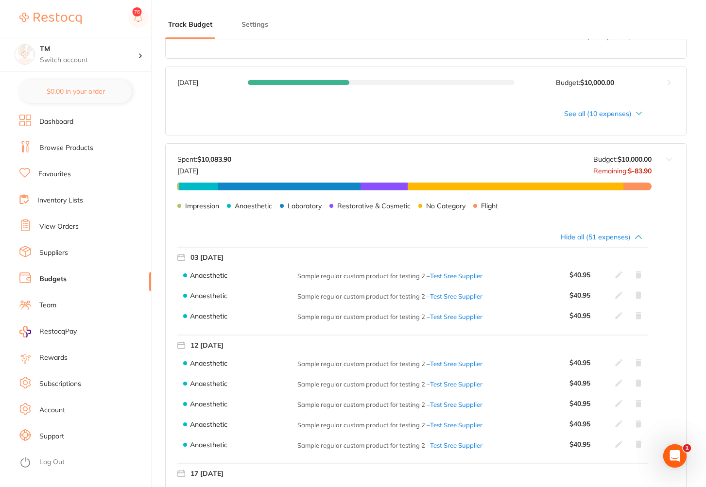
click at [639, 277] on icon at bounding box center [639, 275] width 6 height 7
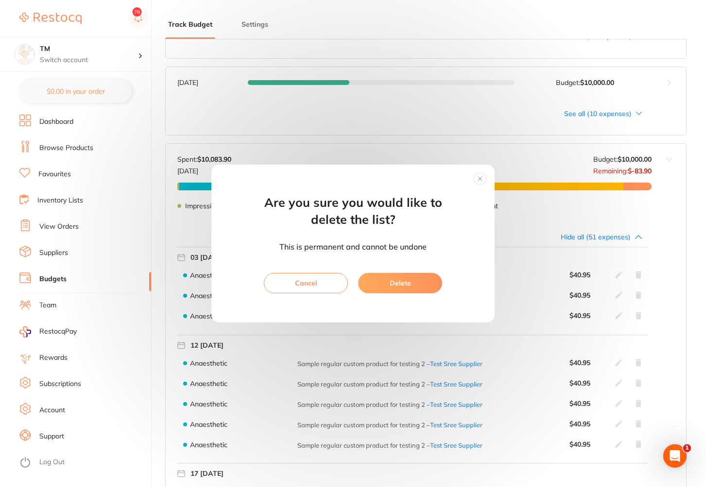
click at [421, 286] on button "Delete" at bounding box center [400, 283] width 84 height 20
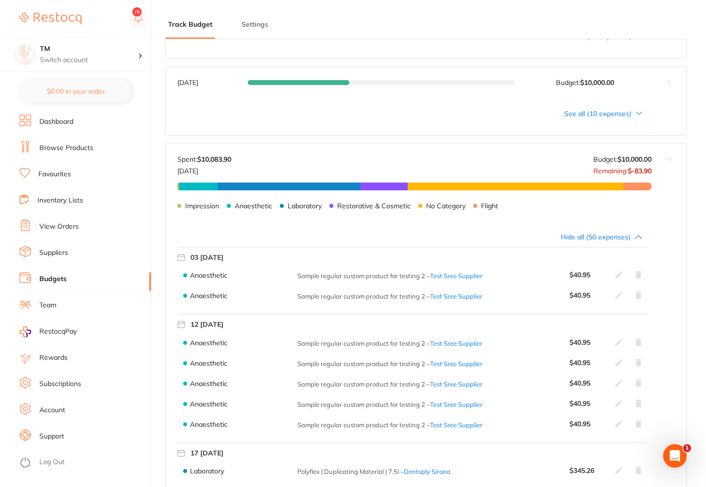
click at [639, 339] on icon at bounding box center [639, 343] width 8 height 8
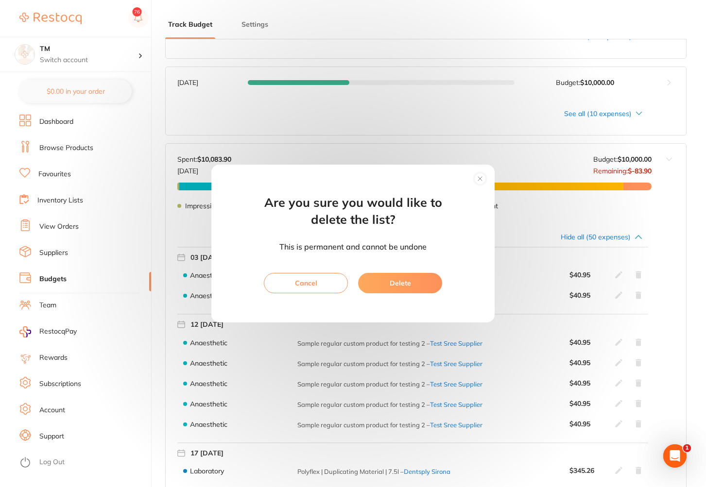
click at [403, 285] on button "Delete" at bounding box center [400, 283] width 84 height 20
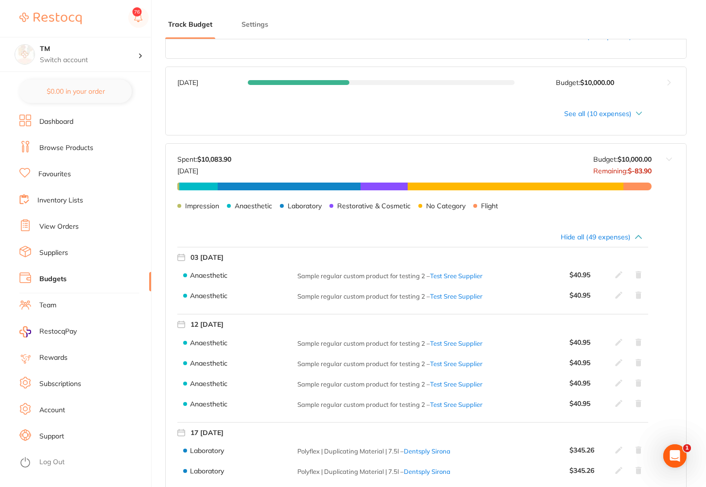
click at [670, 158] on button at bounding box center [669, 183] width 35 height 78
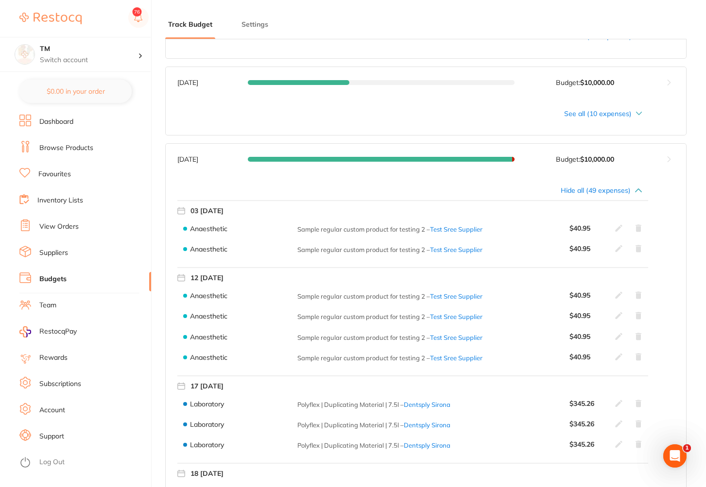
click at [672, 157] on button at bounding box center [669, 159] width 35 height 31
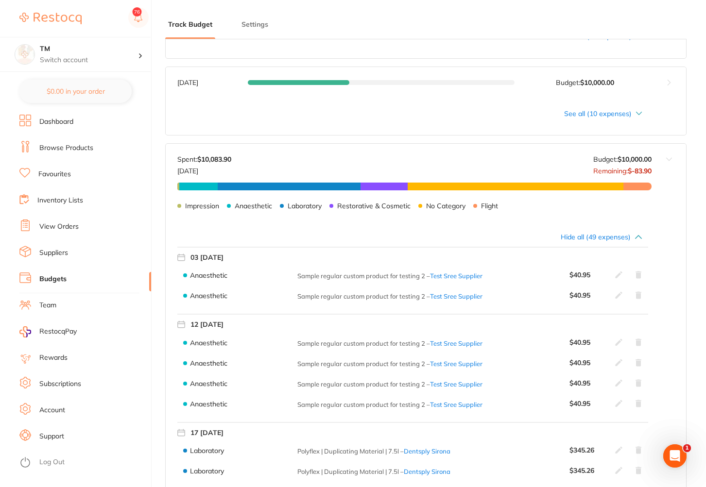
click at [672, 157] on button at bounding box center [669, 183] width 35 height 78
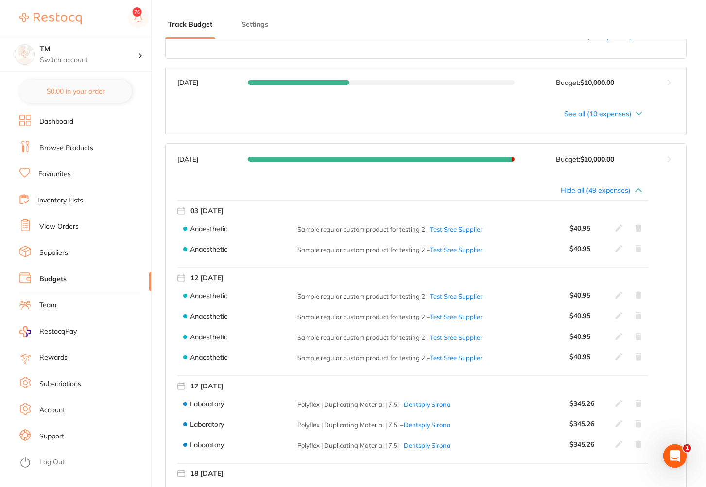
click at [639, 188] on icon at bounding box center [639, 191] width 8 height 8
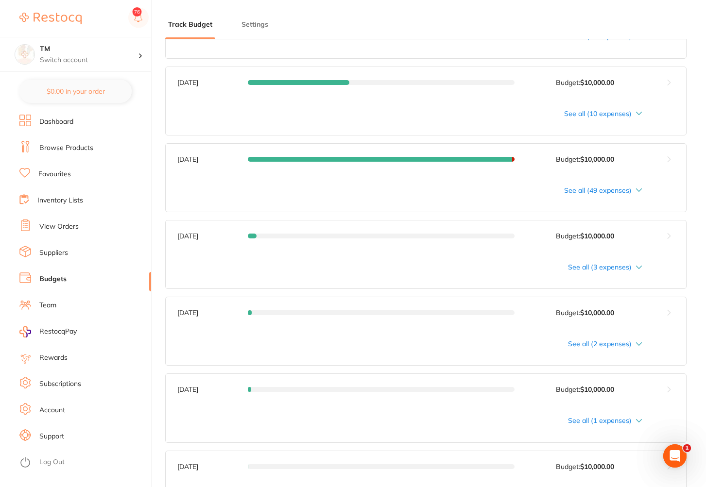
click at [667, 235] on button at bounding box center [669, 236] width 35 height 31
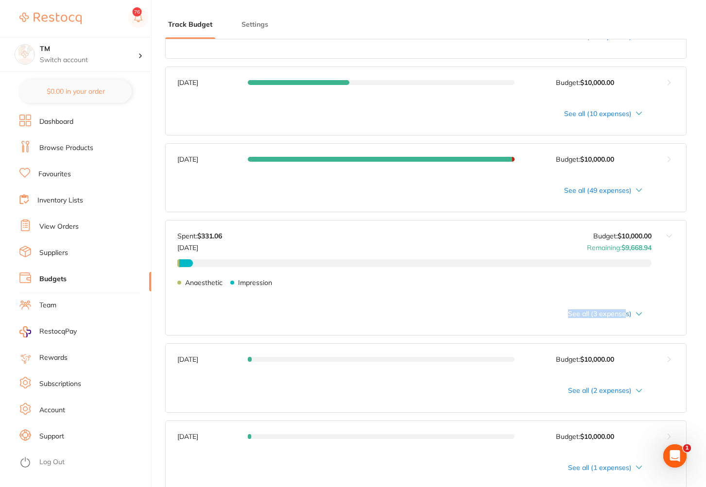
click at [624, 311] on div "May 2025 Budget: $10,000.00 Spent: $331.06 May 2025 Budget: $10,000.00 Remainin…" at bounding box center [425, 278] width 521 height 116
click at [639, 312] on div "Anaesthetic $45.05 Impression $286.01 Anaesthetic Impression" at bounding box center [414, 286] width 474 height 54
click at [639, 313] on div "Anaesthetic $45.05 Impression $286.01 Anaesthetic Impression" at bounding box center [414, 286] width 474 height 54
click at [638, 316] on div "See all (3 expenses)" at bounding box center [409, 314] width 465 height 8
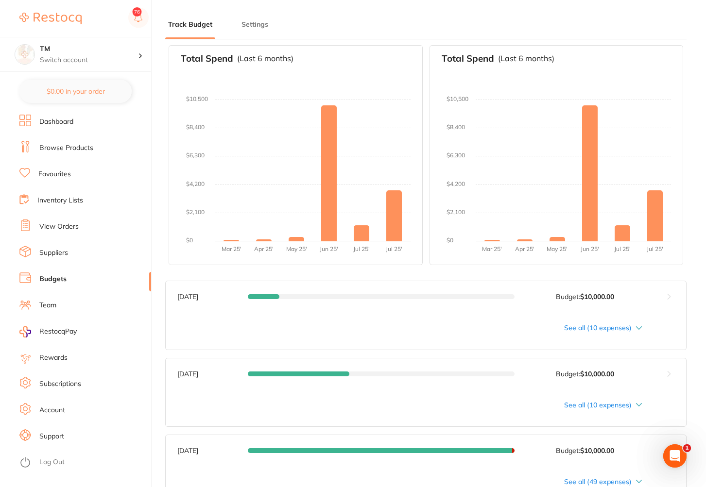
scroll to position [0, 0]
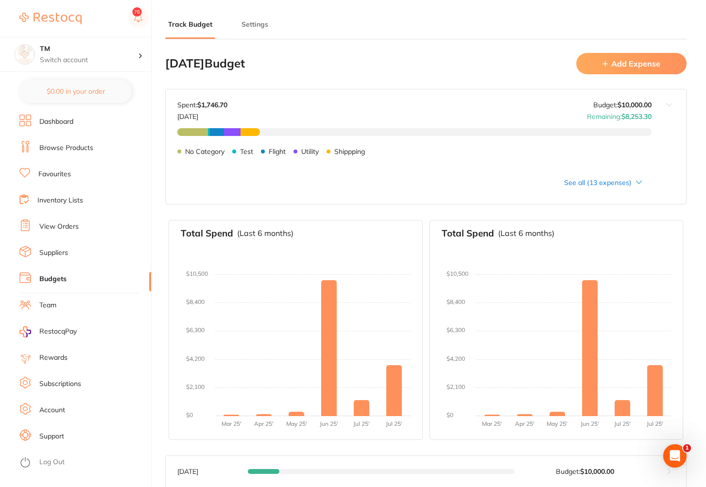
click at [648, 80] on div "Budget value not set for August 2025 . Please set a budget value for August 202…" at bounding box center [425, 80] width 521 height 1
click at [648, 70] on button "Add Expense" at bounding box center [631, 63] width 110 height 21
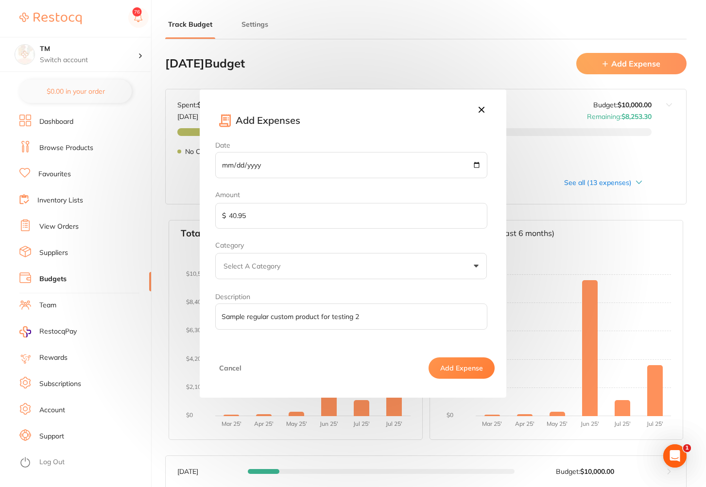
click at [476, 167] on input "2025-06-12" at bounding box center [351, 165] width 272 height 26
type input "2025-05-08"
drag, startPoint x: 275, startPoint y: 215, endPoint x: 252, endPoint y: 215, distance: 22.8
click at [252, 215] on input "40.95" at bounding box center [351, 216] width 272 height 26
drag, startPoint x: 252, startPoint y: 215, endPoint x: 199, endPoint y: 203, distance: 53.8
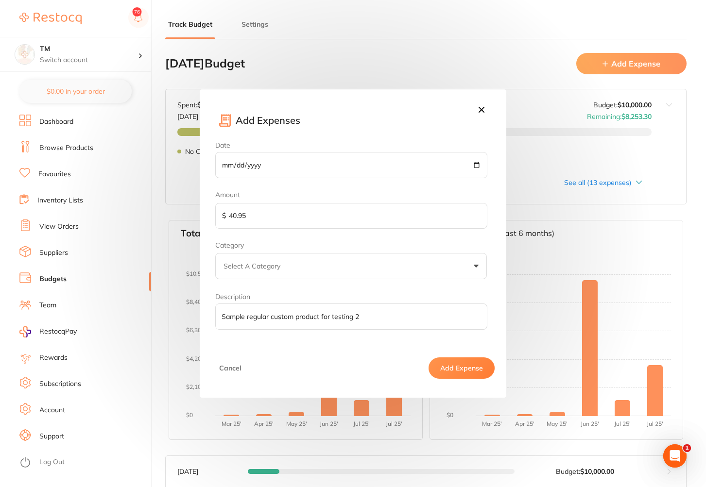
click at [199, 203] on div "Add Expenses Date 2025-05-08 Amount $ 40.95 Category Select A Category Utility …" at bounding box center [353, 243] width 706 height 487
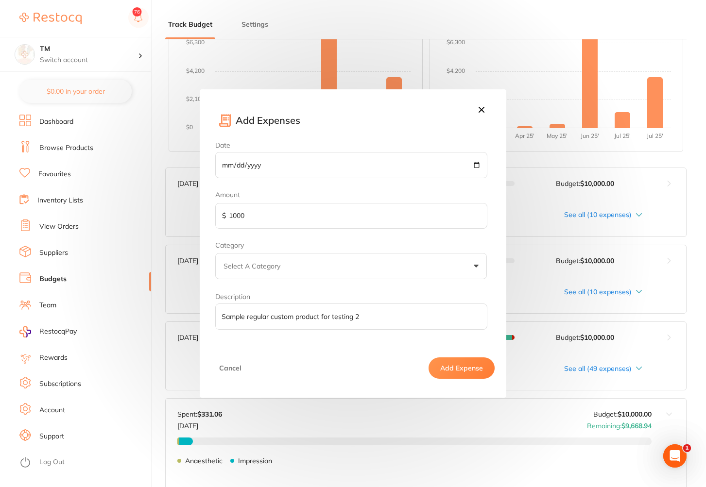
scroll to position [233, 0]
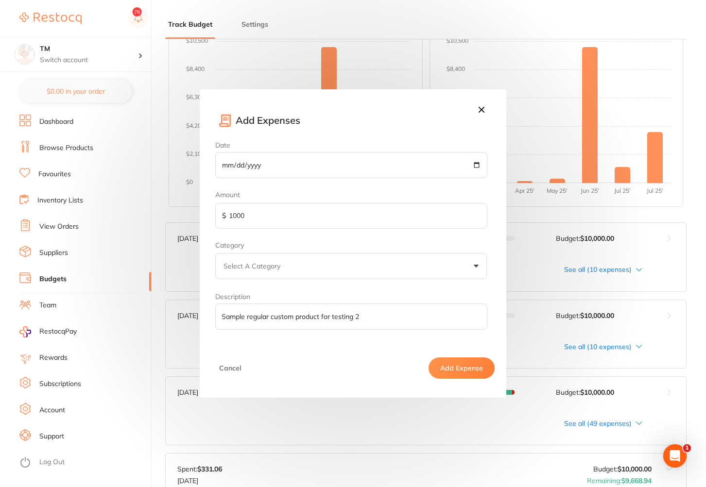
type input "1000"
click at [408, 259] on button "Select A Category" at bounding box center [351, 266] width 272 height 26
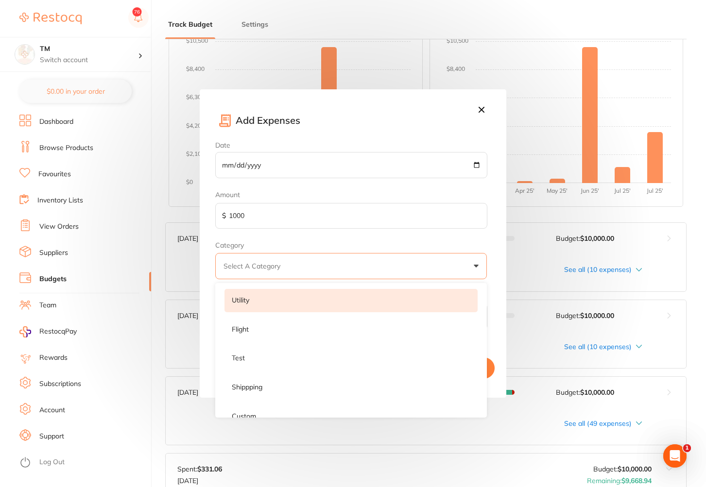
click at [278, 308] on li "Utility" at bounding box center [350, 300] width 253 height 23
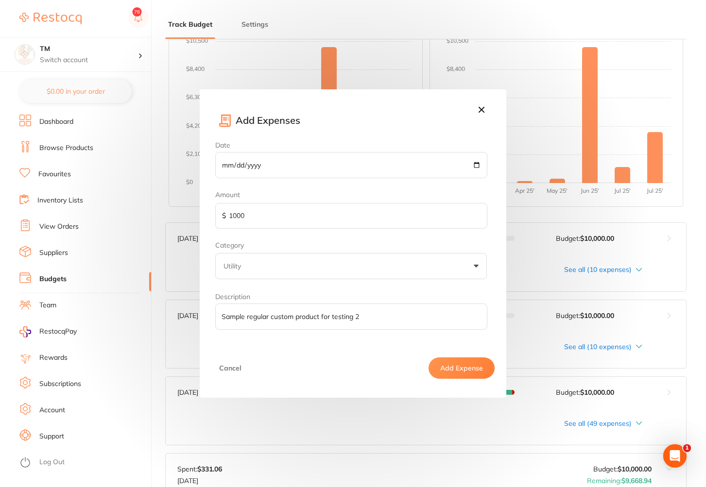
click at [458, 366] on button "Add Expense" at bounding box center [462, 368] width 66 height 21
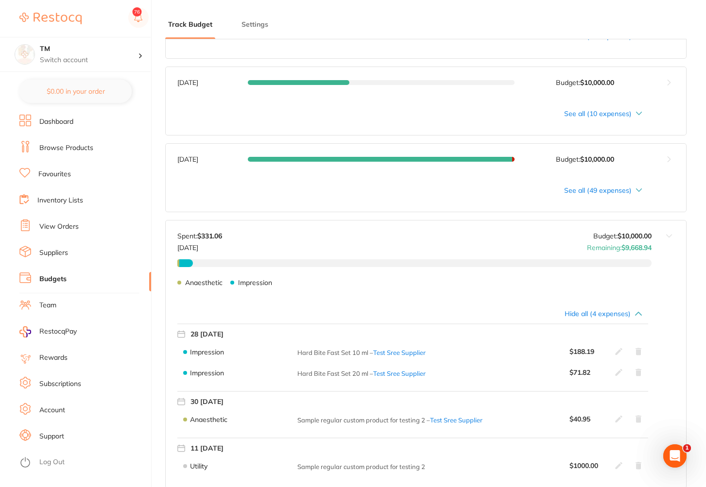
scroll to position [583, 0]
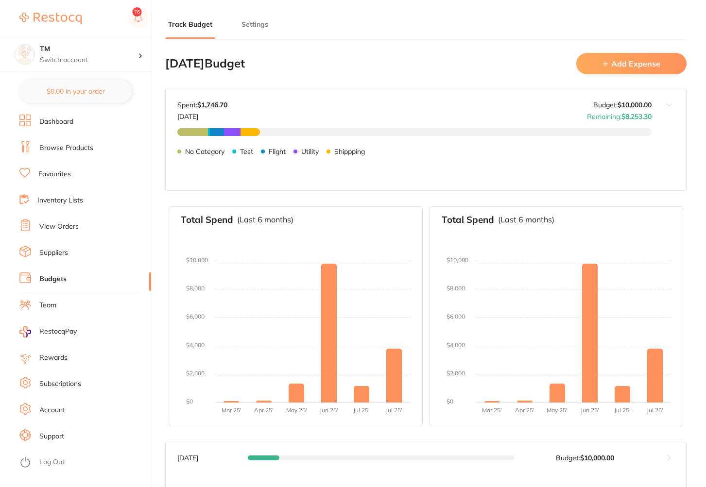
type input "10,000"
type input "0.0"
type input "10,000"
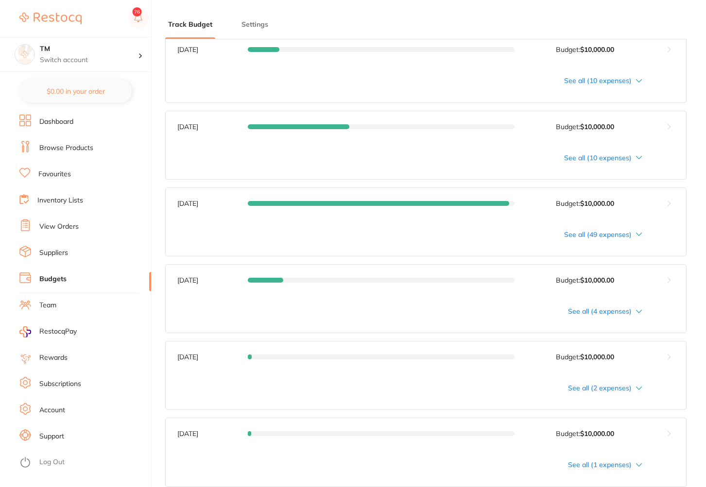
click at [635, 308] on div "See all (4 expenses)" at bounding box center [409, 312] width 465 height 8
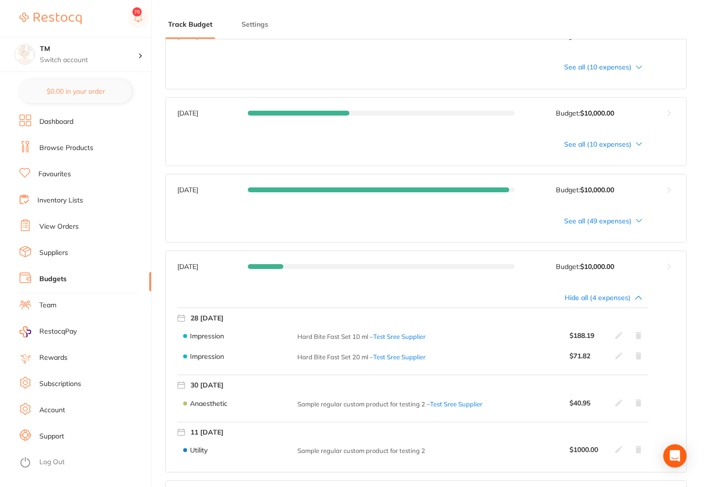
scroll to position [553, 0]
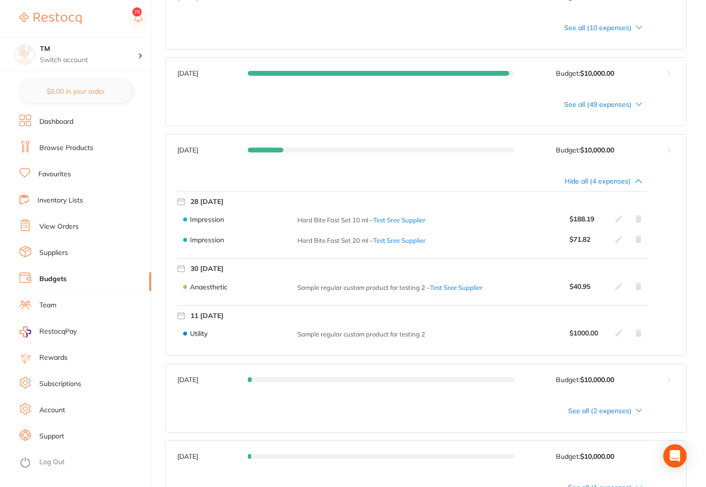
click at [670, 153] on button at bounding box center [669, 150] width 35 height 31
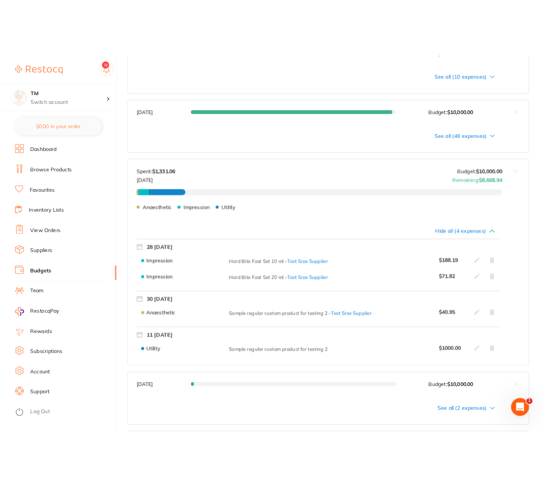
scroll to position [0, 0]
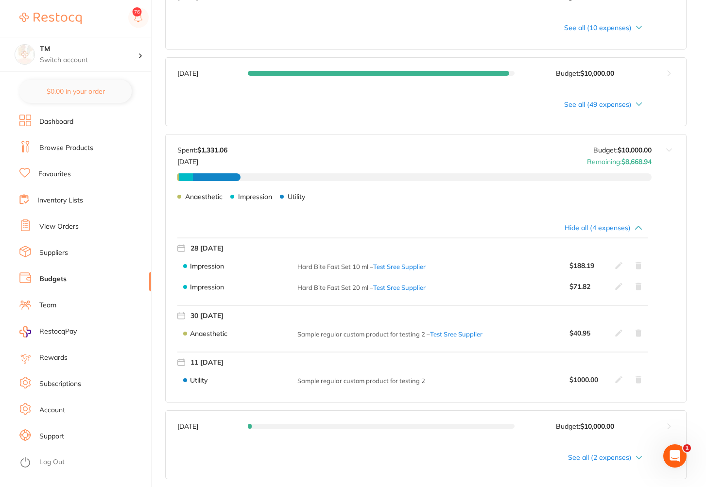
click at [620, 380] on icon at bounding box center [618, 379] width 7 height 7
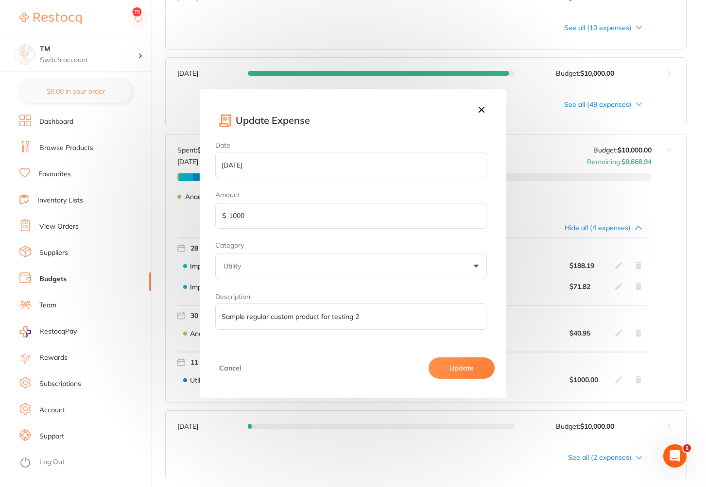
click at [276, 225] on input "1000" at bounding box center [351, 216] width 272 height 26
type input "1"
type input "500"
click at [458, 373] on button "Update" at bounding box center [462, 368] width 66 height 21
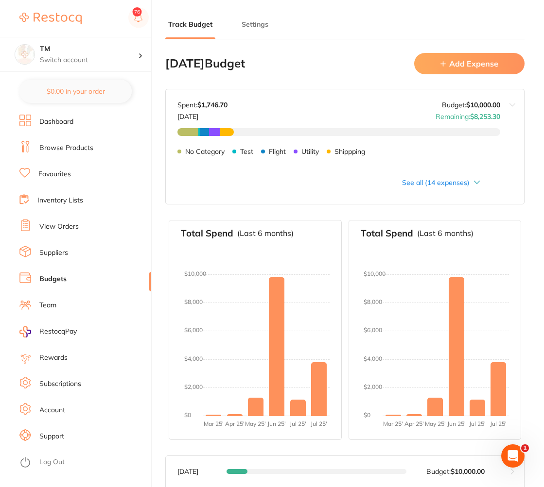
click at [448, 69] on button "Add Expense" at bounding box center [469, 63] width 110 height 21
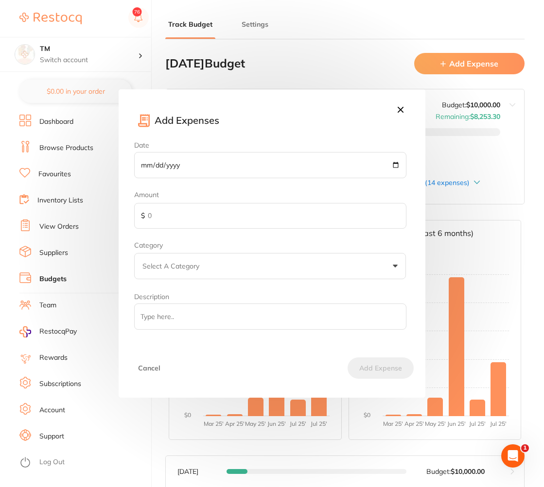
click at [222, 164] on input "Date" at bounding box center [270, 165] width 272 height 26
click at [397, 168] on input "Date" at bounding box center [270, 165] width 272 height 26
type input "[DATE]"
click at [198, 214] on input "text" at bounding box center [270, 216] width 272 height 26
type input "100"
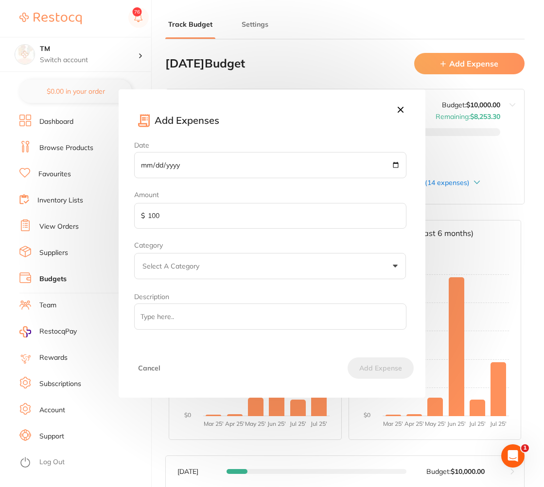
click at [210, 271] on button "Select A Category" at bounding box center [270, 266] width 272 height 26
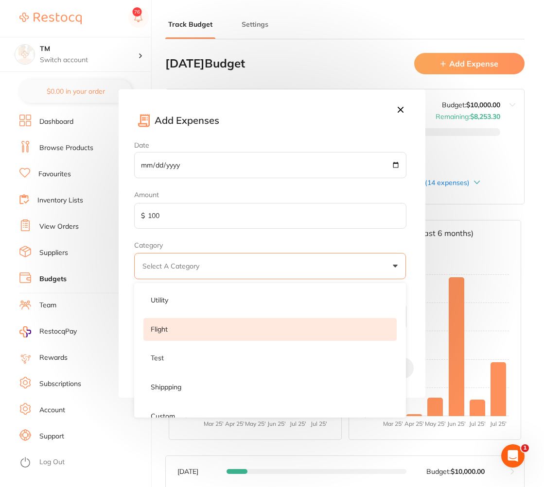
click at [184, 331] on li "Flight" at bounding box center [269, 329] width 253 height 23
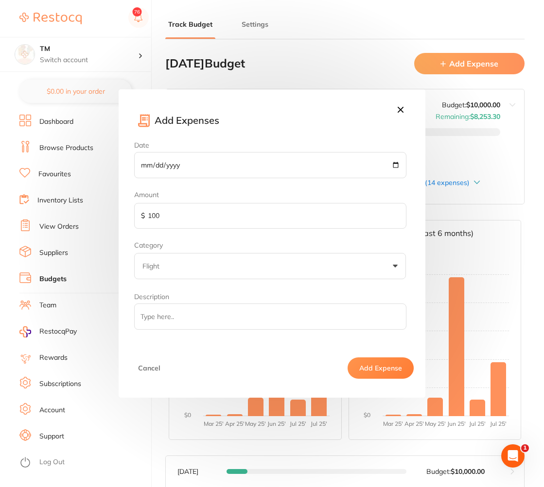
click at [214, 321] on input "Description" at bounding box center [270, 317] width 272 height 26
click at [377, 365] on button "Add Expense" at bounding box center [380, 368] width 66 height 21
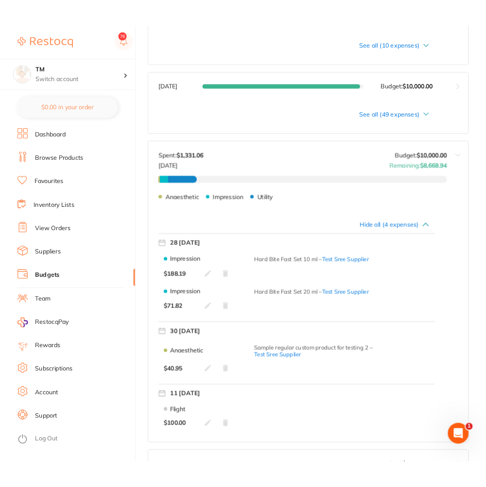
scroll to position [583, 0]
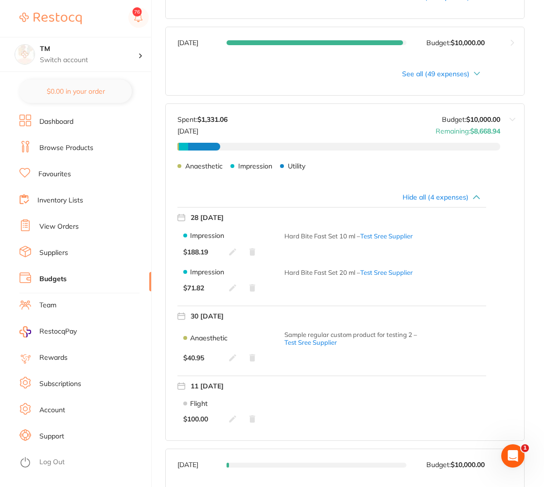
click at [229, 421] on icon at bounding box center [232, 419] width 7 height 7
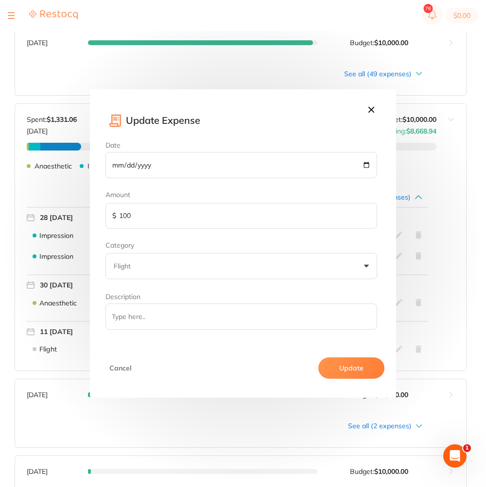
click at [366, 164] on input "2025-08-11" at bounding box center [241, 165] width 272 height 26
click at [155, 221] on input "100" at bounding box center [241, 216] width 272 height 26
type input "1"
type input "50"
click at [358, 368] on button "Update" at bounding box center [351, 368] width 66 height 21
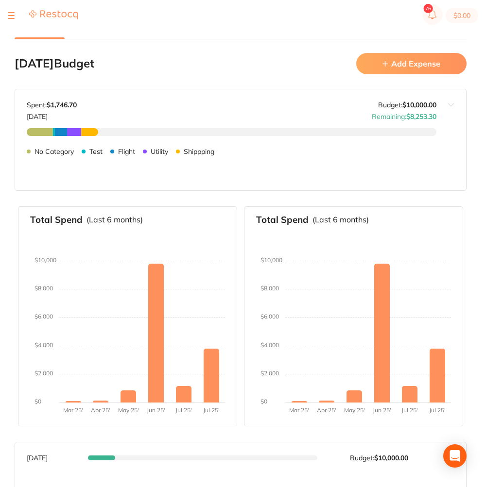
type input "10,000"
type input "0.0"
type input "10,000"
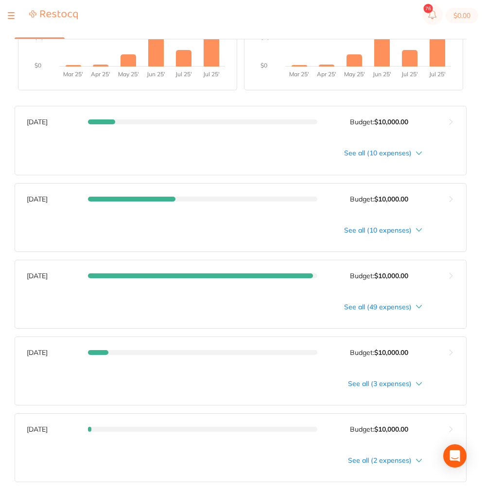
click at [407, 380] on div "See all (3 expenses)" at bounding box center [225, 384] width 396 height 8
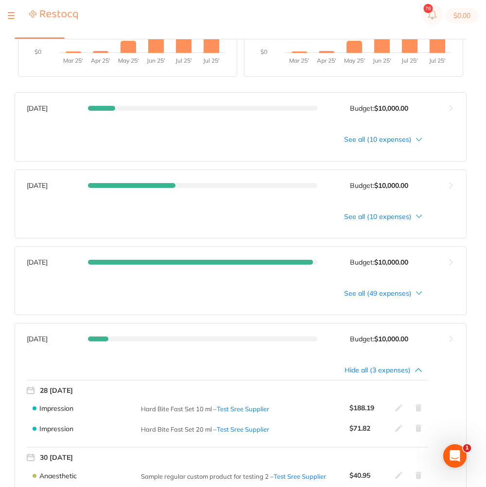
scroll to position [538, 0]
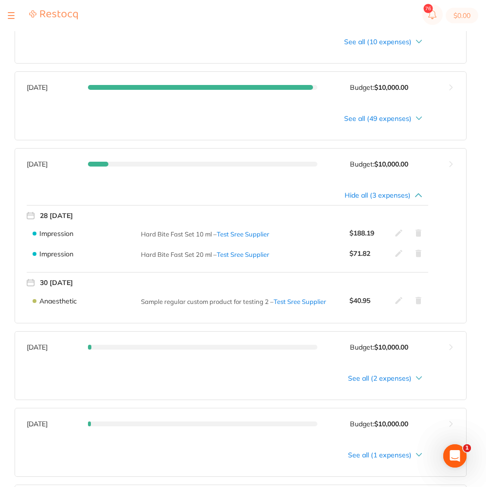
click at [397, 234] on icon at bounding box center [398, 233] width 7 height 7
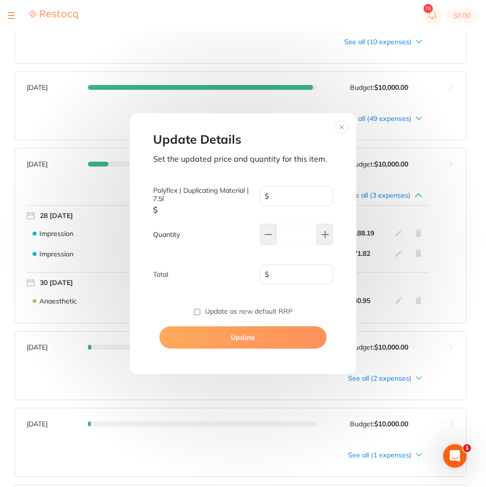
type input "62.73"
type input "3"
type input "188.19"
click at [324, 235] on icon at bounding box center [325, 234] width 6 height 6
type input "4"
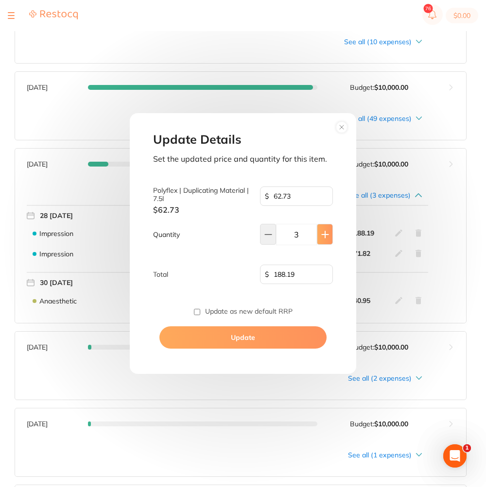
type input "250.92"
click at [298, 332] on button "Update" at bounding box center [242, 338] width 167 height 22
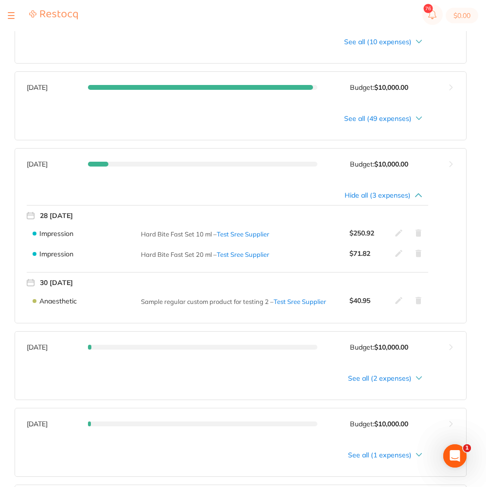
click at [449, 162] on button at bounding box center [451, 164] width 30 height 31
